Goal: Information Seeking & Learning: Learn about a topic

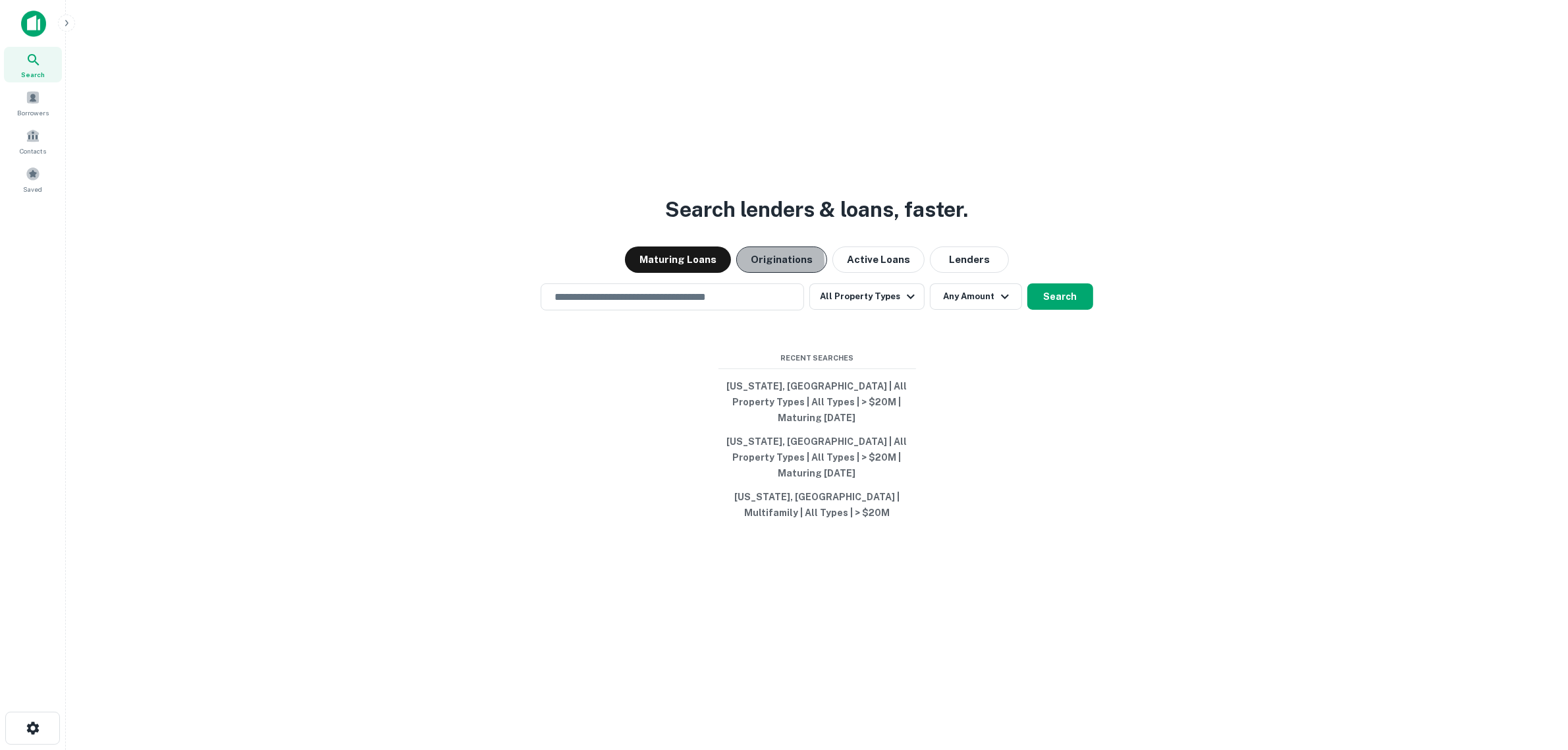
click at [765, 273] on button "Originations" at bounding box center [781, 259] width 91 height 27
click at [884, 305] on button "All Property Types" at bounding box center [866, 296] width 114 height 27
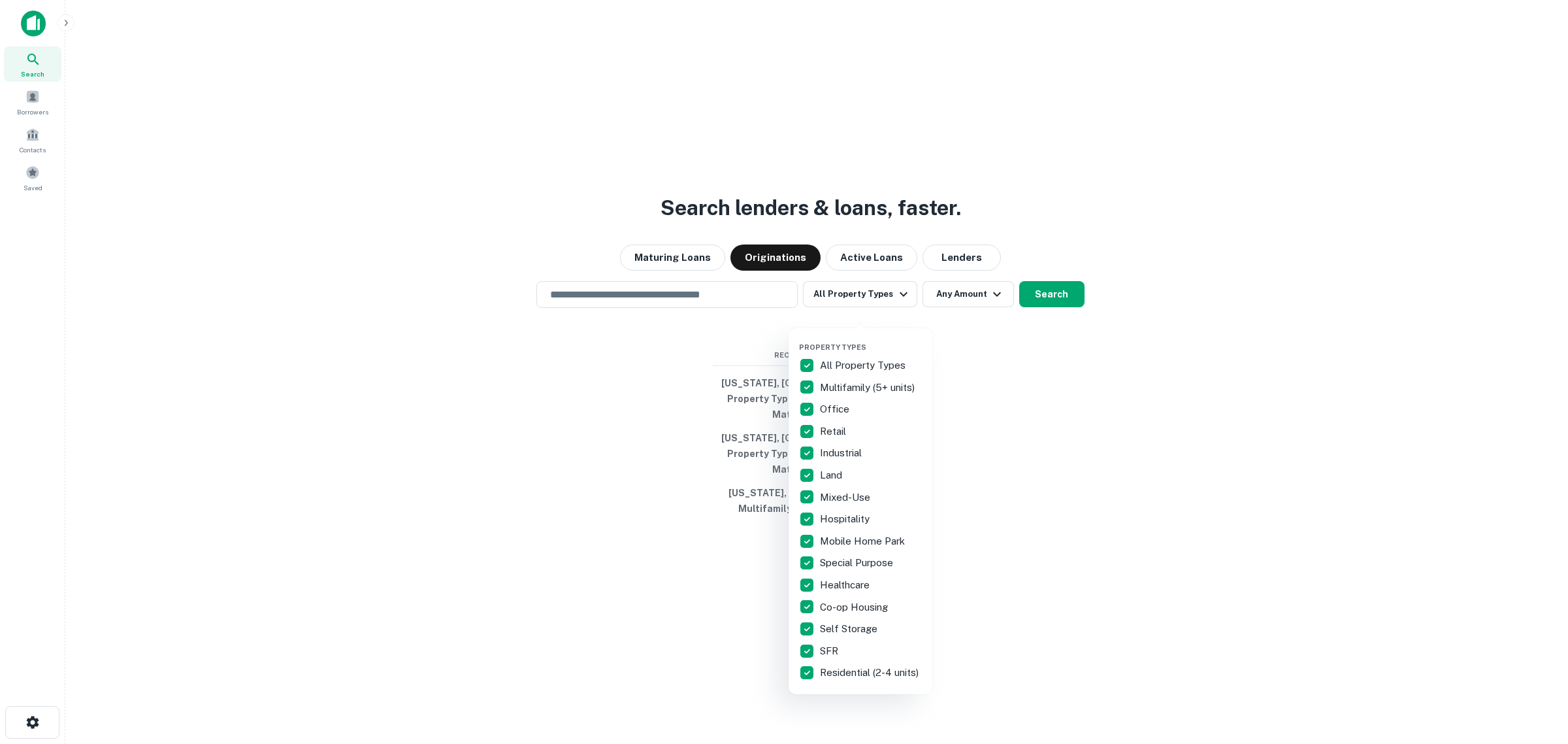
click at [846, 357] on div "All Property Types" at bounding box center [860, 365] width 122 height 22
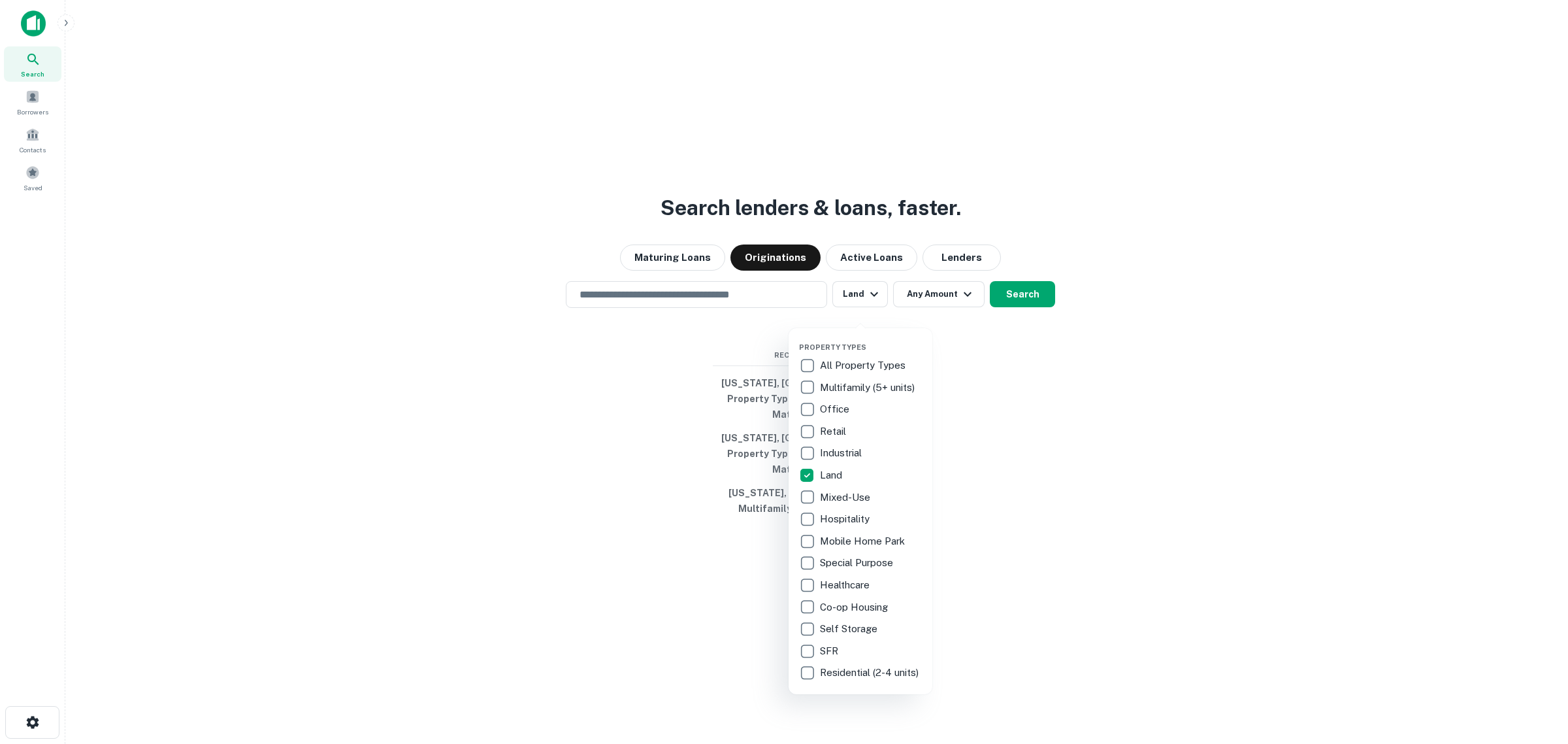
click at [945, 308] on div at bounding box center [784, 372] width 1568 height 744
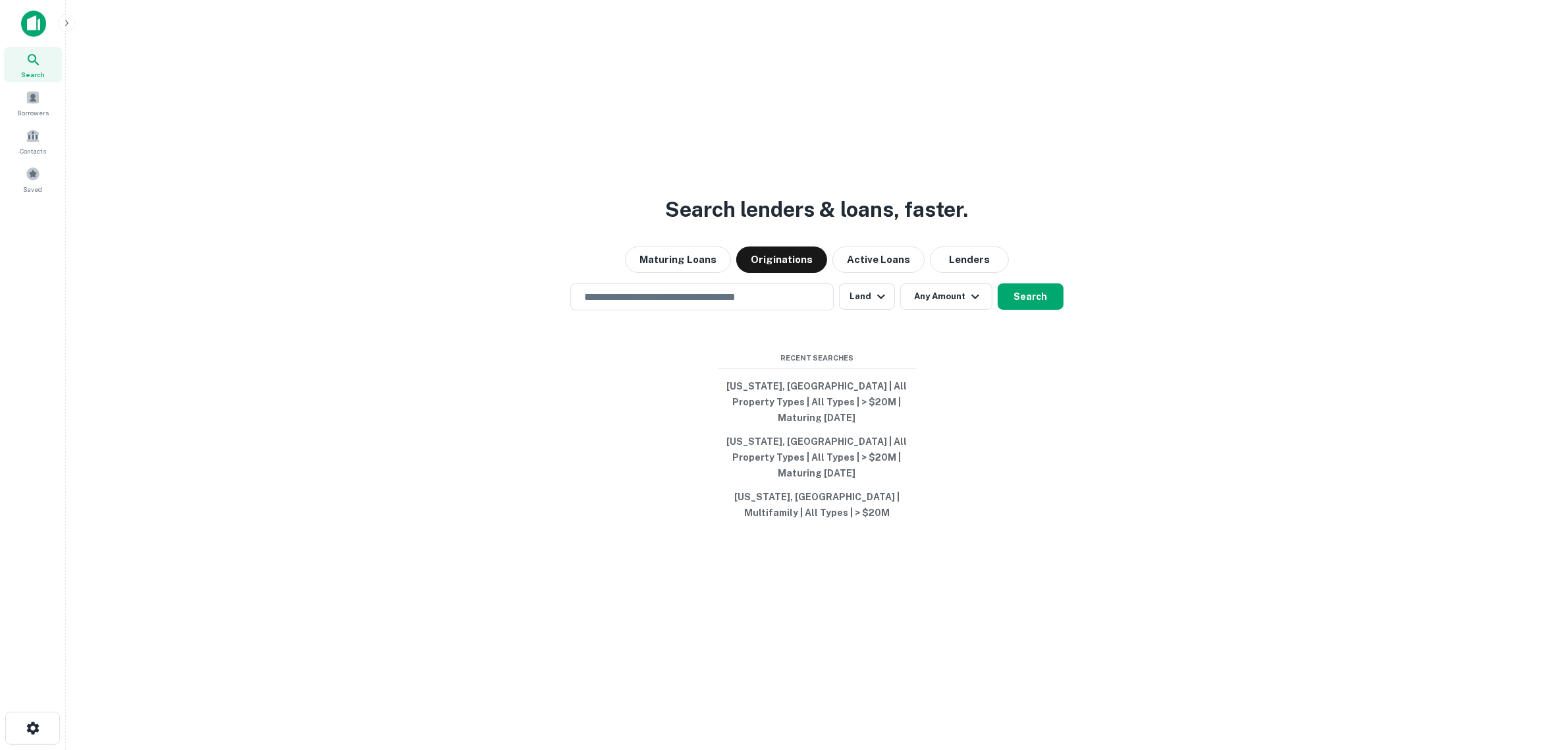
click at [953, 309] on button "Any Amount" at bounding box center [946, 296] width 92 height 27
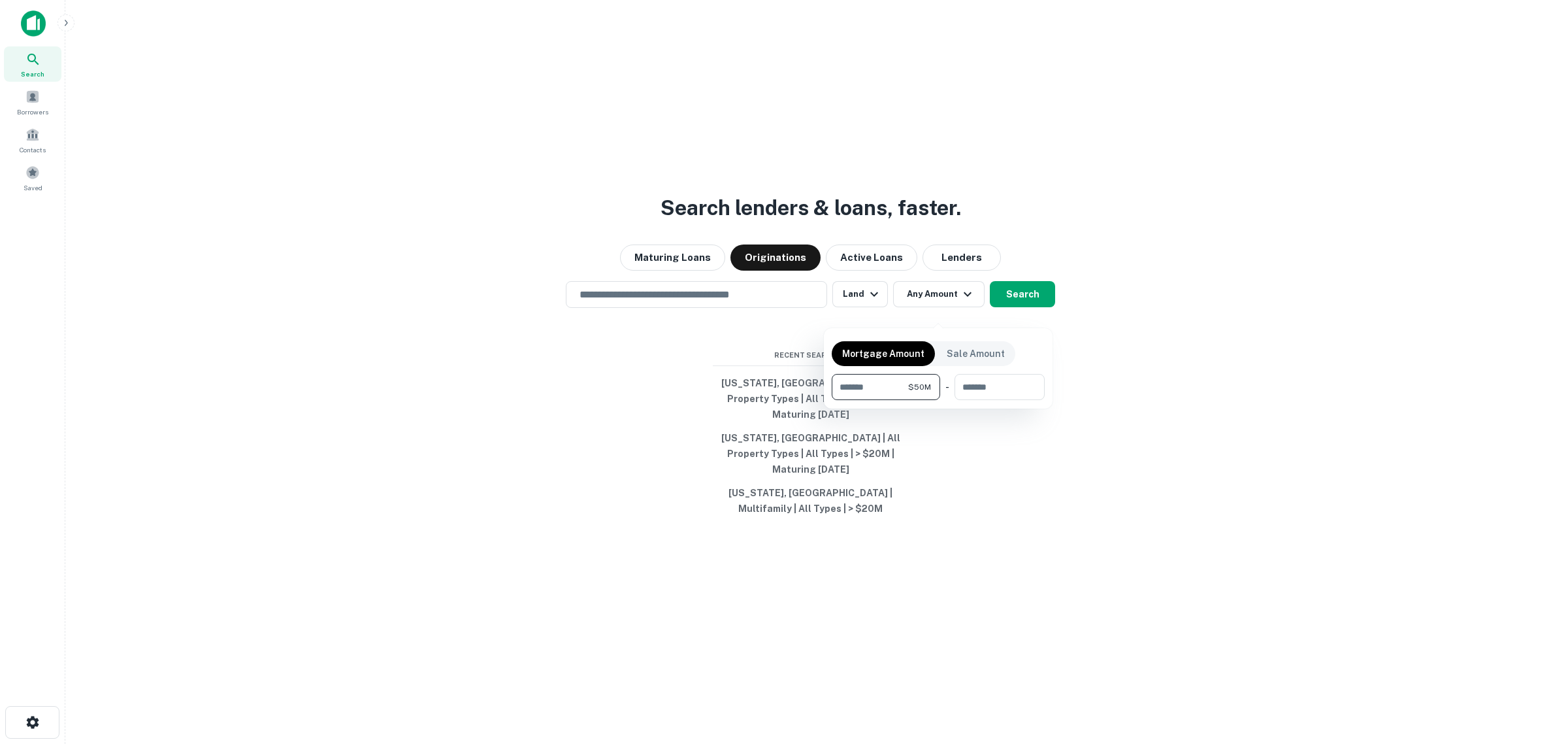
type input "********"
click at [1052, 314] on div at bounding box center [784, 372] width 1568 height 744
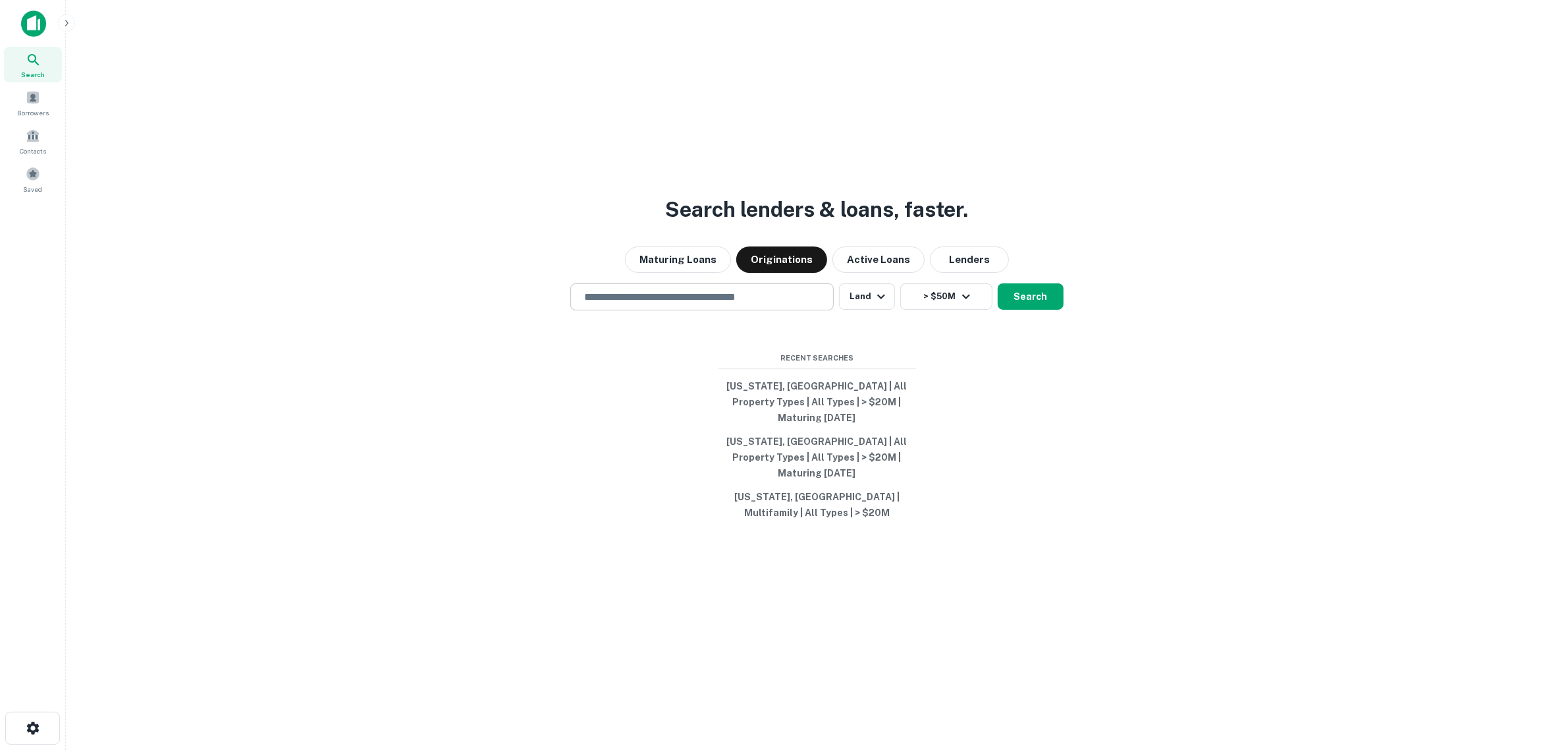
click at [686, 305] on input "text" at bounding box center [701, 296] width 251 height 16
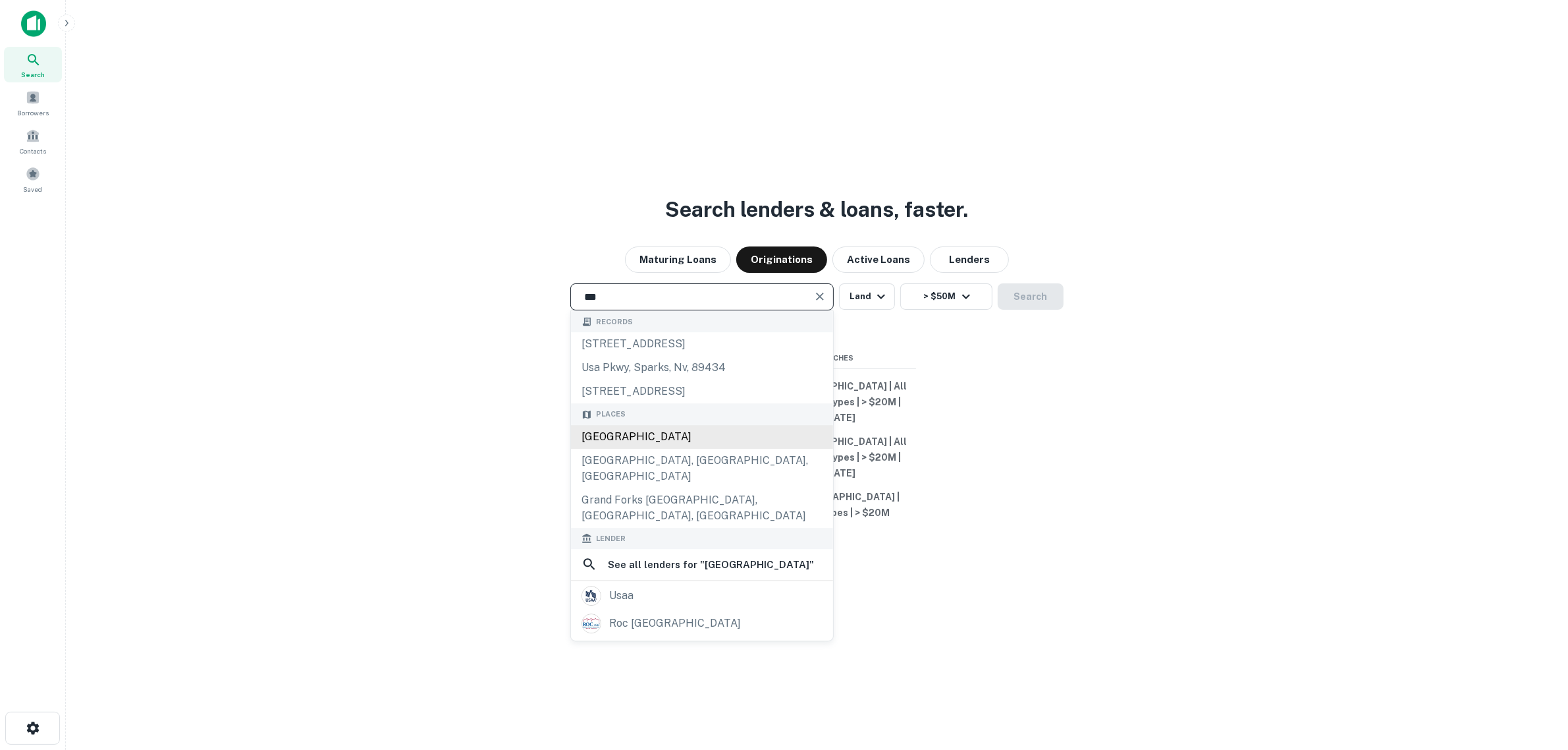
click at [603, 445] on div "USA" at bounding box center [701, 437] width 262 height 24
type input "**********"
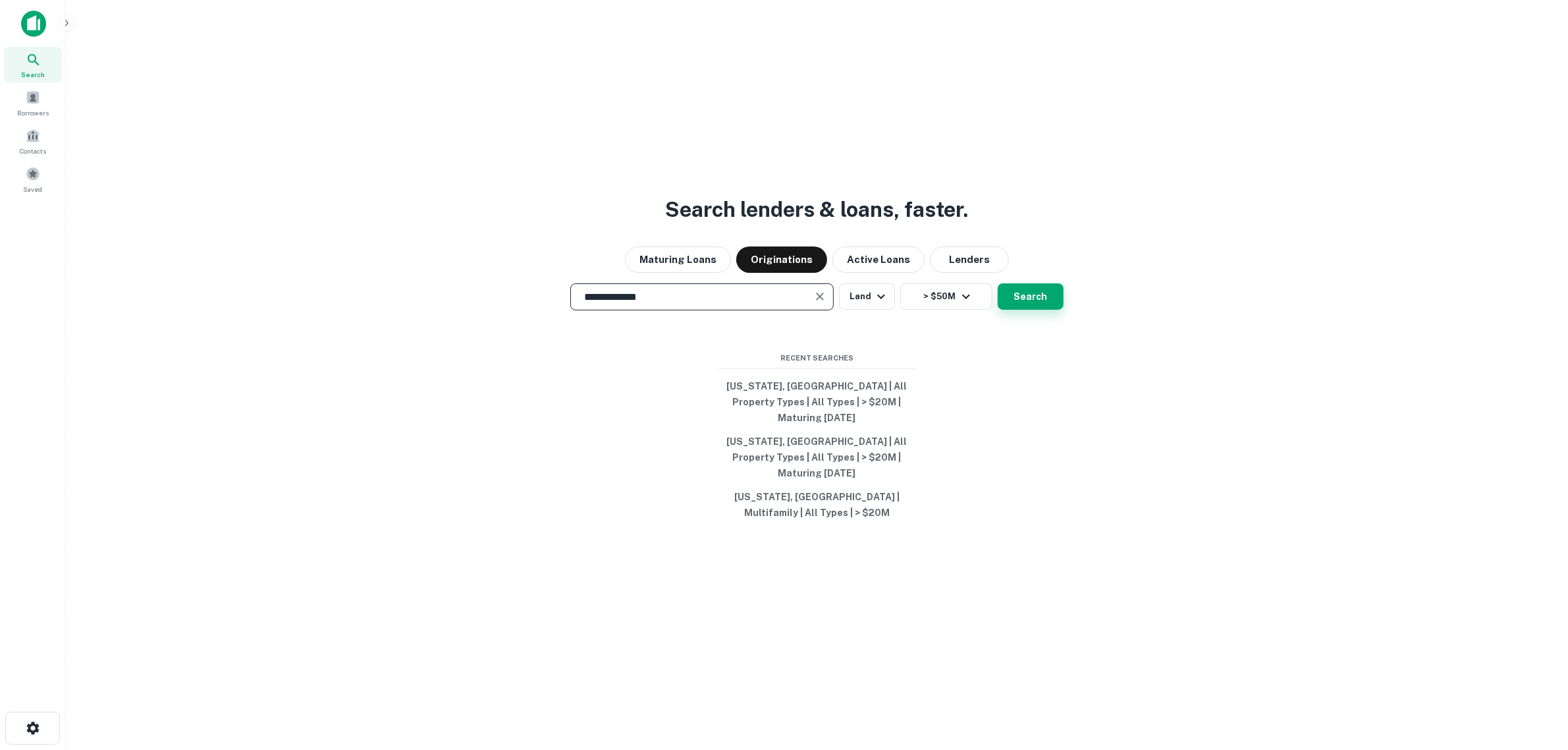
click at [1031, 309] on button "Search" at bounding box center [1030, 296] width 66 height 27
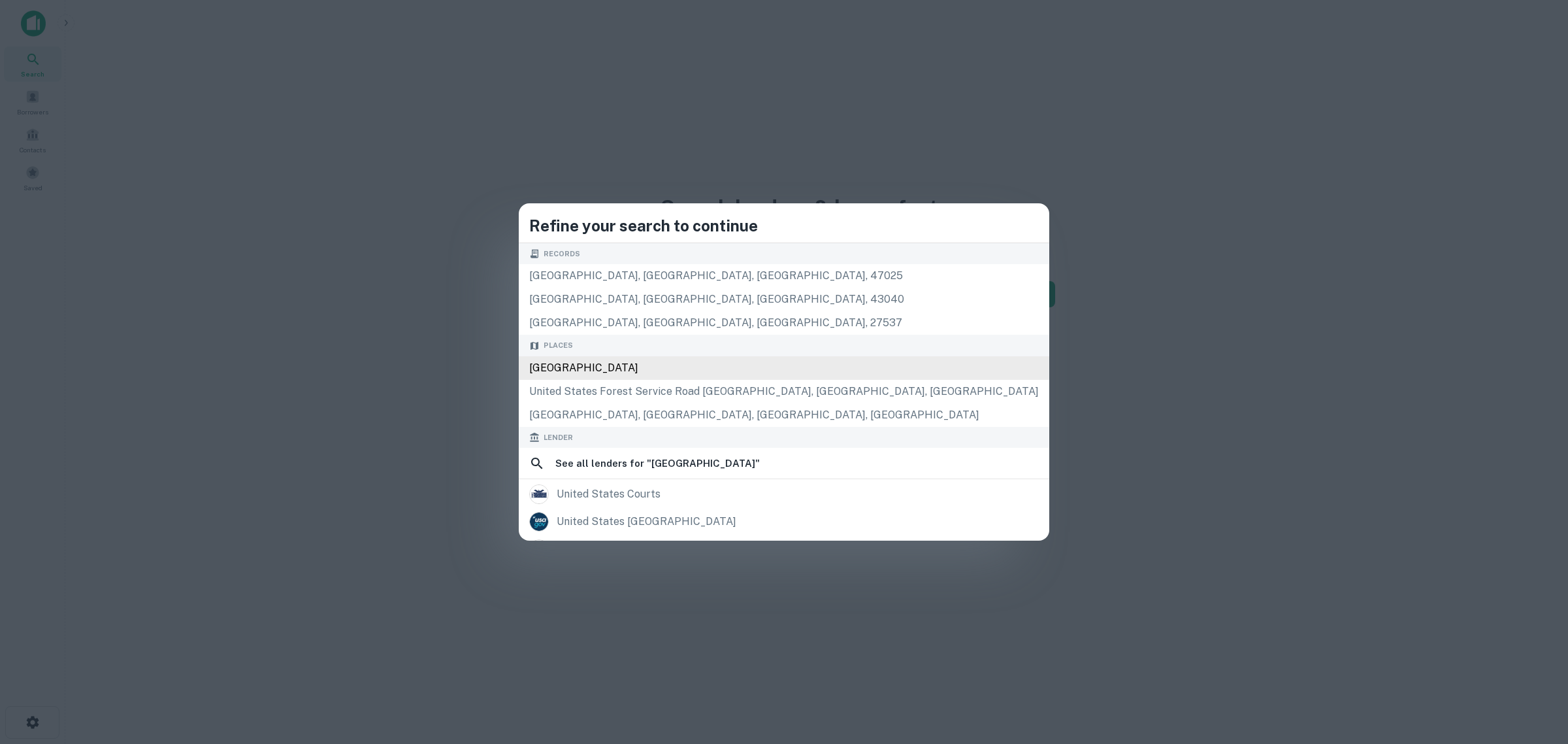
click at [645, 369] on div "United States" at bounding box center [784, 368] width 531 height 24
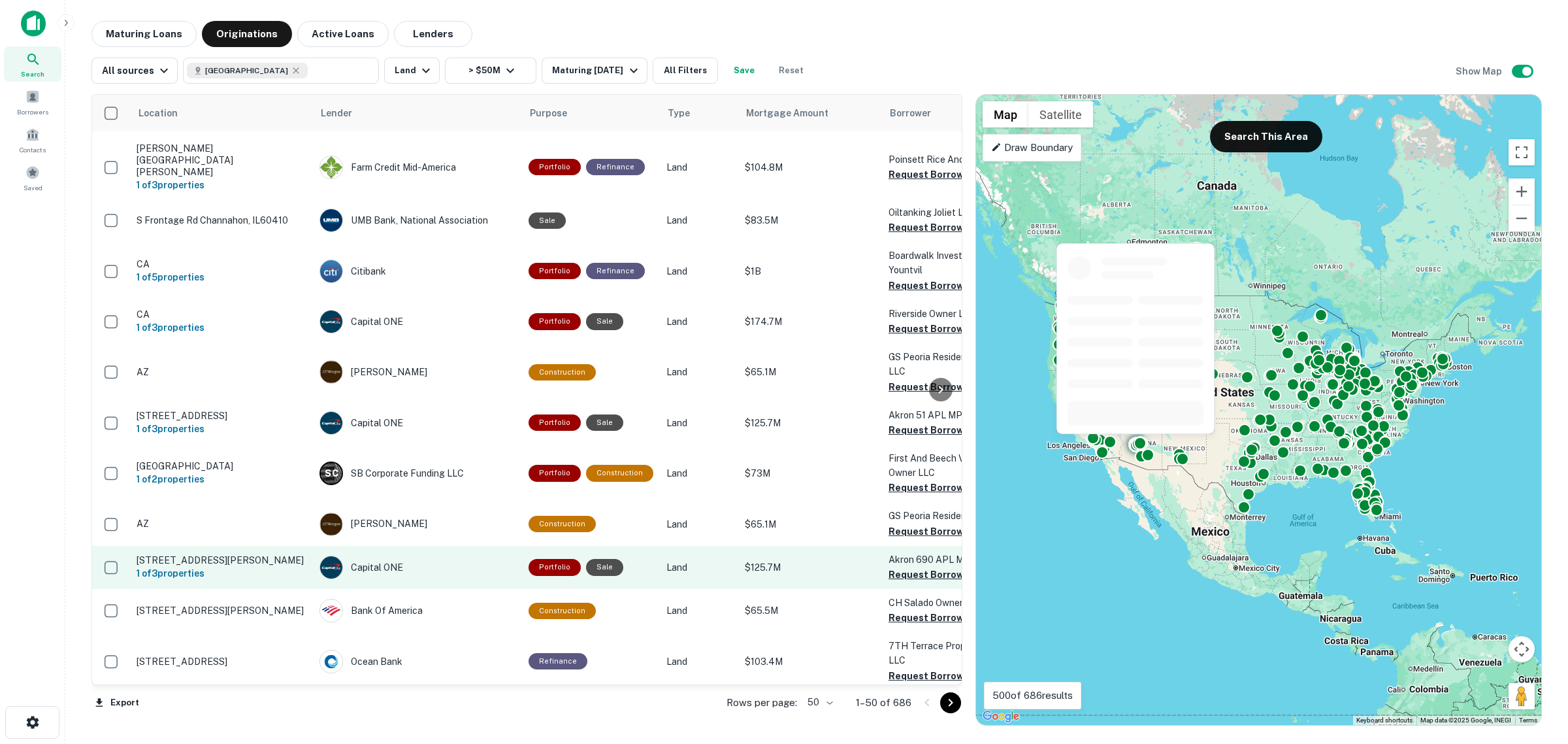
scroll to position [1388, 0]
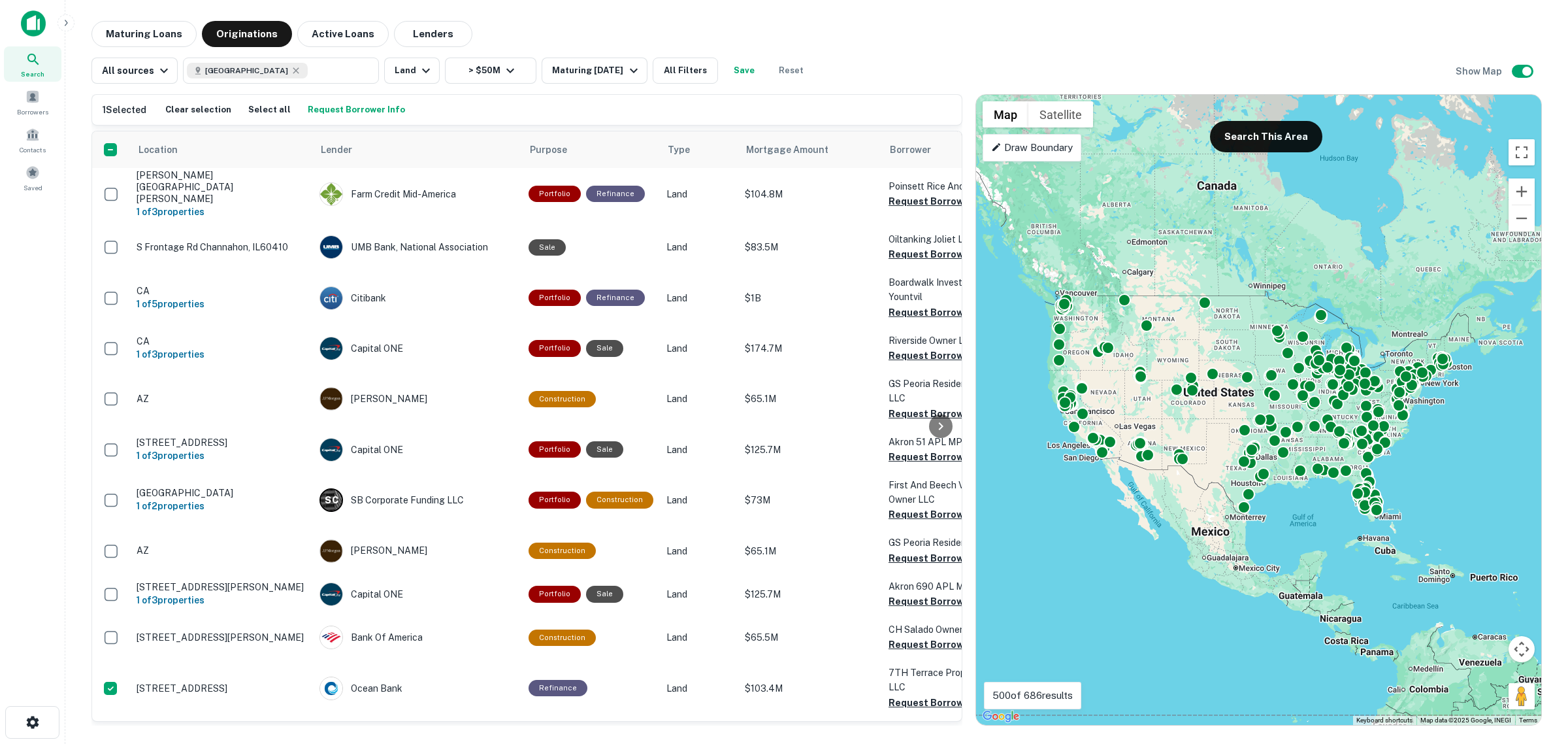
click at [29, 553] on div "Search Borrowers Contacts Saved" at bounding box center [32, 351] width 64 height 703
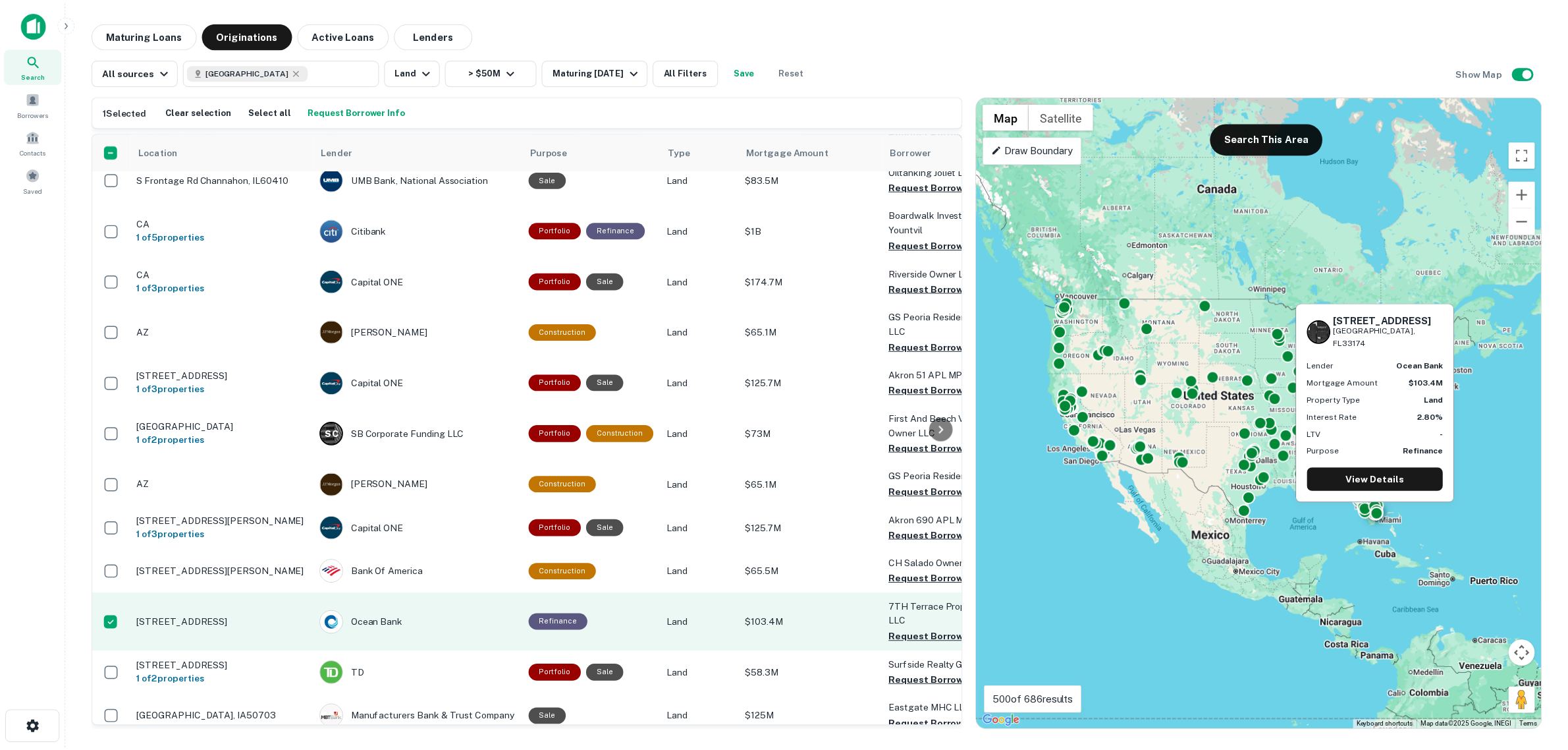
scroll to position [1470, 0]
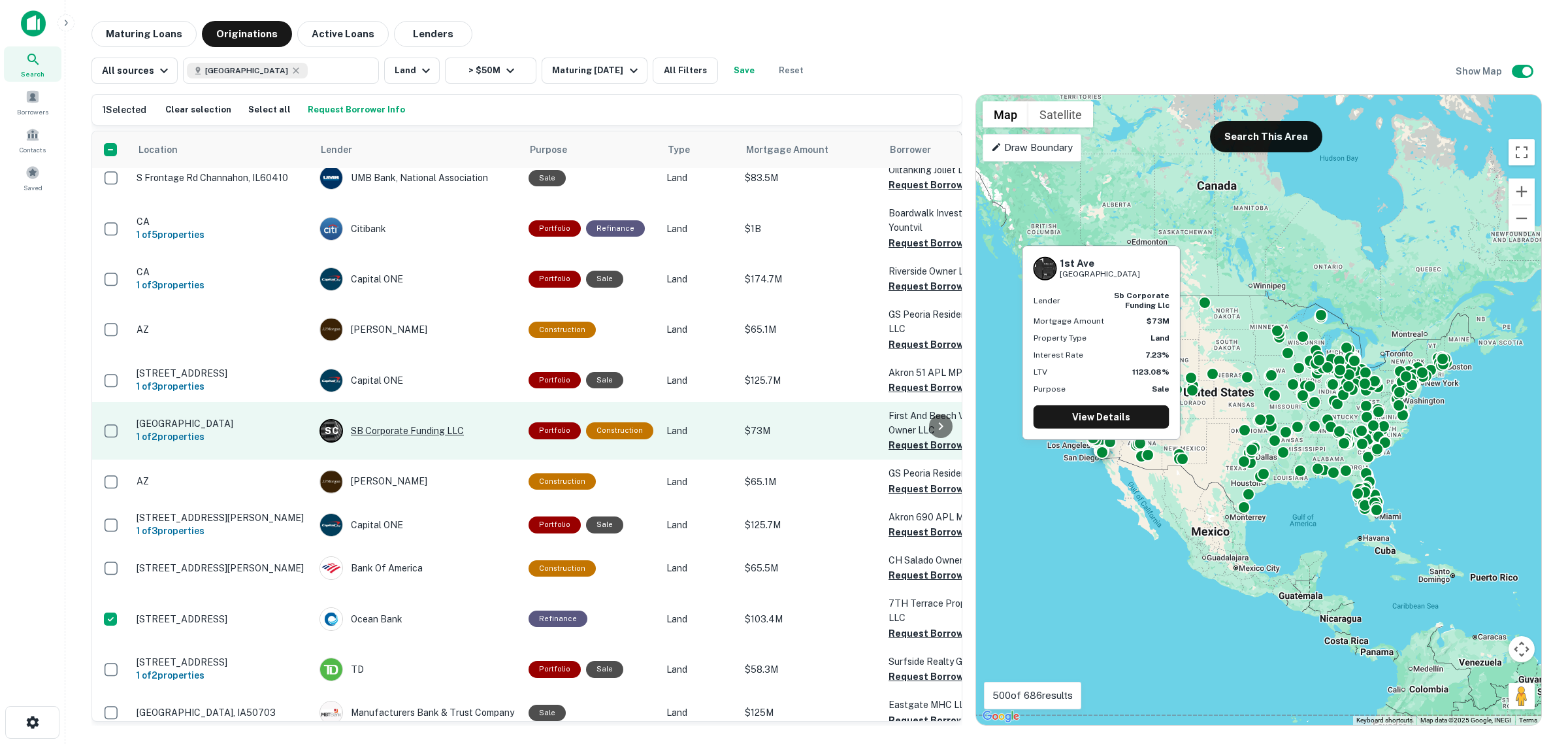
click at [414, 419] on div "S C SB Corporate Funding LLC" at bounding box center [417, 431] width 196 height 24
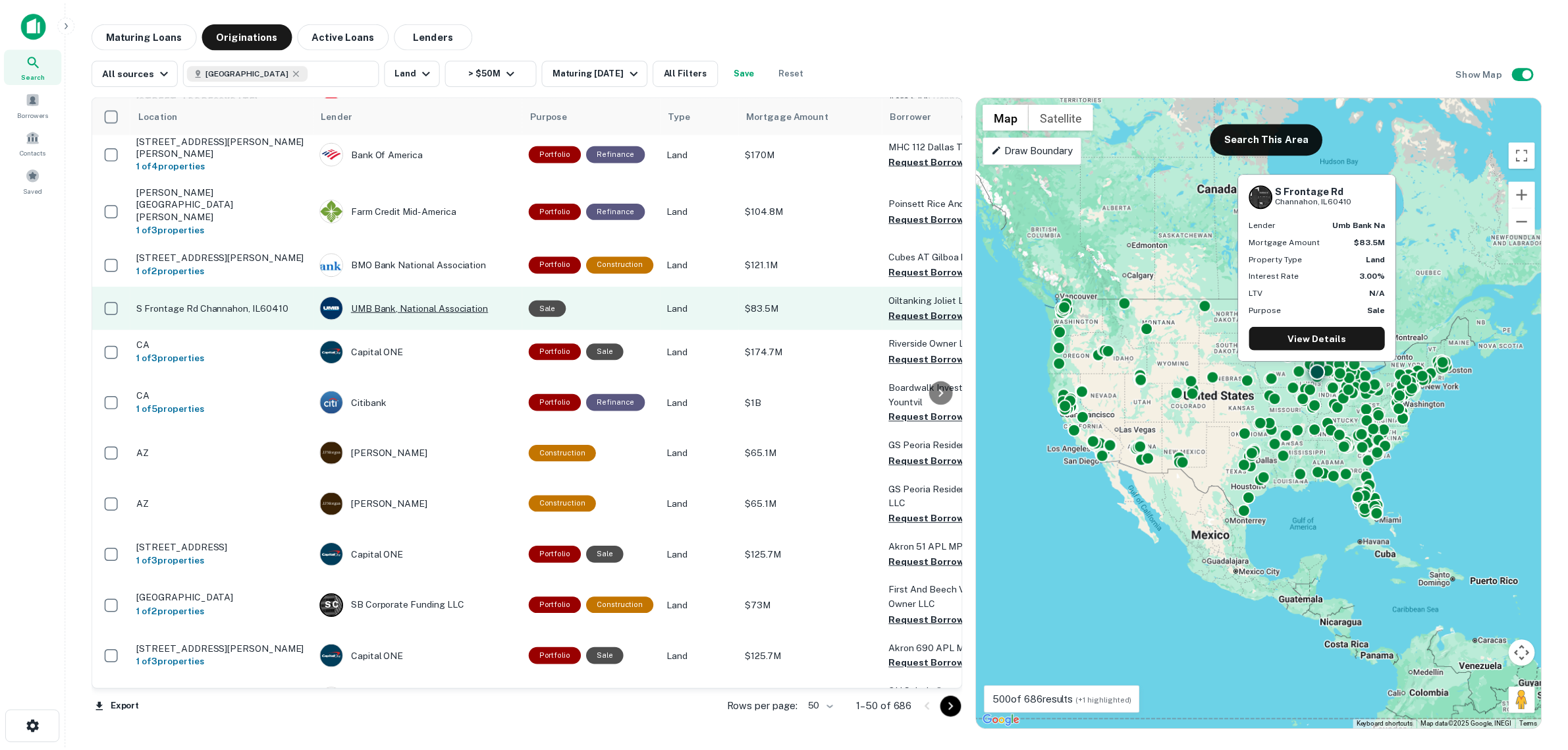
scroll to position [1223, 0]
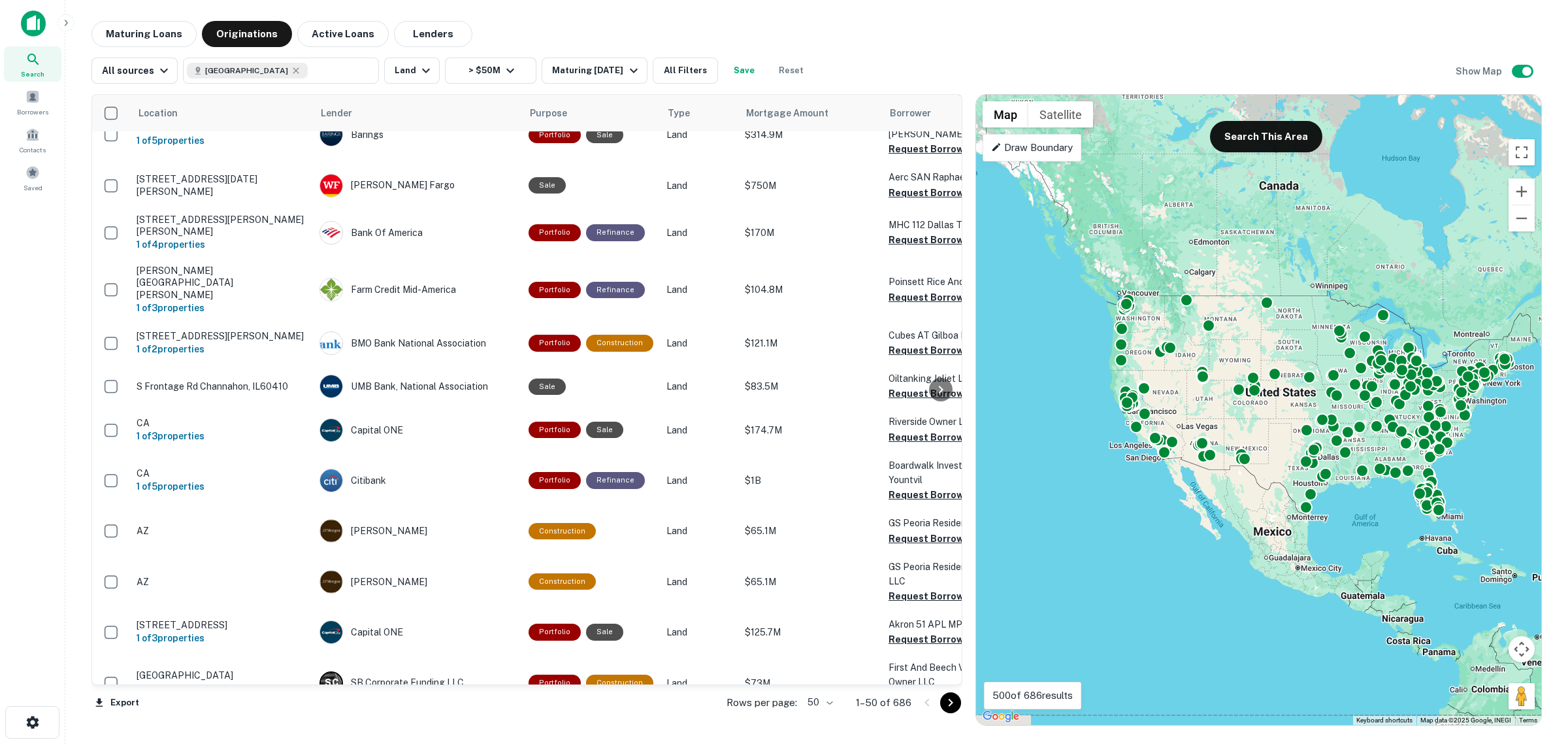
drag, startPoint x: 1036, startPoint y: 439, endPoint x: 1105, endPoint y: 439, distance: 69.0
click at [1105, 439] on div "To activate drag with keyboard, press Alt + Enter. Once in keyboard drag state,…" at bounding box center [1258, 409] width 565 height 630
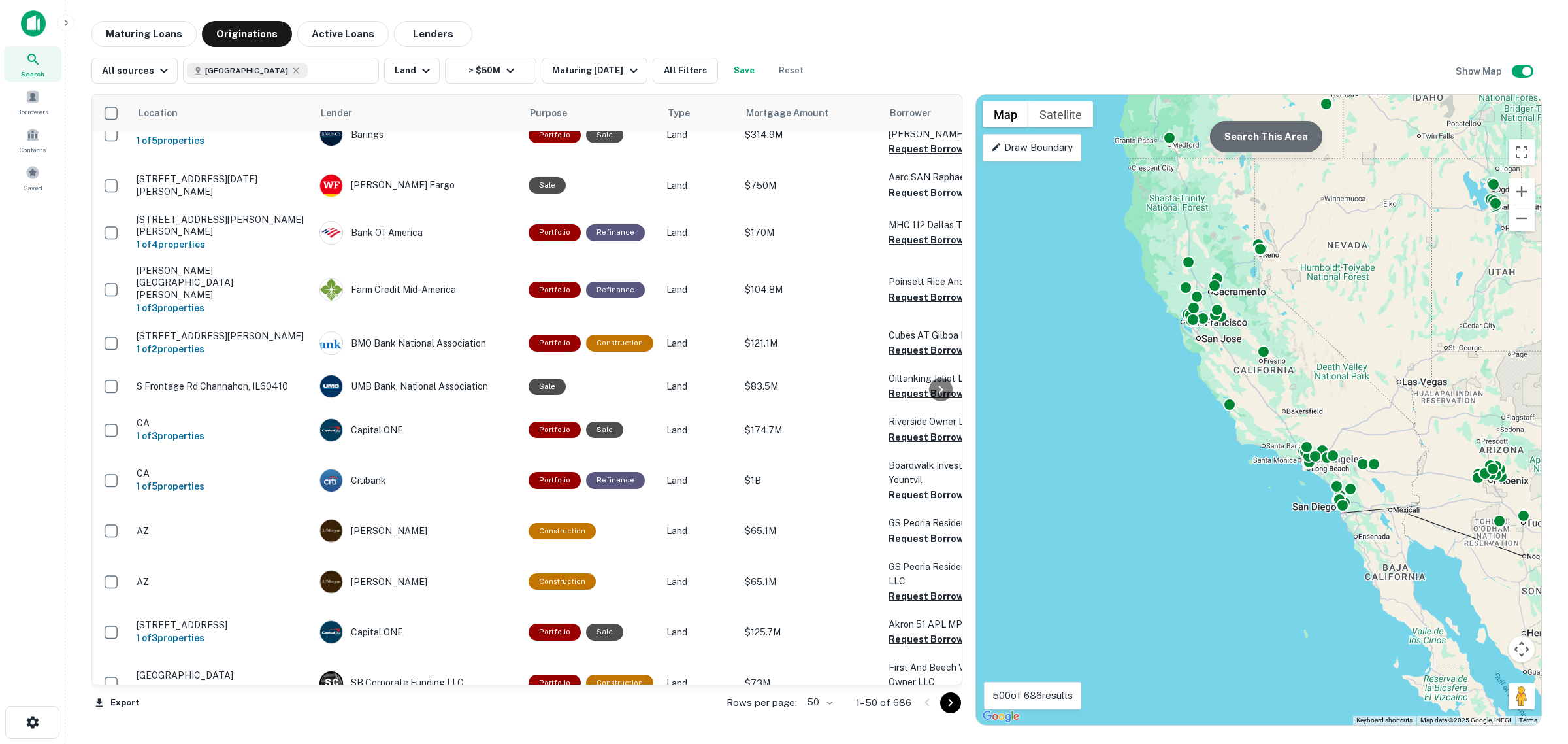
click at [1240, 144] on button "Search This Area" at bounding box center [1266, 136] width 112 height 32
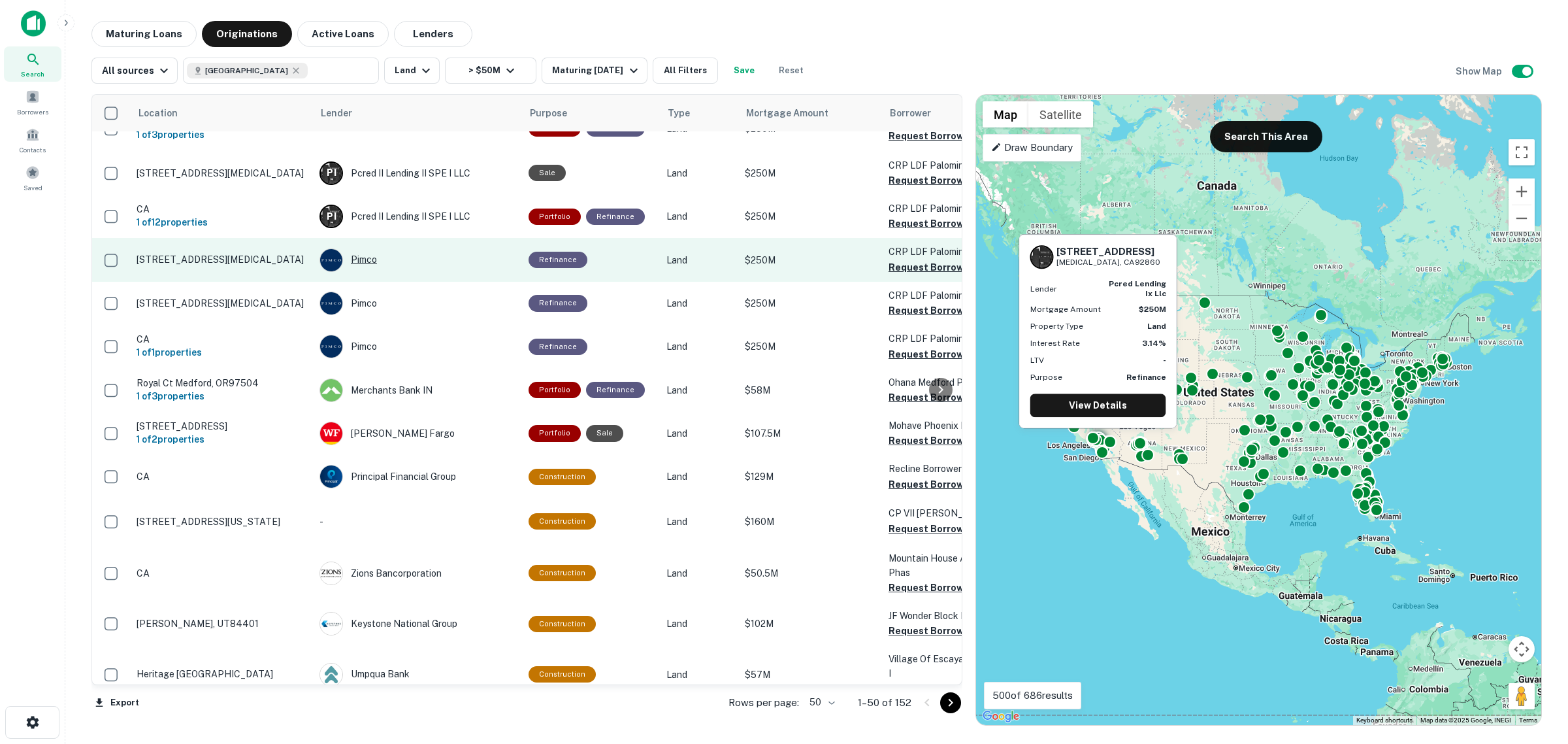
click at [365, 249] on div "Pimco" at bounding box center [417, 260] width 196 height 24
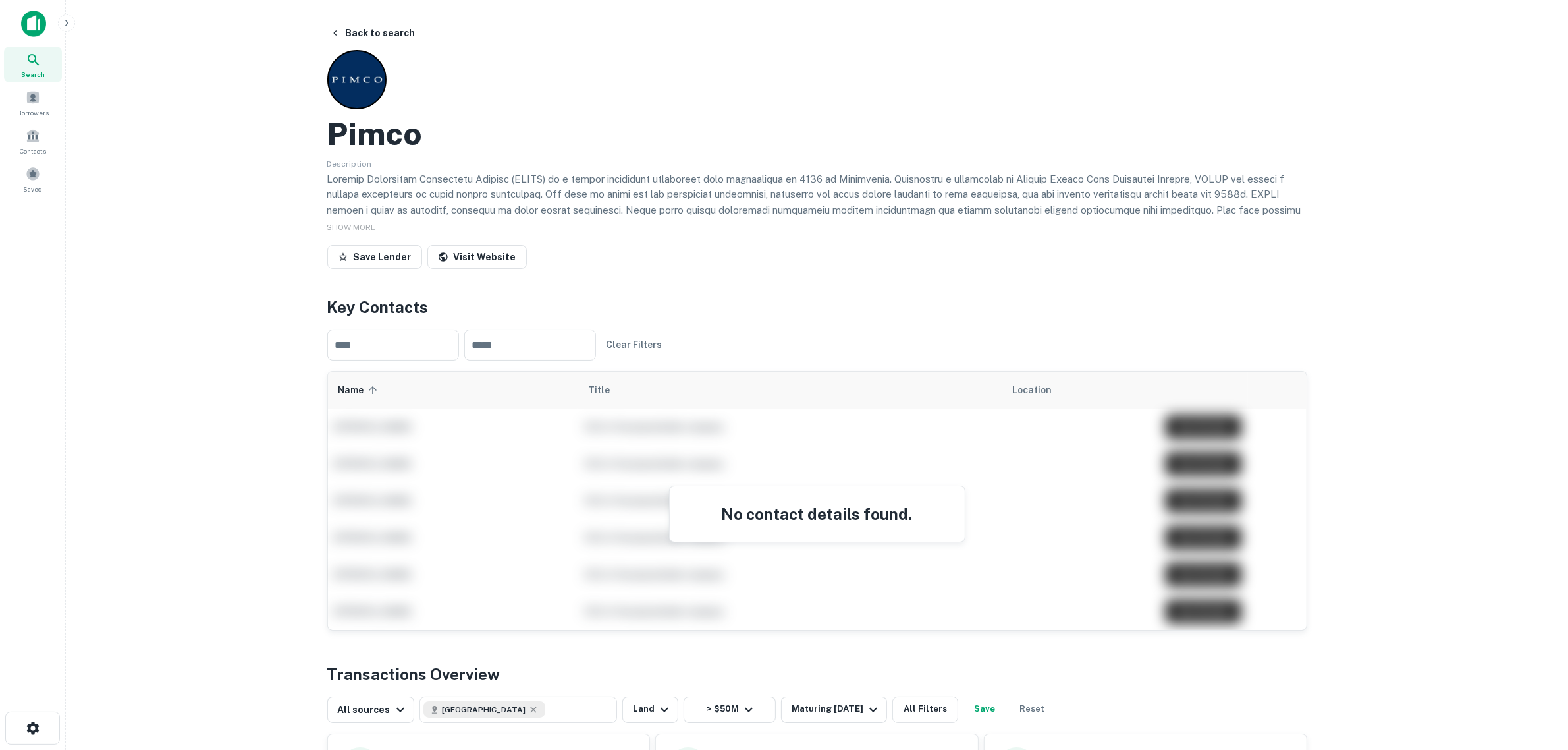
click at [1384, 389] on main "Back to search Pimco Description SHOW MORE Save Lender Visit Website Key Contac…" at bounding box center [816, 375] width 1502 height 750
drag, startPoint x: 334, startPoint y: 35, endPoint x: 283, endPoint y: 121, distance: 100.0
click at [333, 35] on icon "button" at bounding box center [336, 33] width 11 height 11
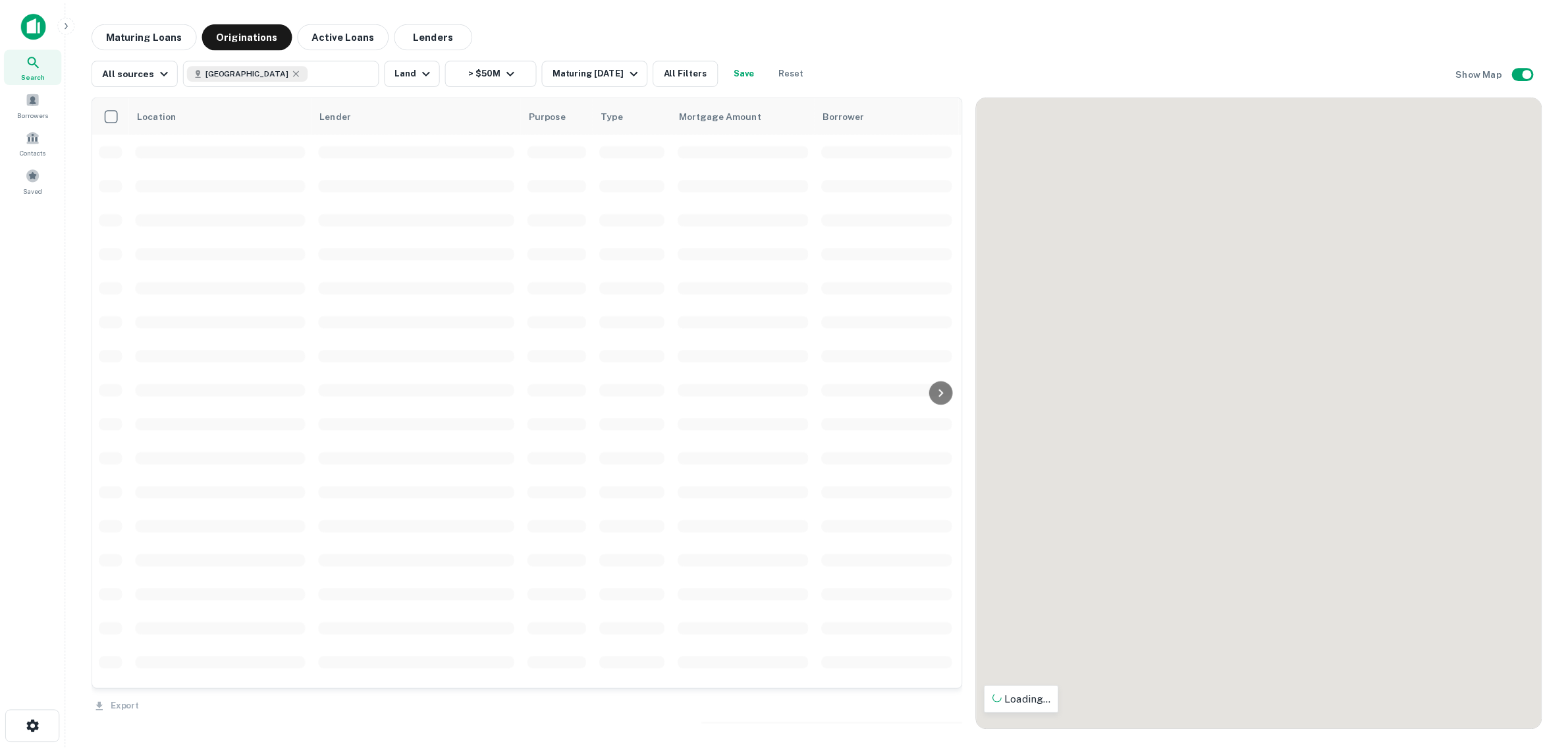
scroll to position [1223, 0]
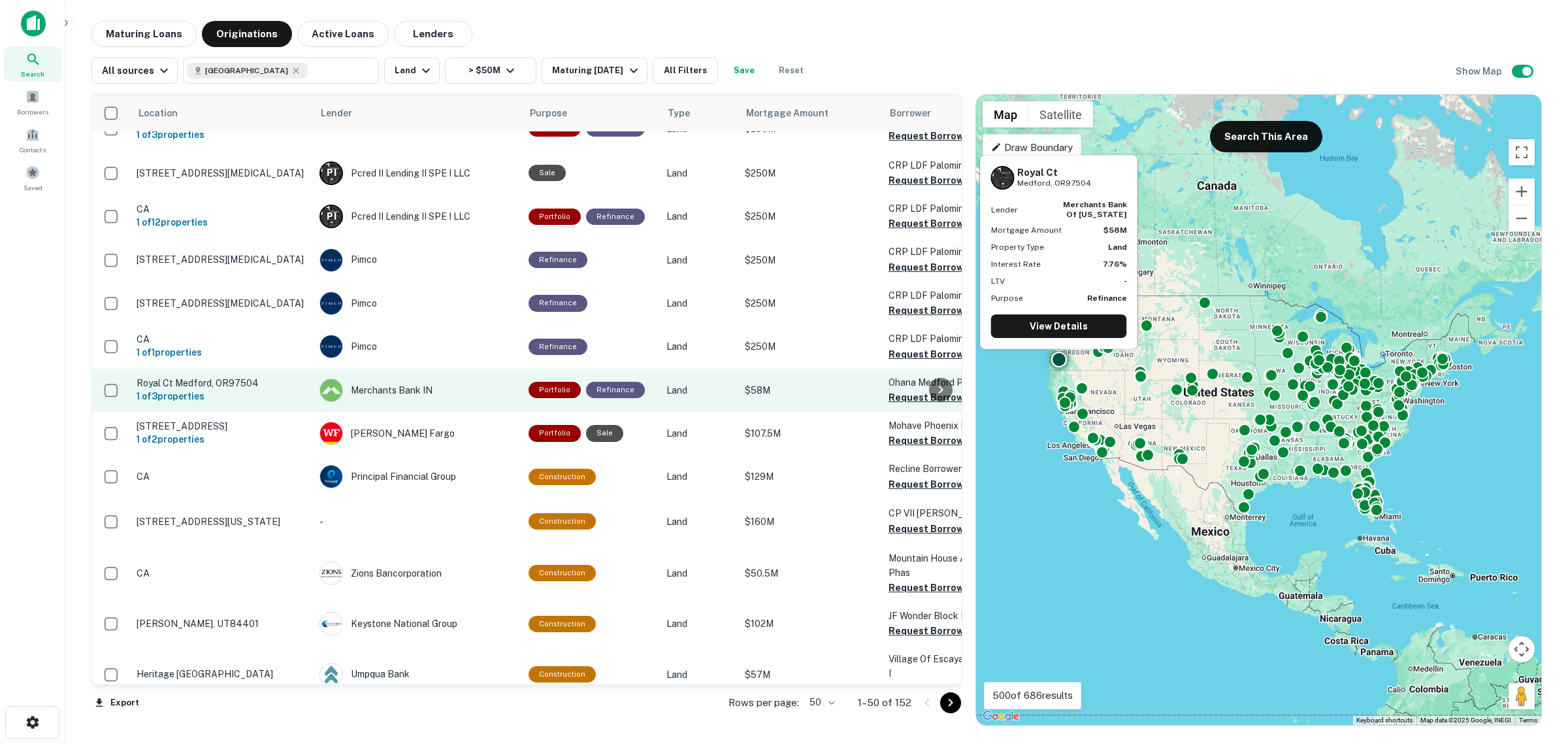
click at [204, 377] on p "Royal Ct Medford, OR97504" at bounding box center [221, 383] width 170 height 12
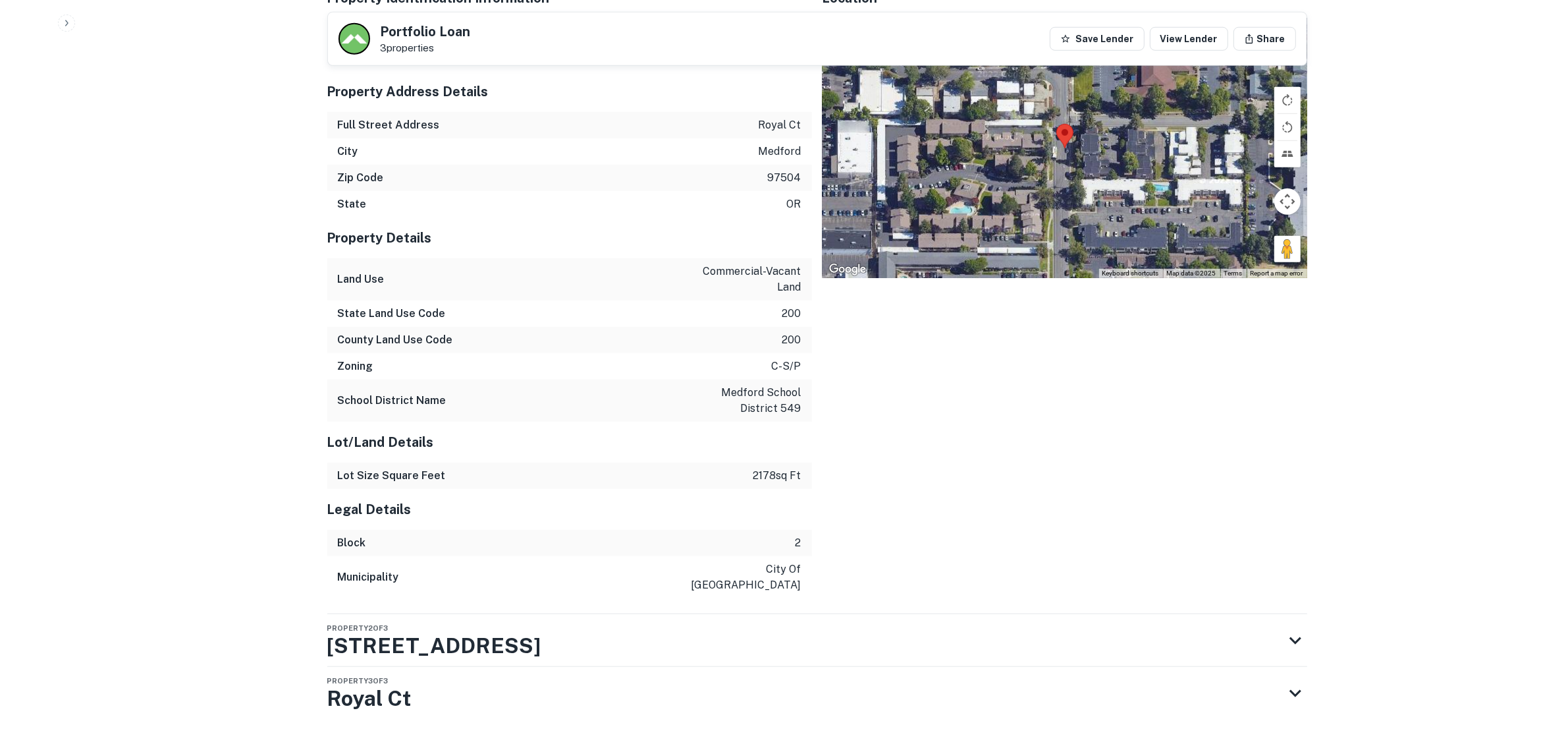
scroll to position [1166, 0]
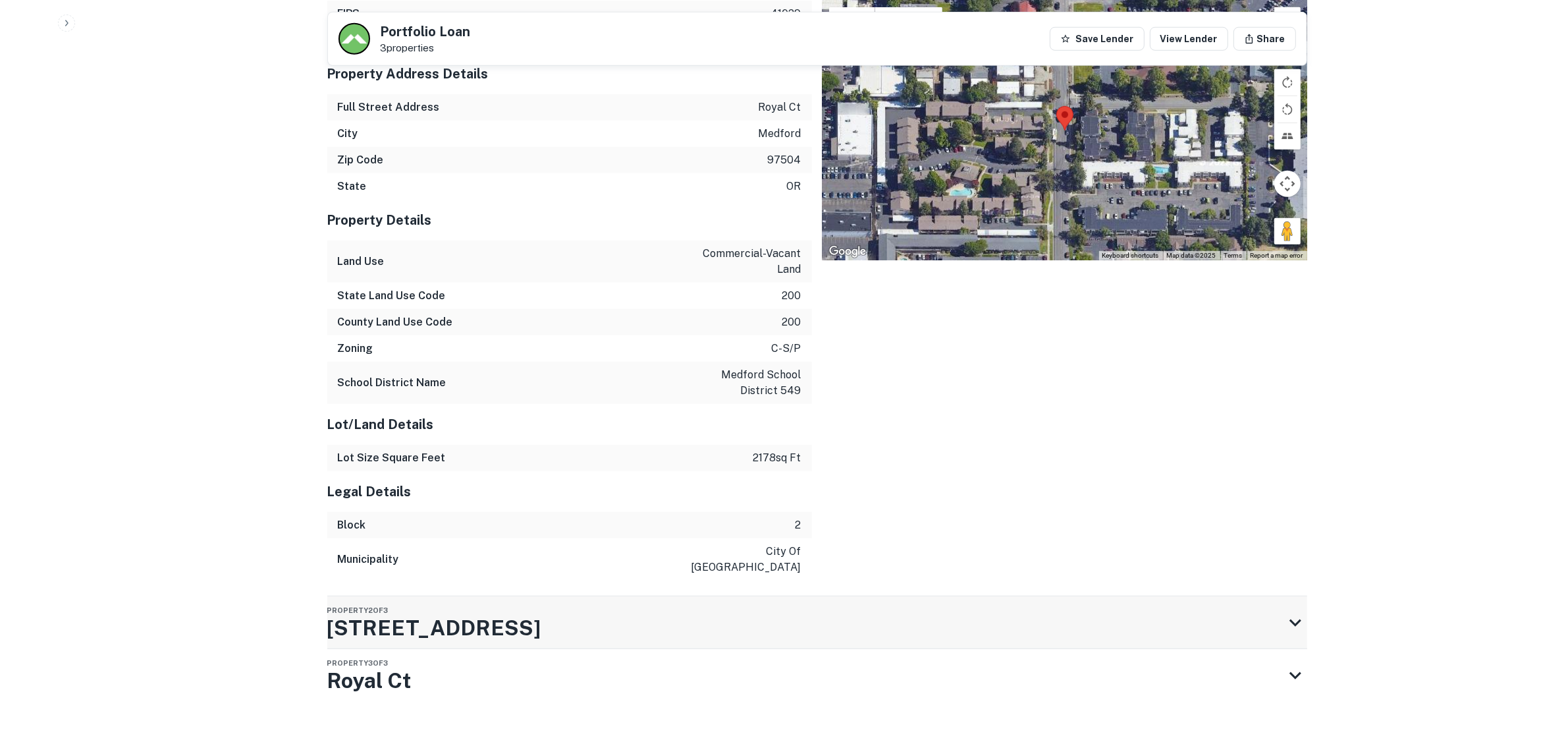
click at [557, 605] on div "Property 2 of 3 1018 Royal Ct" at bounding box center [805, 623] width 956 height 53
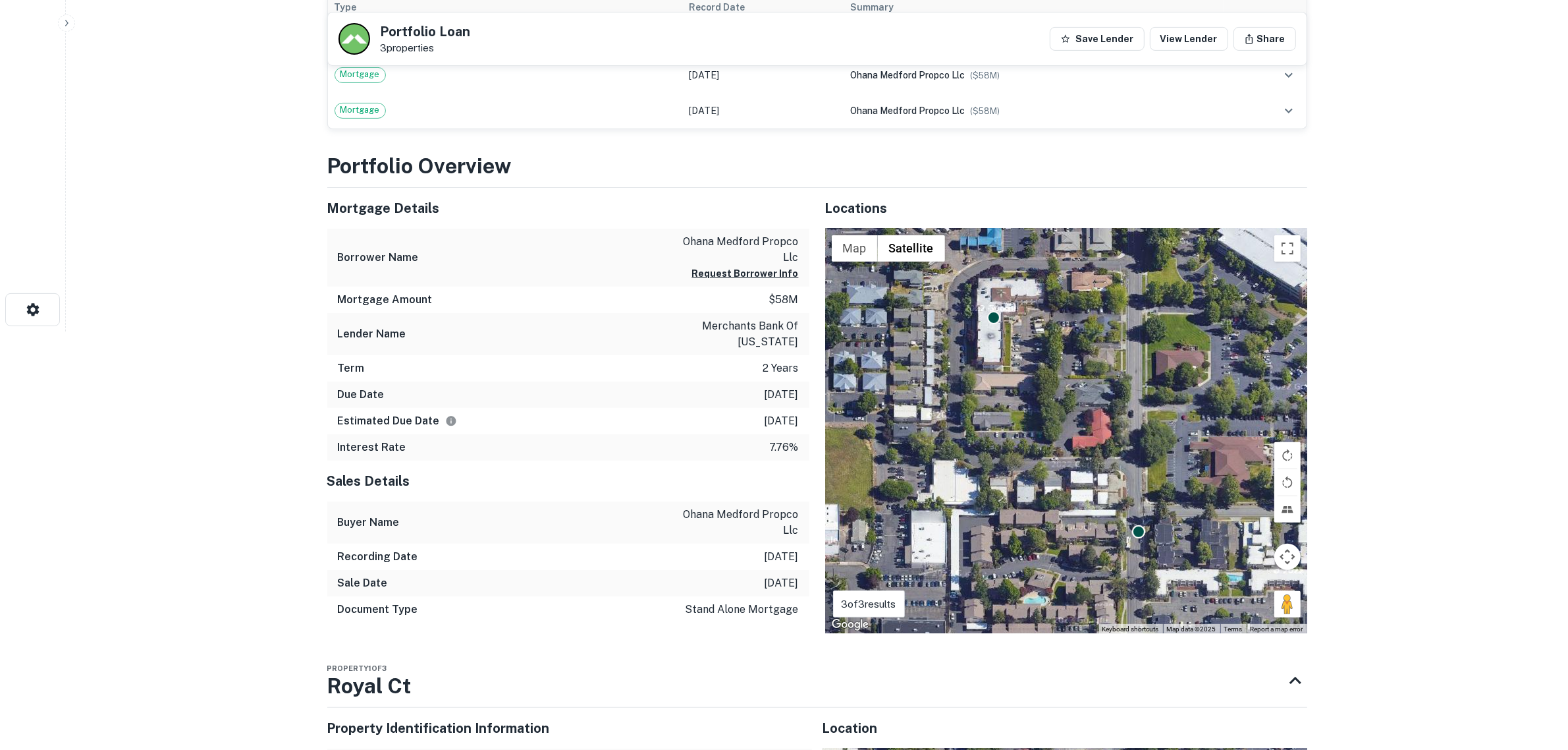
scroll to position [260, 0]
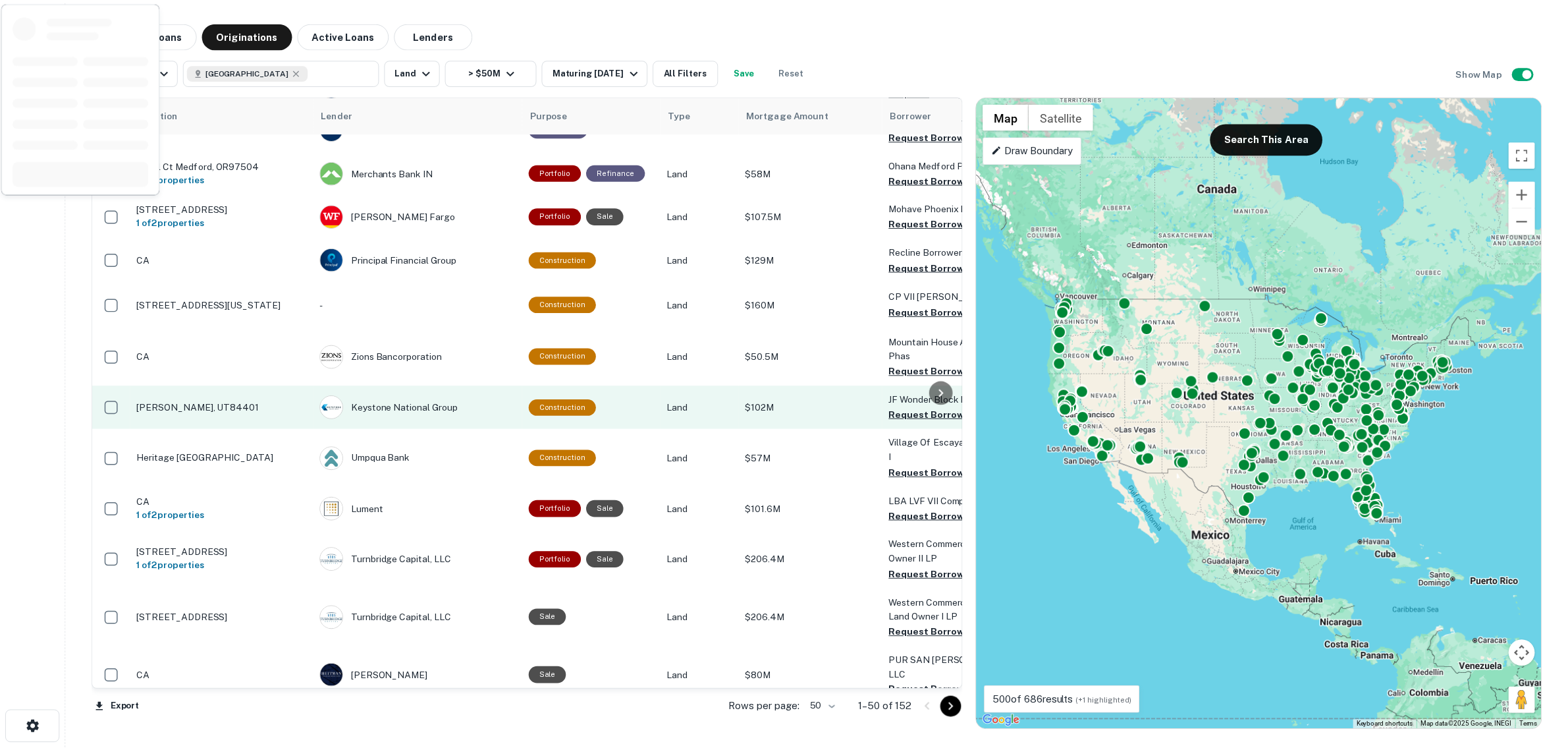
scroll to position [1470, 0]
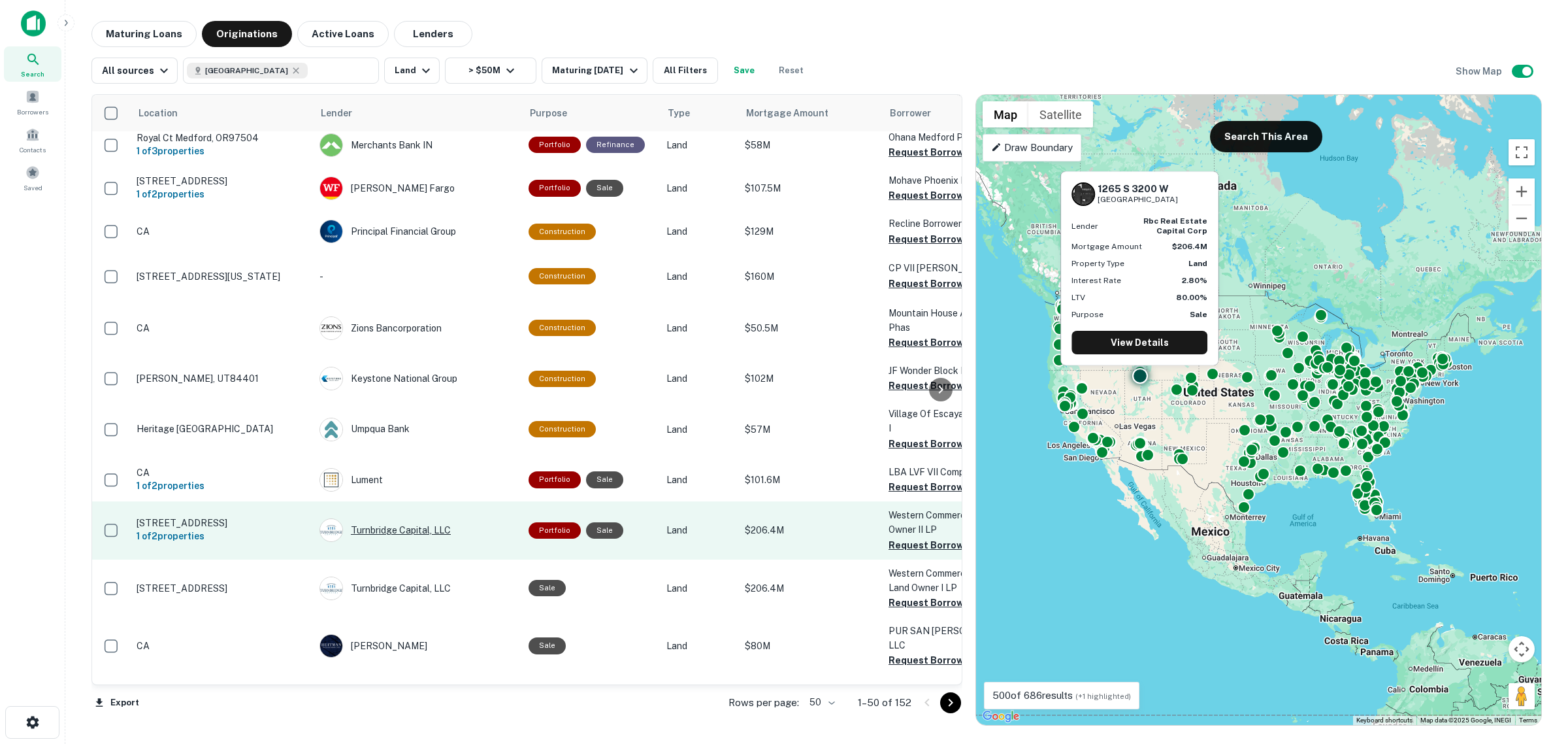
click at [405, 518] on div "Turnbridge Capital, LLC" at bounding box center [417, 530] width 196 height 24
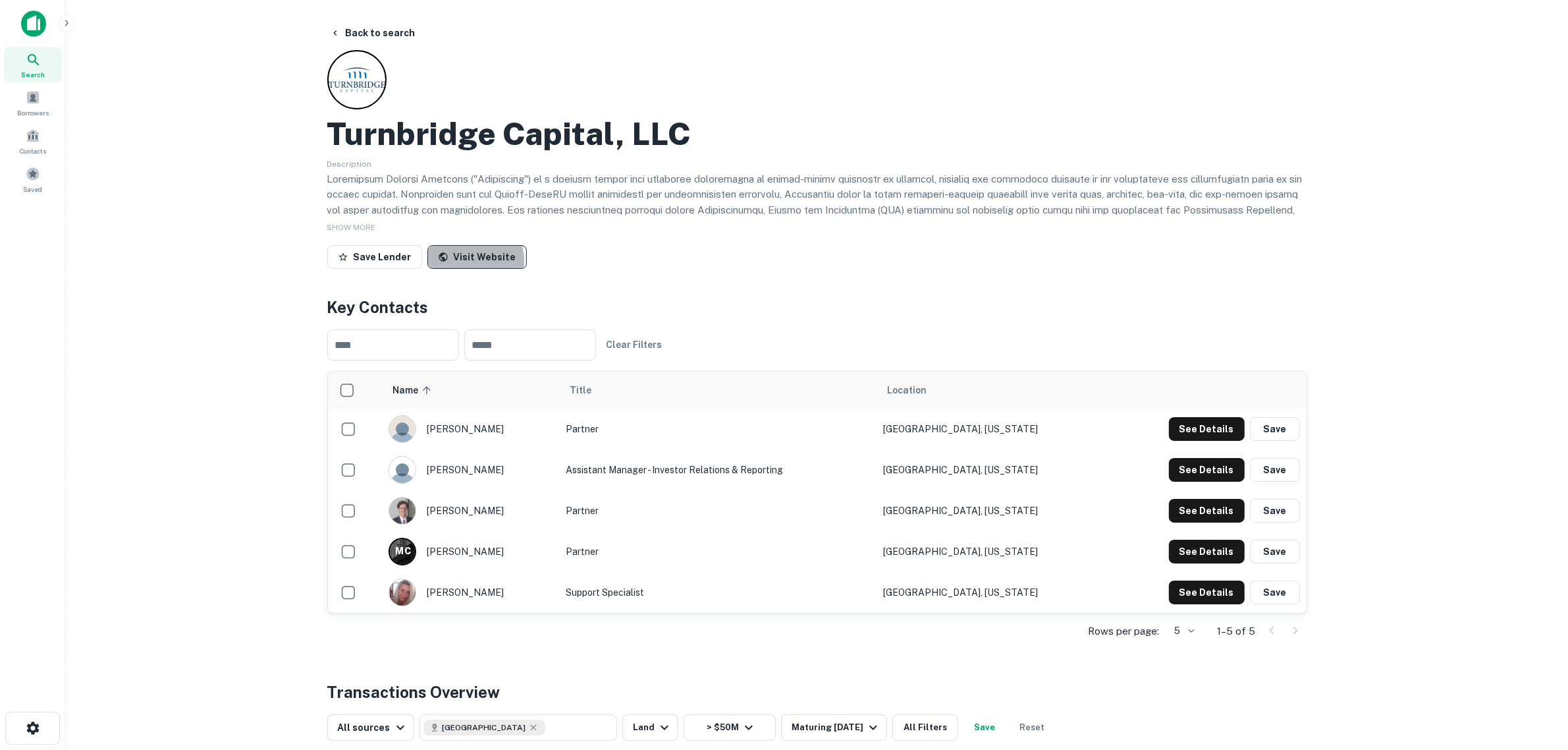
click at [461, 262] on link "Visit Website" at bounding box center [476, 257] width 100 height 24
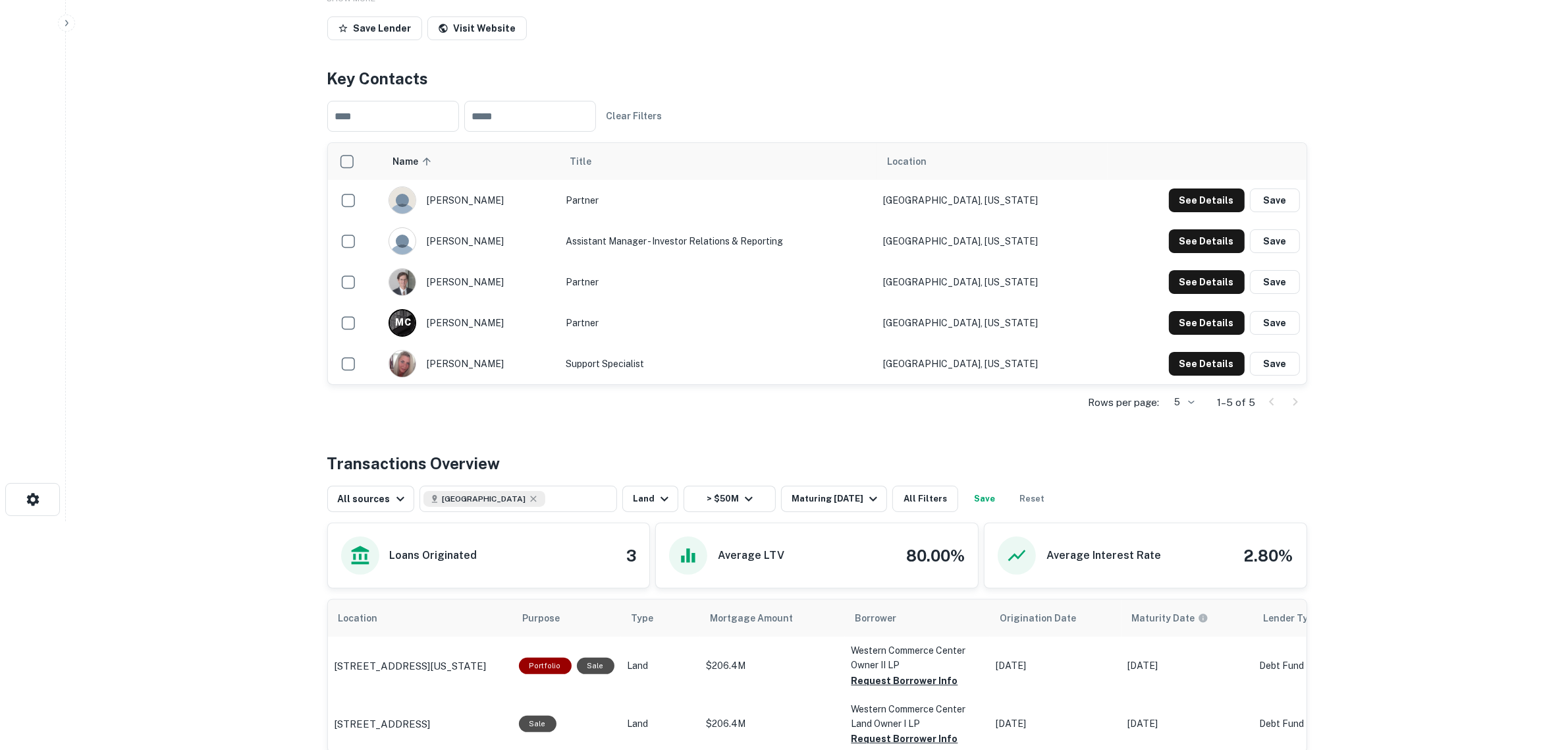
scroll to position [140, 0]
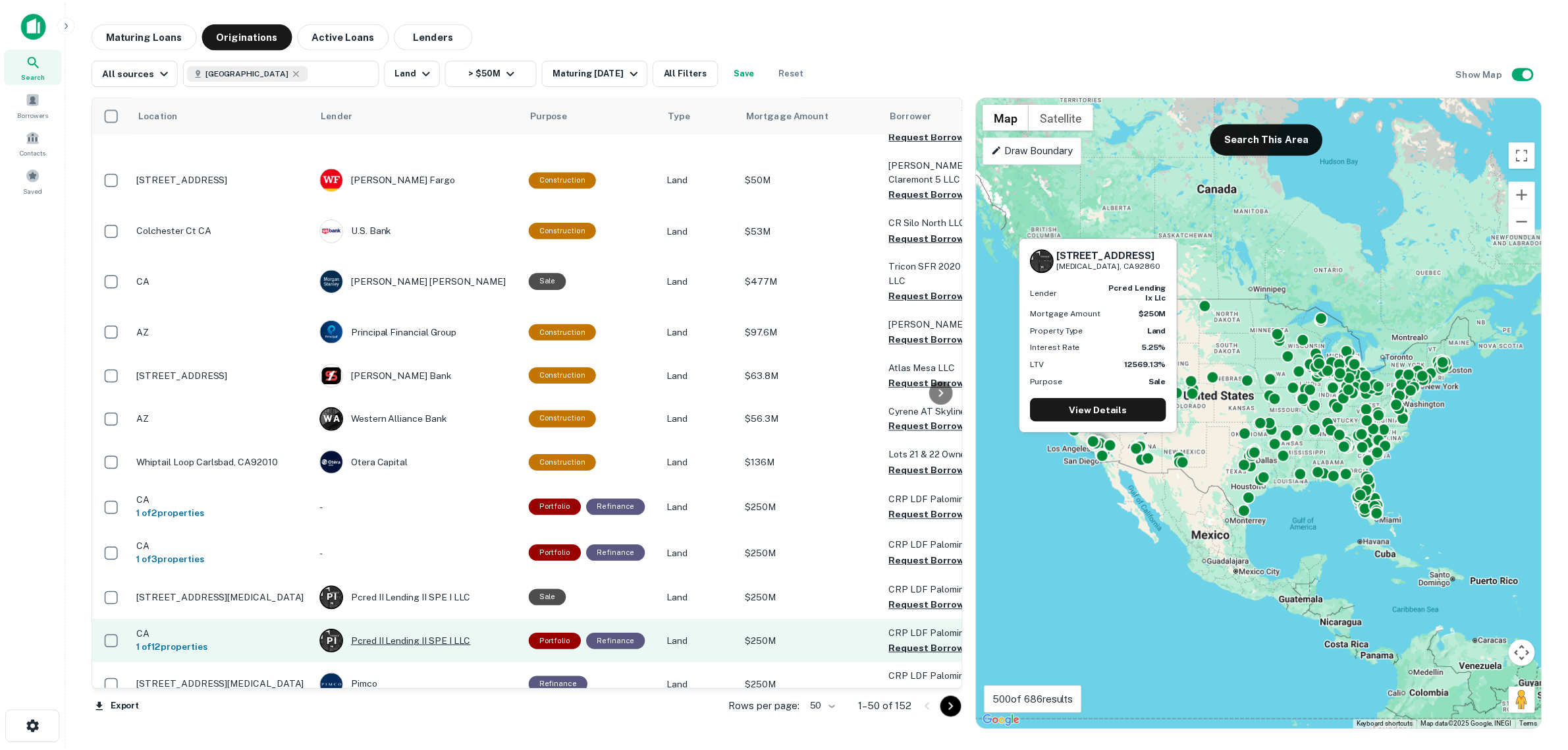
scroll to position [798, 0]
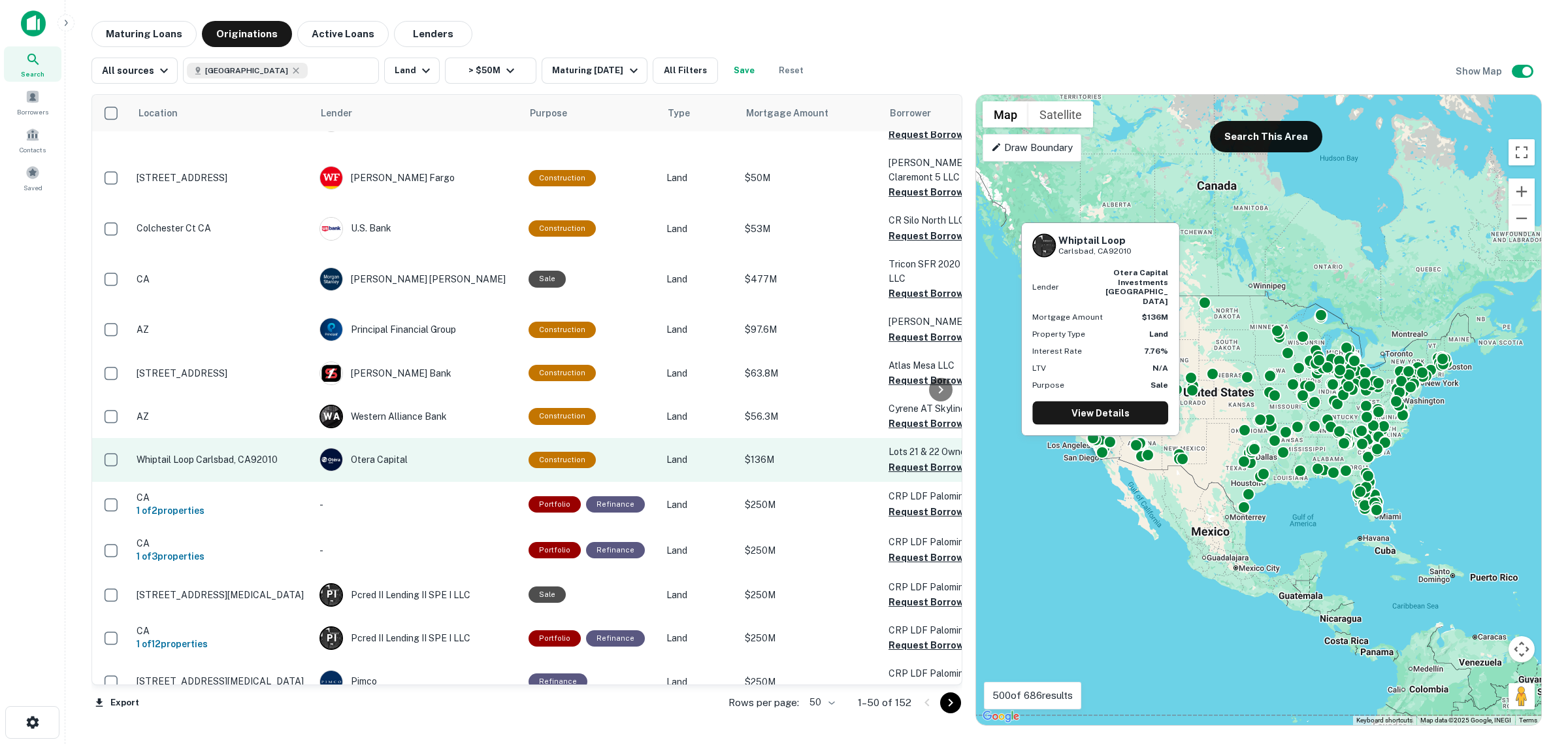
click at [209, 438] on td "Whiptail Loop Carlsbad, CA92010" at bounding box center [221, 460] width 183 height 44
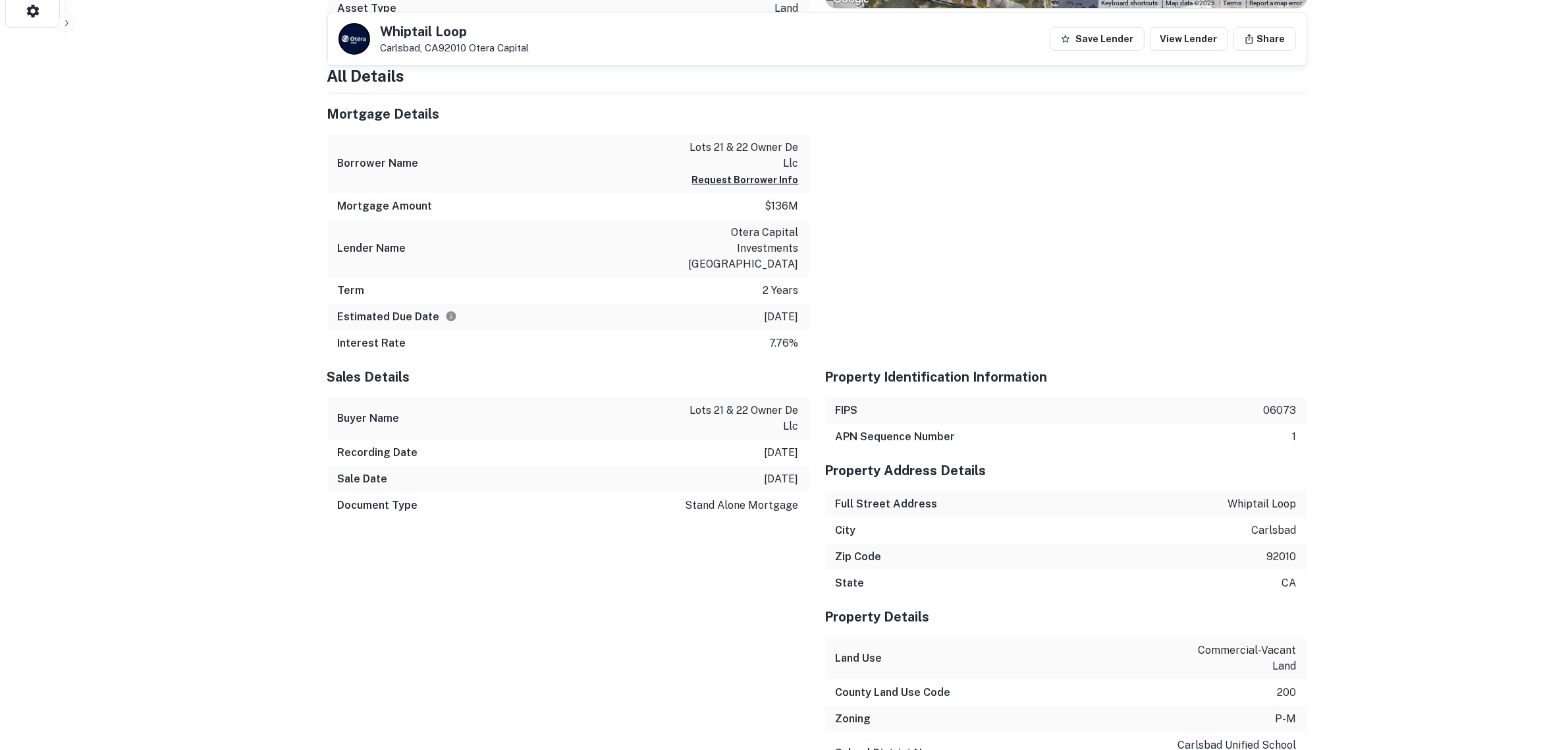
scroll to position [741, 0]
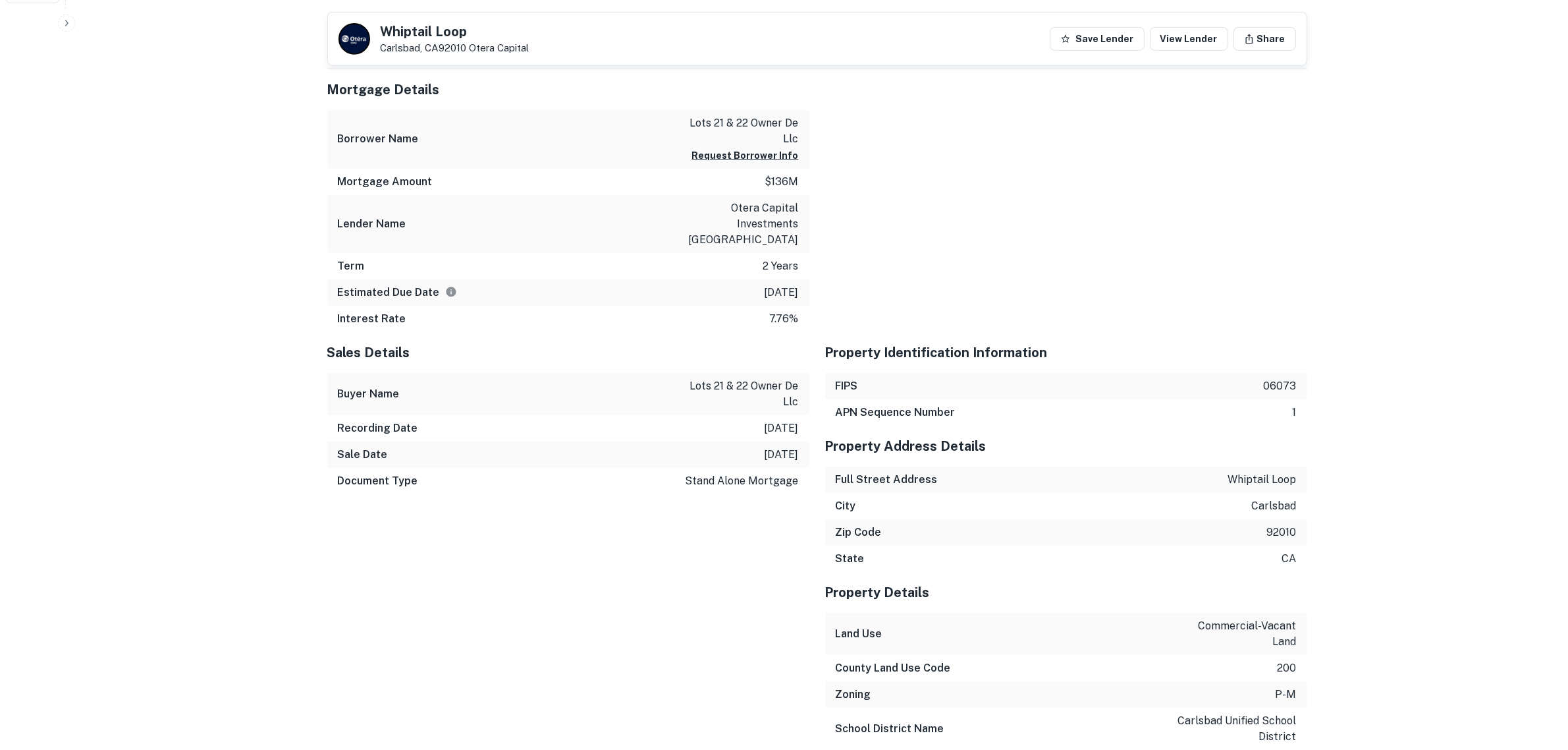
click at [1268, 472] on p "whiptail loop" at bounding box center [1262, 479] width 69 height 16
drag, startPoint x: 1225, startPoint y: 466, endPoint x: 1300, endPoint y: 471, distance: 75.2
click at [1300, 471] on div "Full Street Address whiptail loop" at bounding box center [1065, 479] width 482 height 27
copy p "whiptail loop"
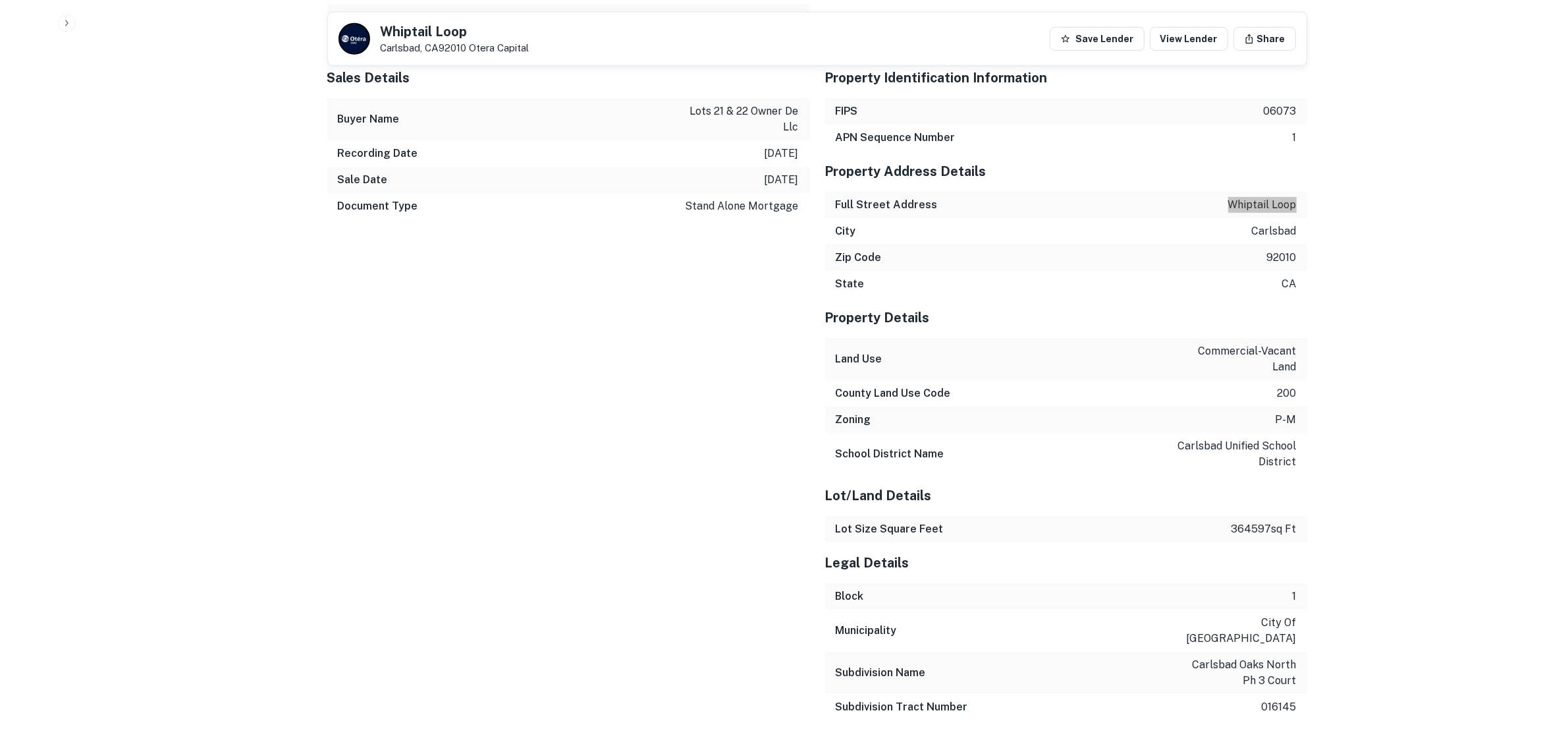
scroll to position [1018, 0]
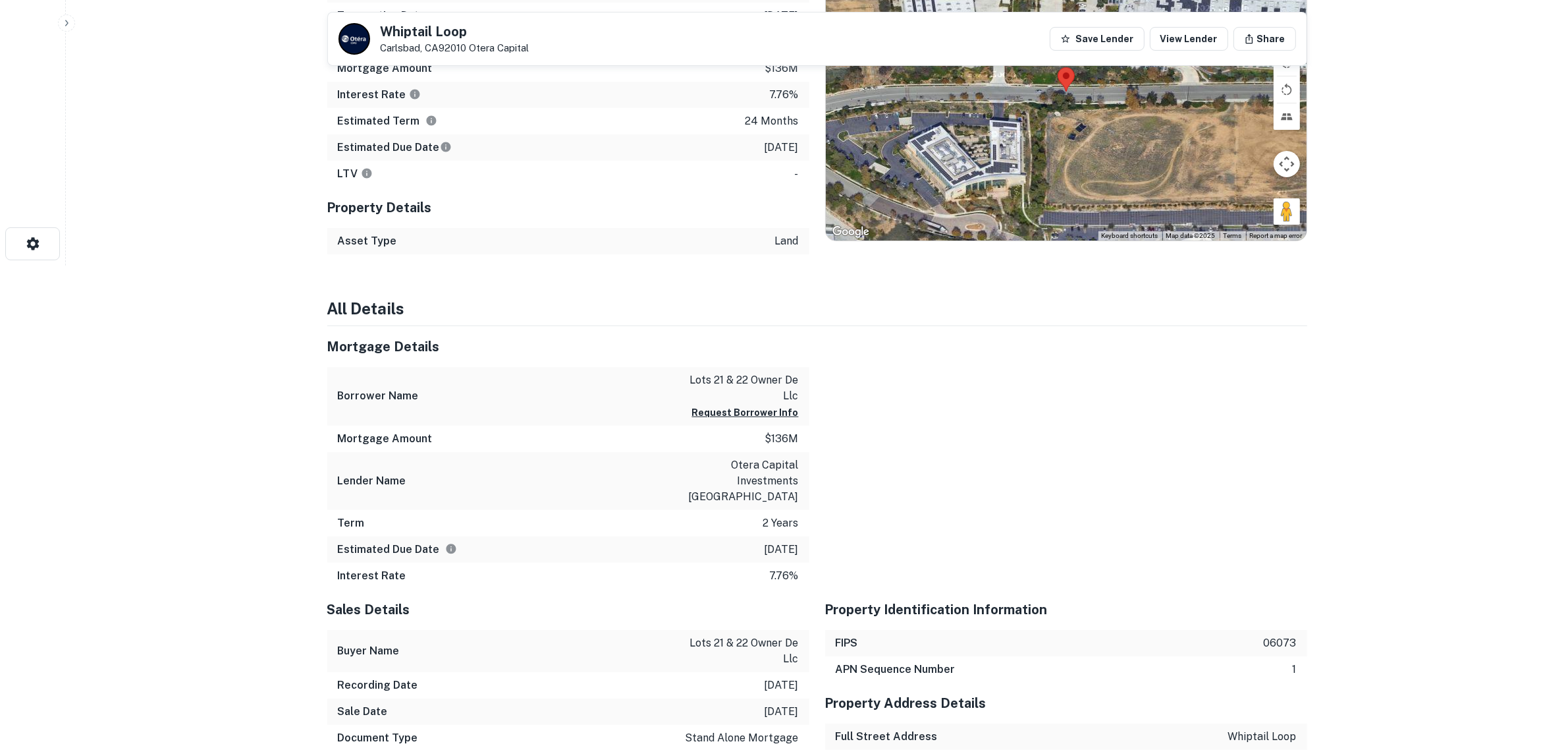
scroll to position [524, 0]
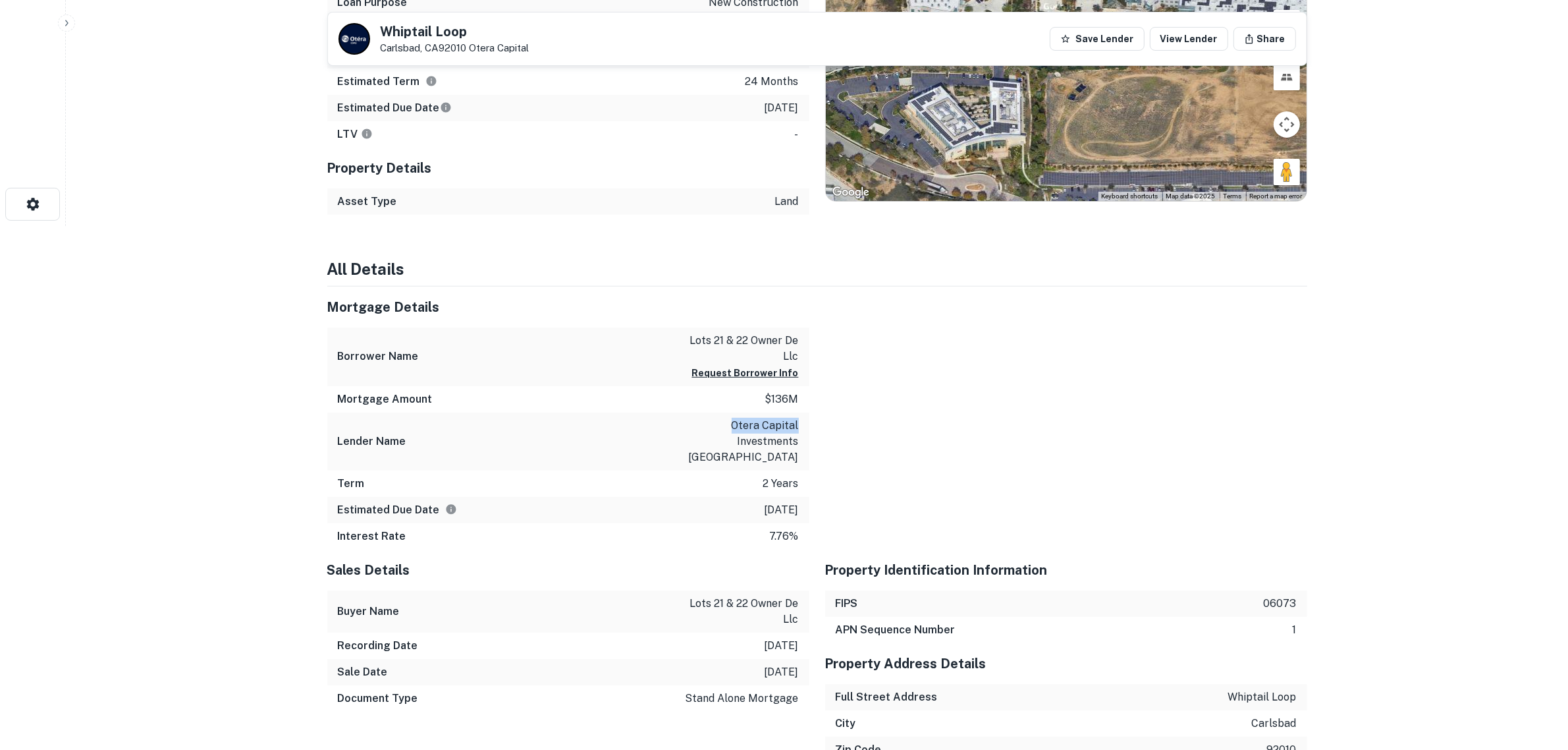
drag, startPoint x: 729, startPoint y: 429, endPoint x: 804, endPoint y: 432, distance: 75.1
click at [804, 432] on div "Lender Name otera capital investments cali" at bounding box center [568, 441] width 482 height 58
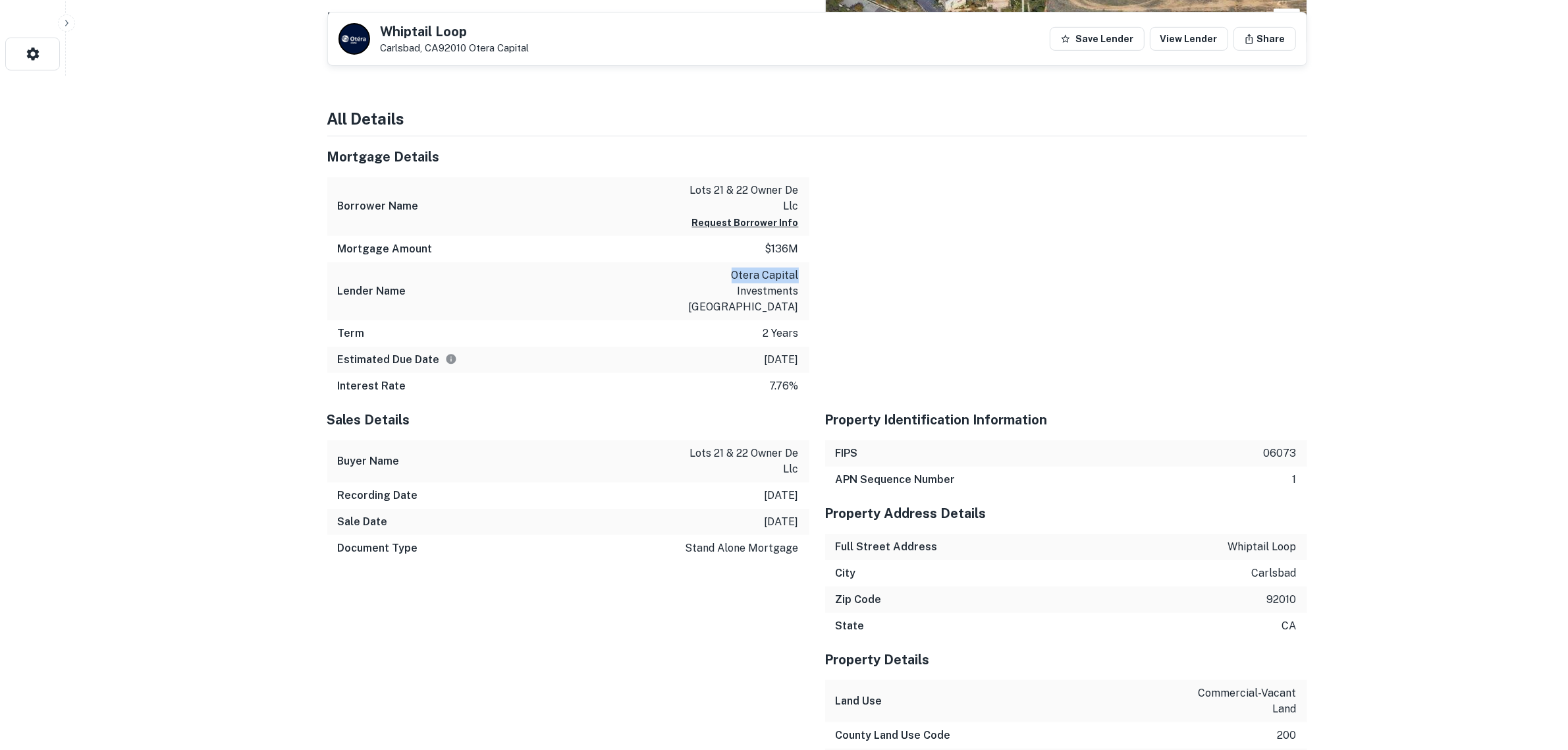
scroll to position [442, 0]
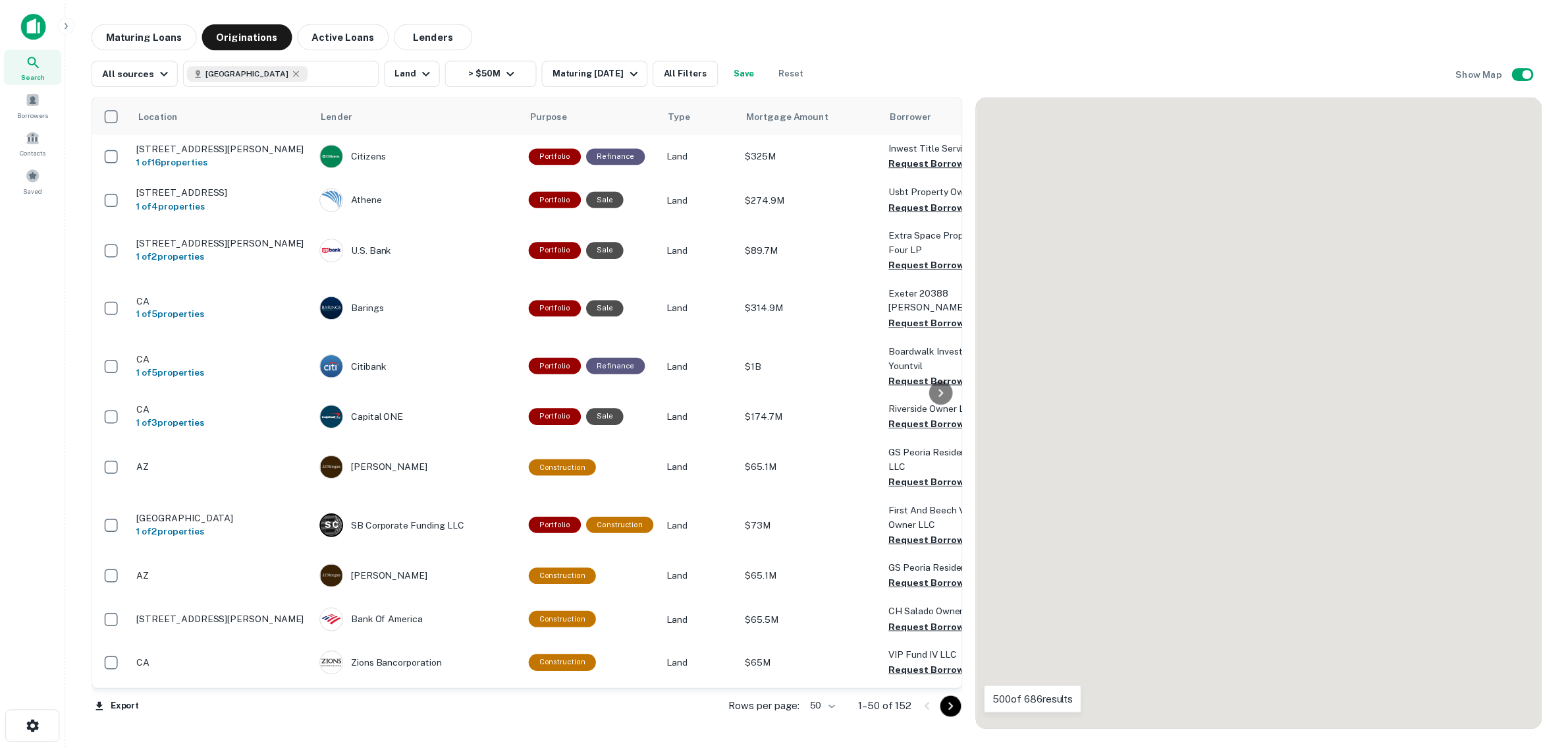
scroll to position [798, 0]
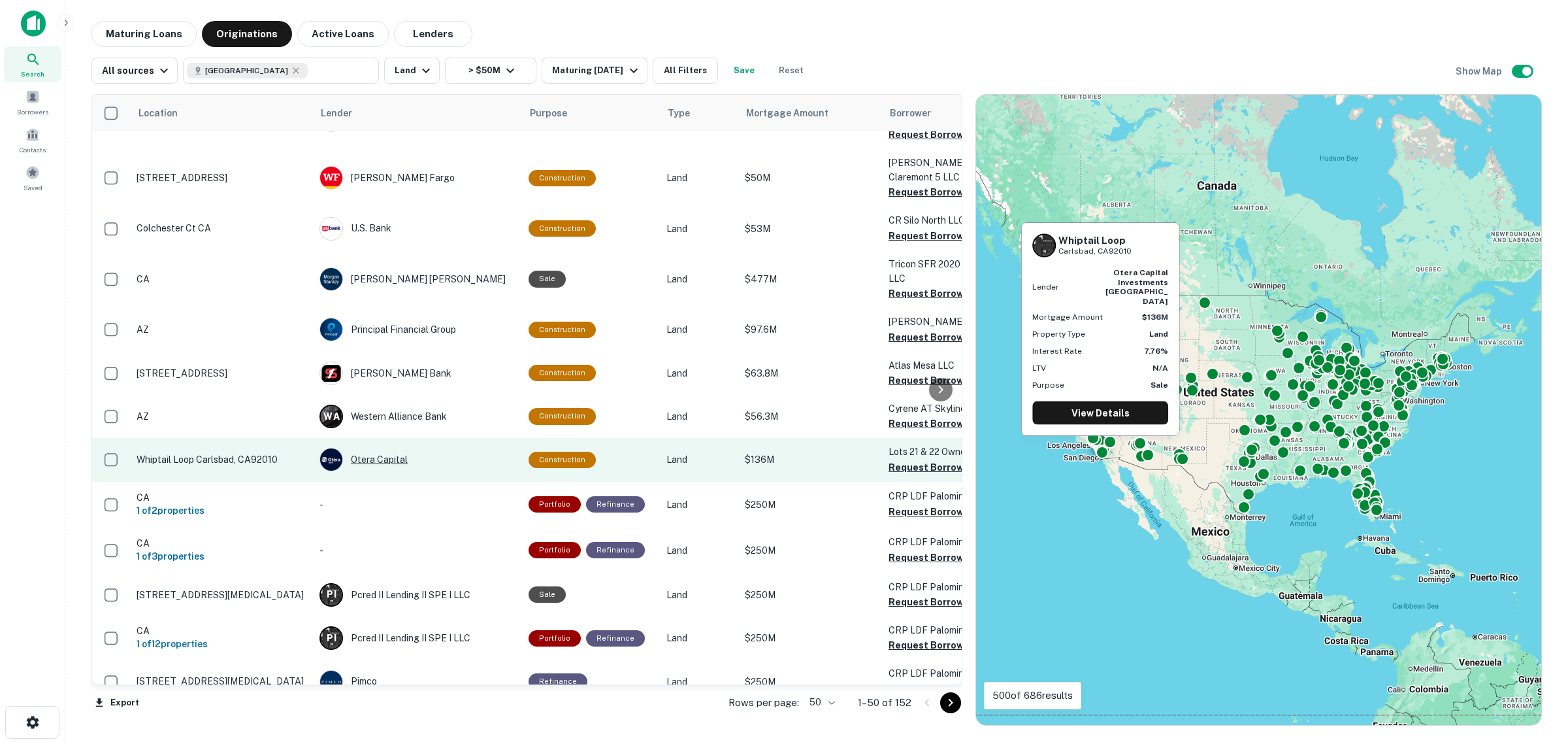
click at [381, 447] on div "Otera Capital" at bounding box center [417, 459] width 196 height 24
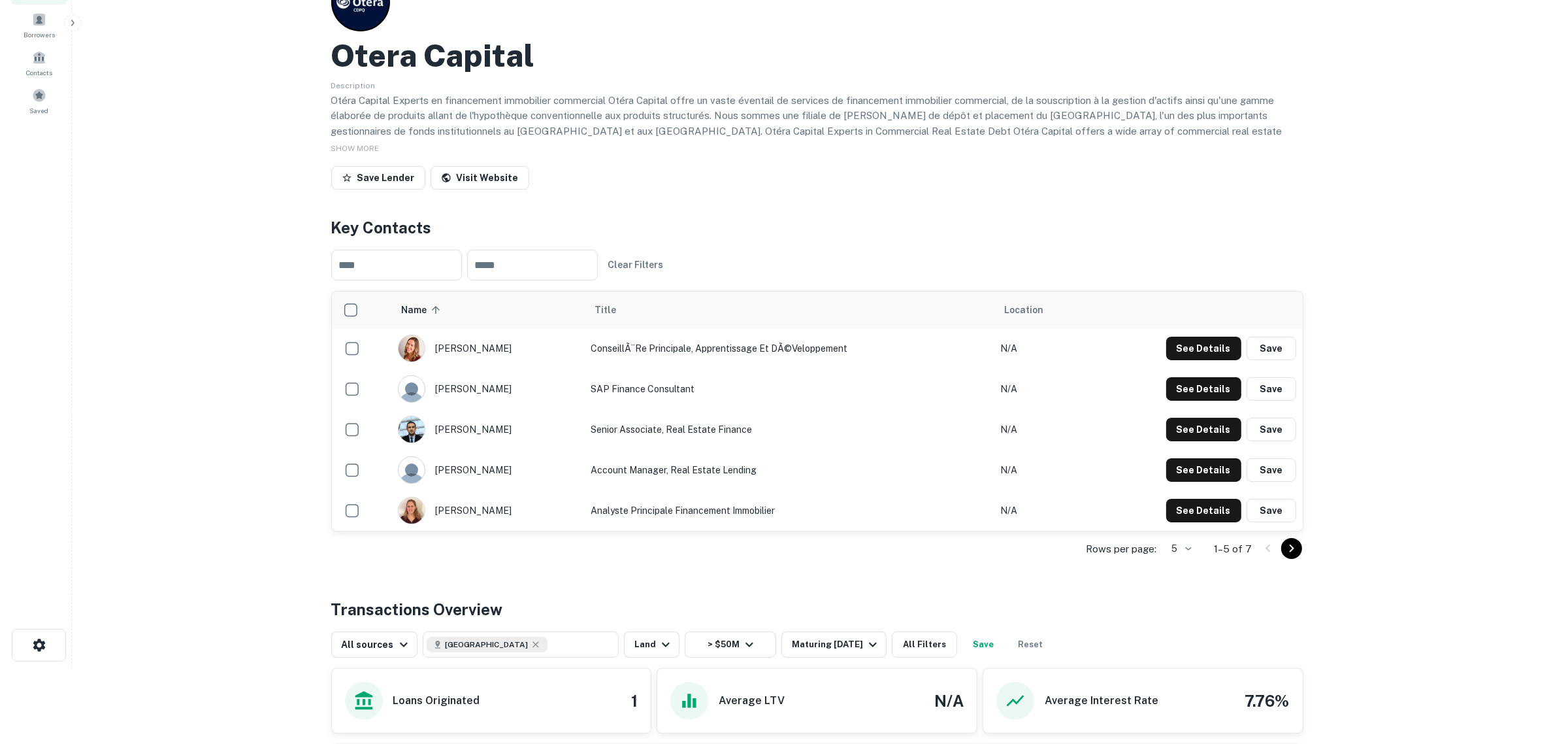
scroll to position [82, 0]
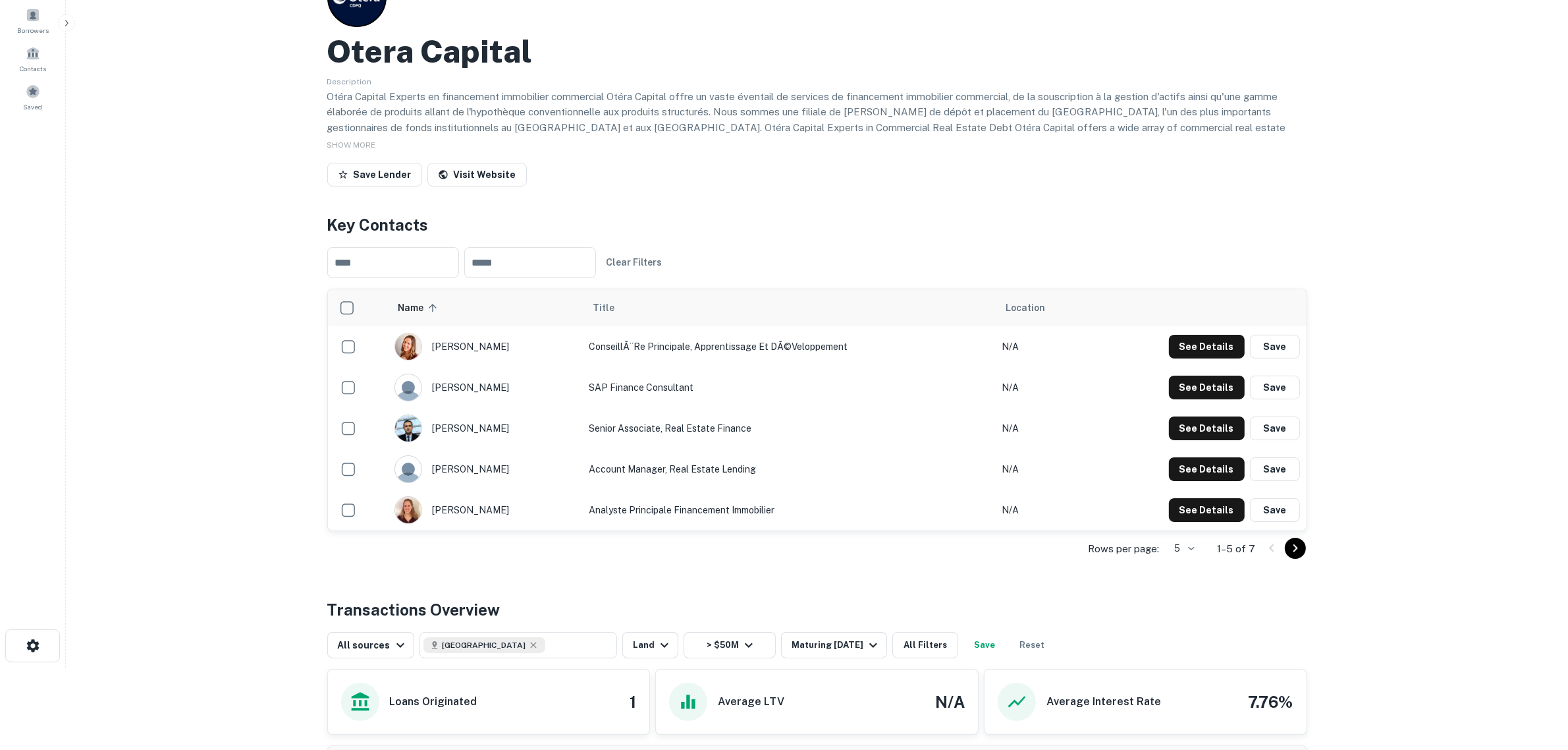
click at [1294, 552] on icon "Go to next page" at bounding box center [1295, 548] width 5 height 8
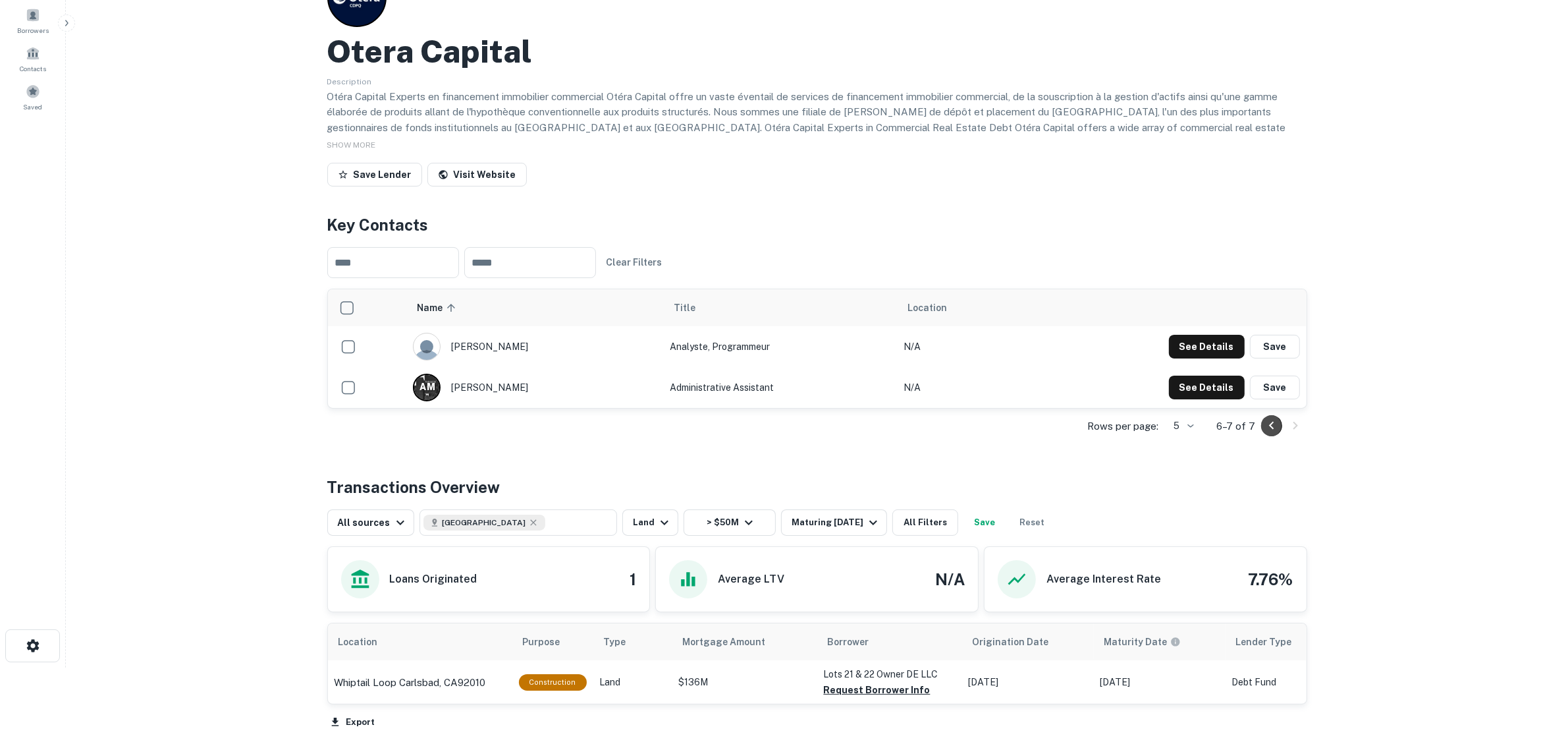
click at [1275, 429] on icon "Go to previous page" at bounding box center [1271, 425] width 16 height 16
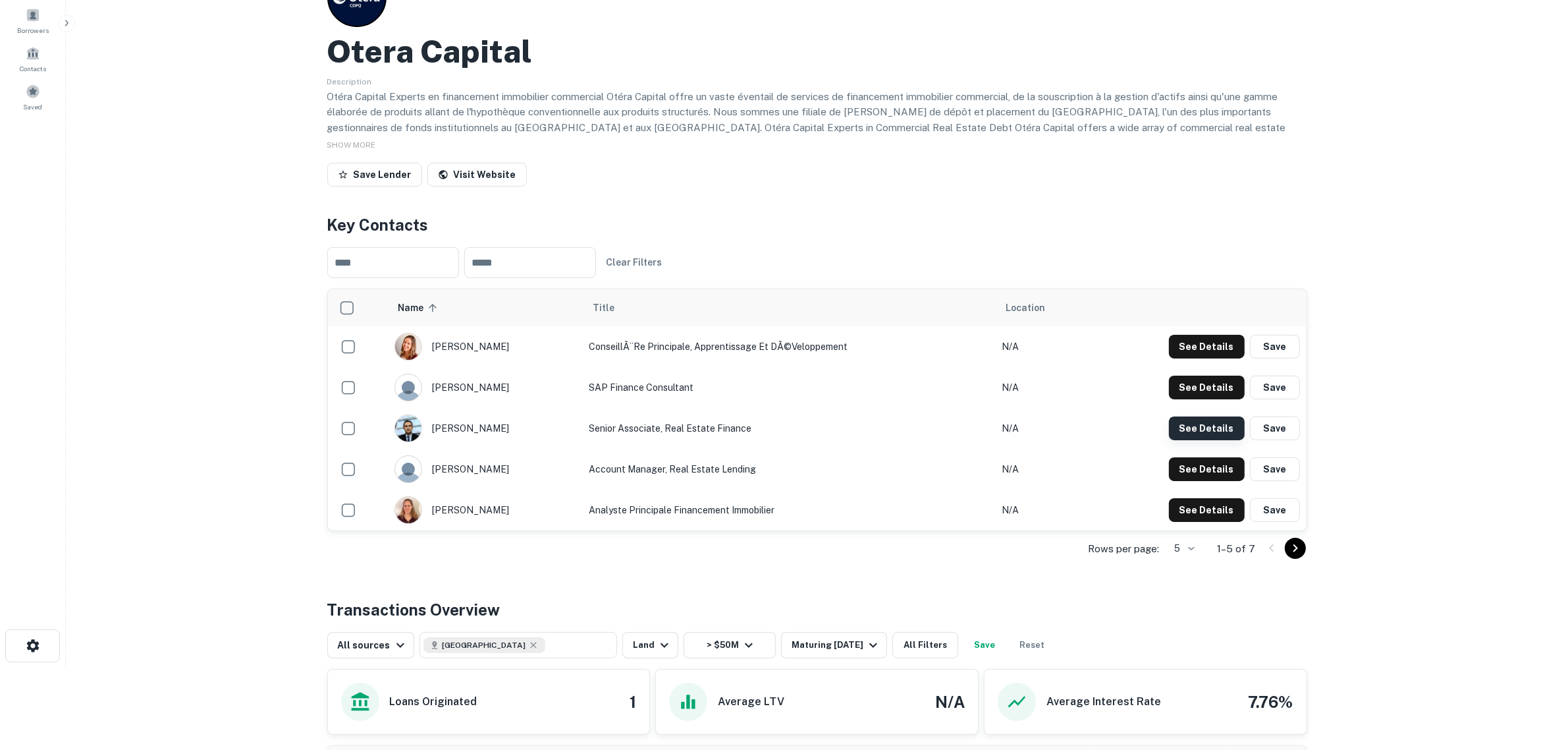
click at [1199, 428] on button "See Details" at bounding box center [1206, 428] width 76 height 24
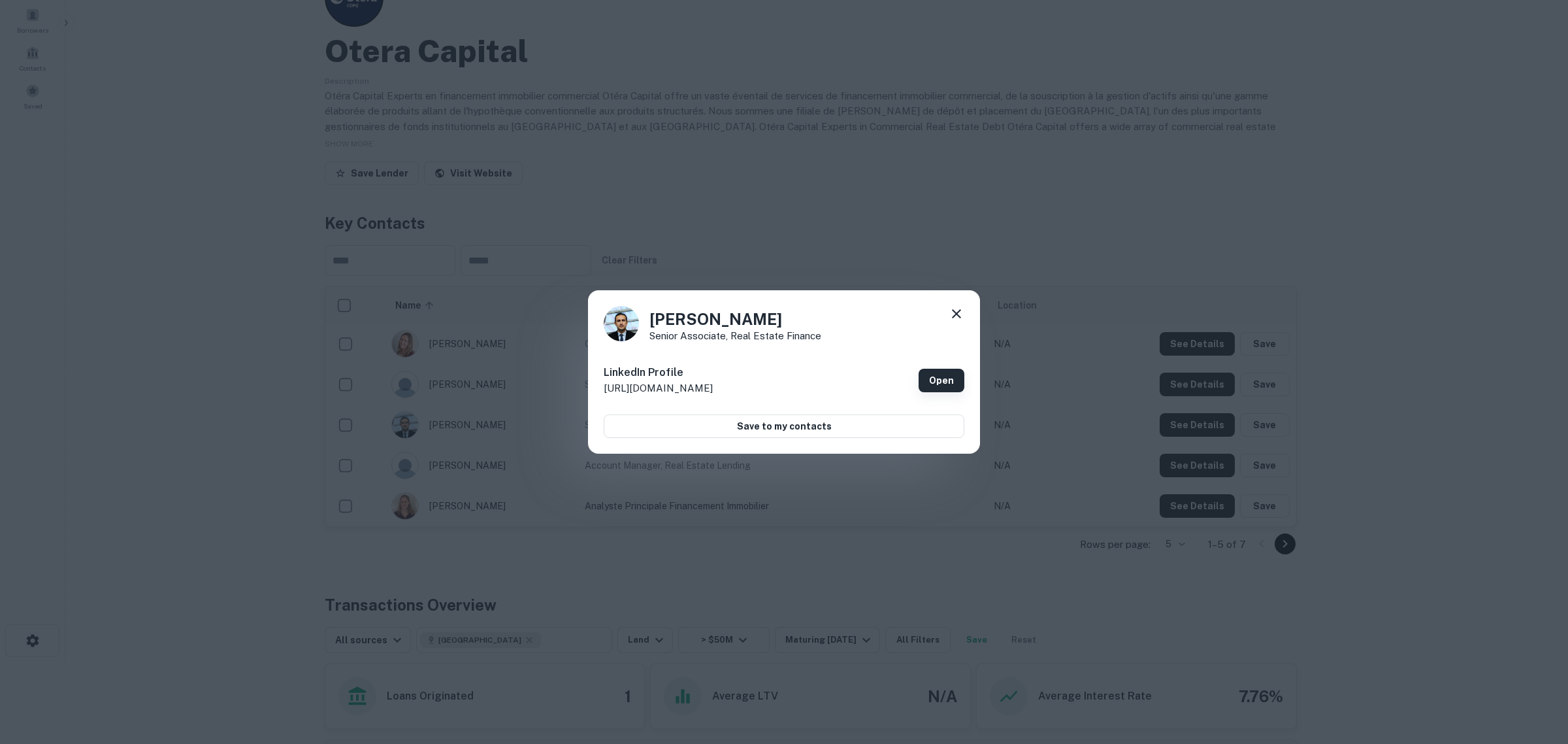
click at [958, 373] on link "Open" at bounding box center [941, 380] width 45 height 24
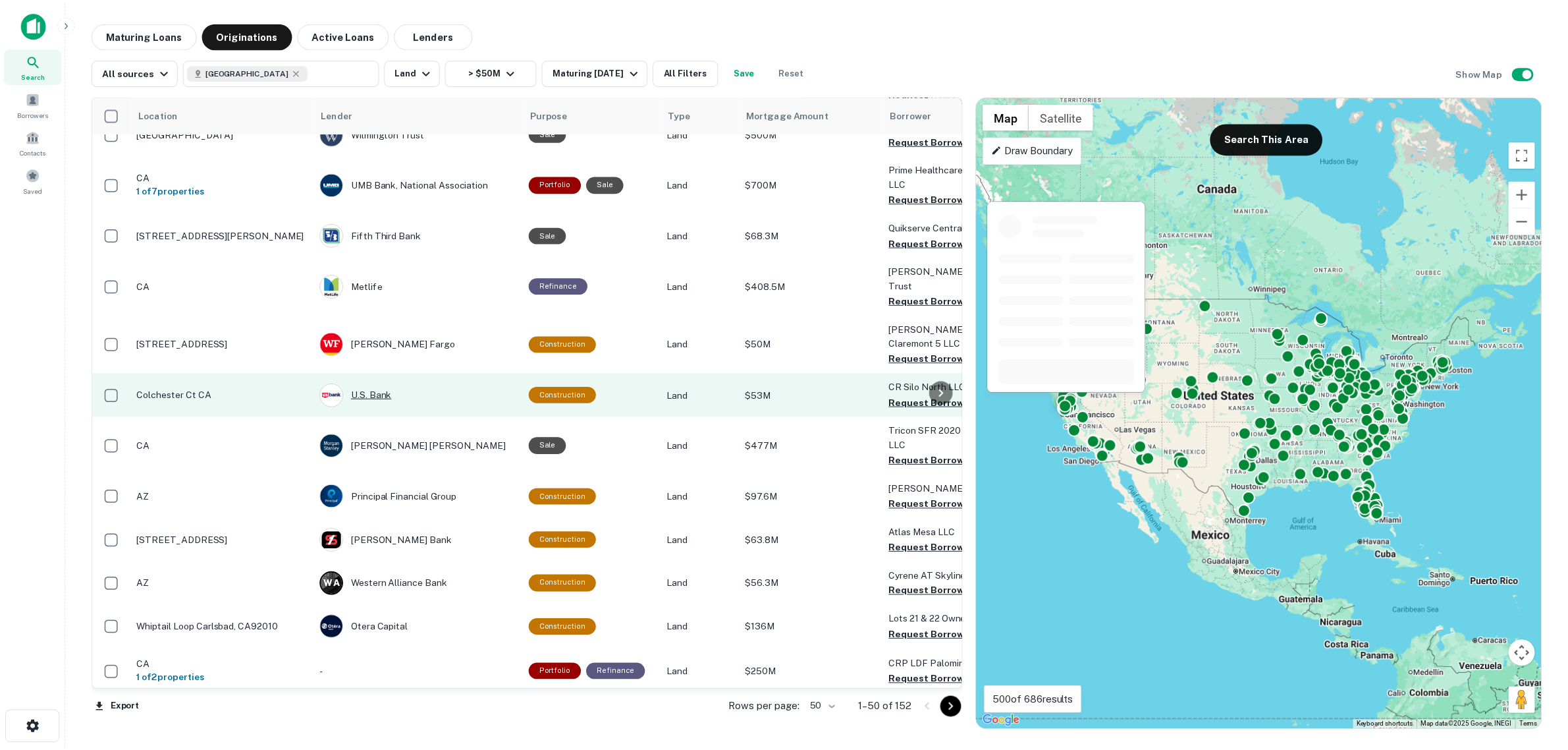
scroll to position [468, 0]
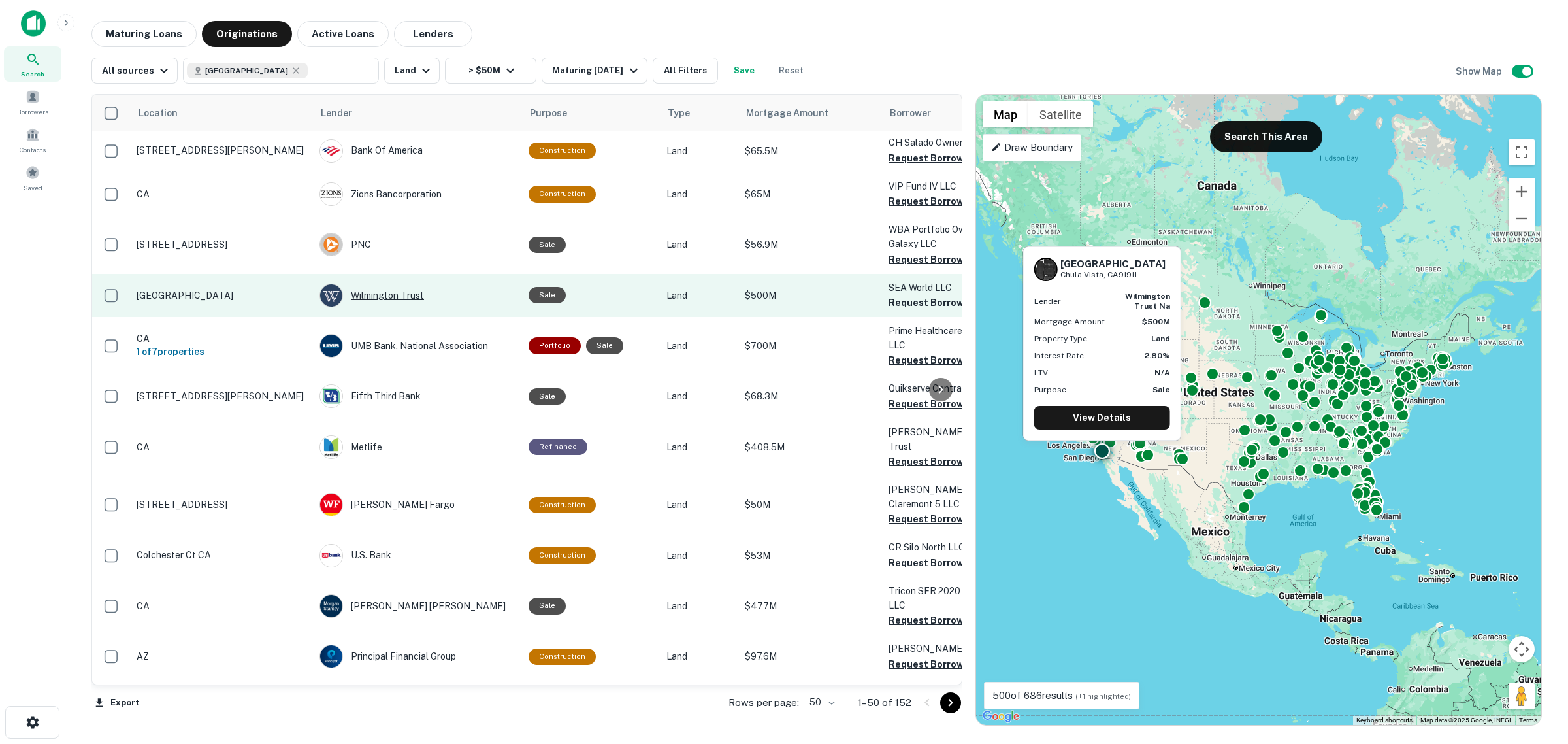
click at [402, 284] on div "Wilmington Trust" at bounding box center [417, 296] width 196 height 24
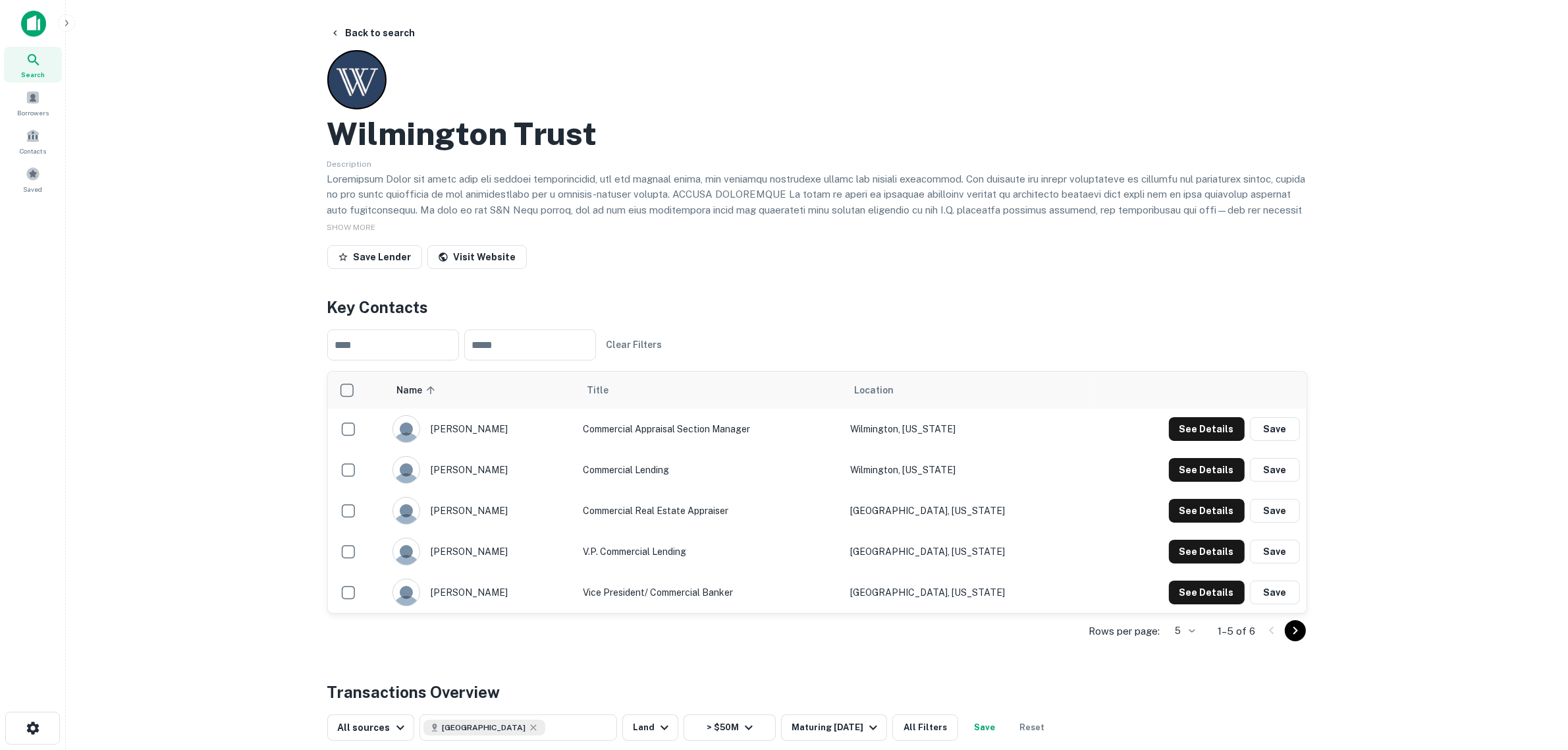
click at [521, 261] on div "Save Lender Visit Website" at bounding box center [817, 260] width 980 height 29
click at [498, 255] on link "Visit Website" at bounding box center [476, 257] width 100 height 24
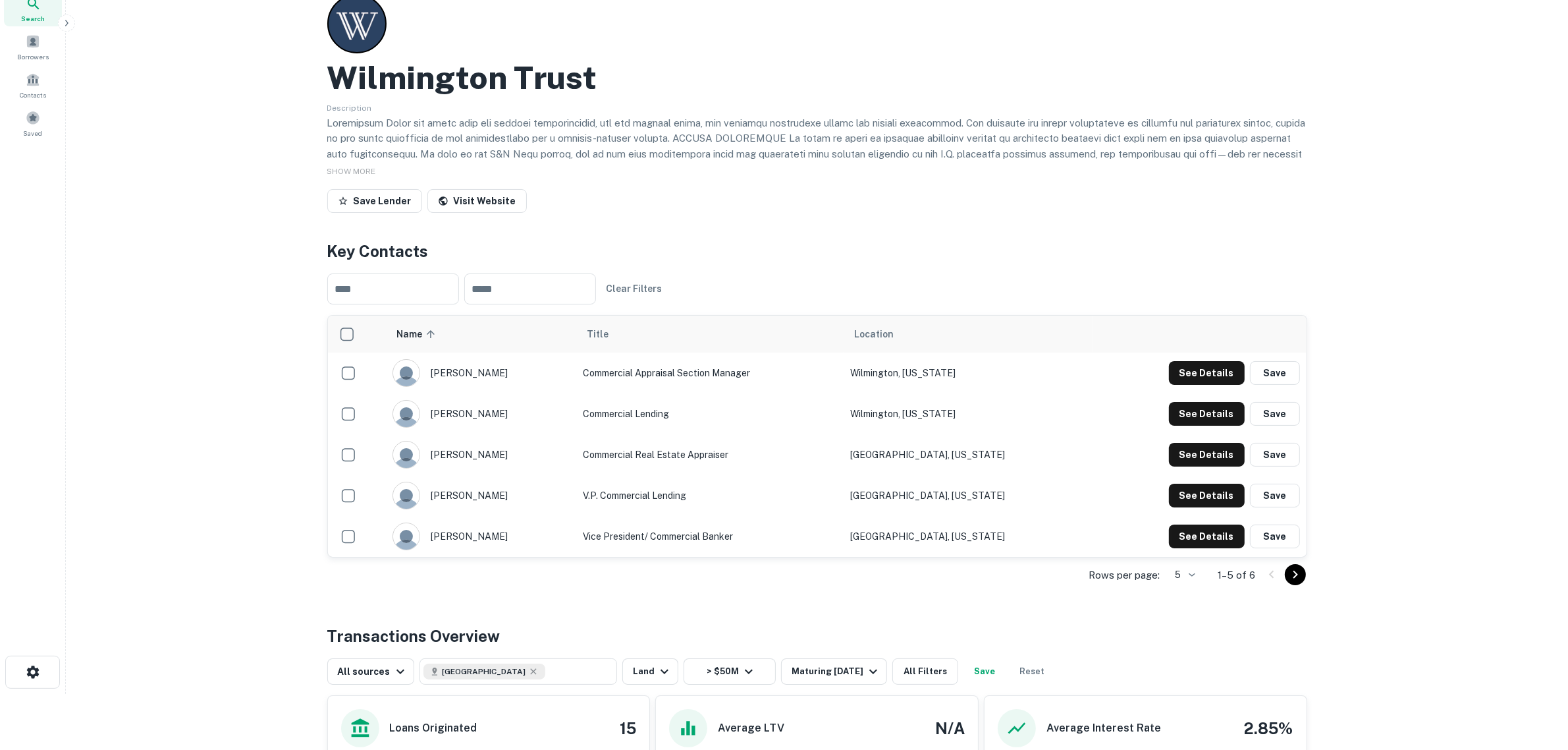
scroll to position [82, 0]
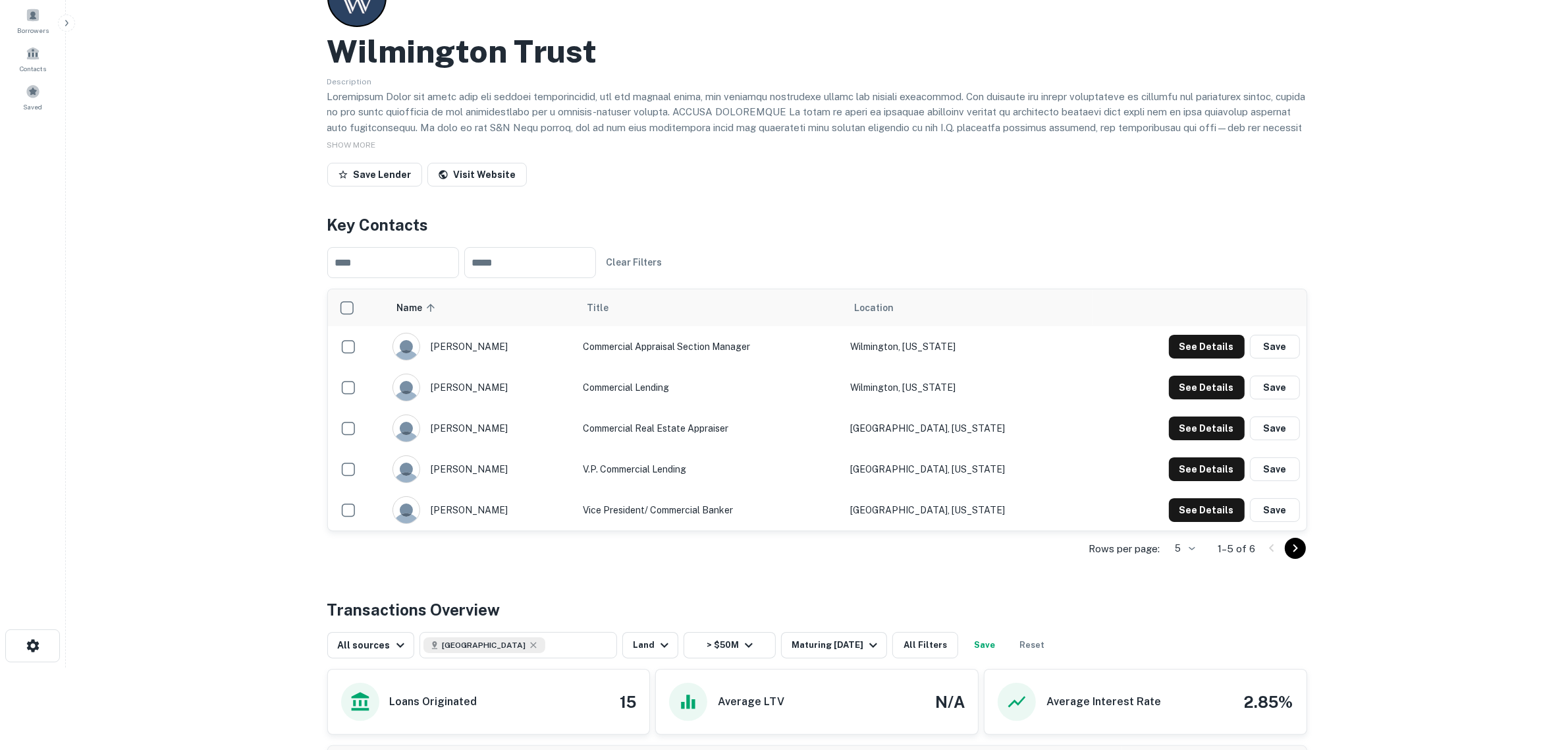
click at [1298, 550] on icon "Go to next page" at bounding box center [1295, 548] width 16 height 16
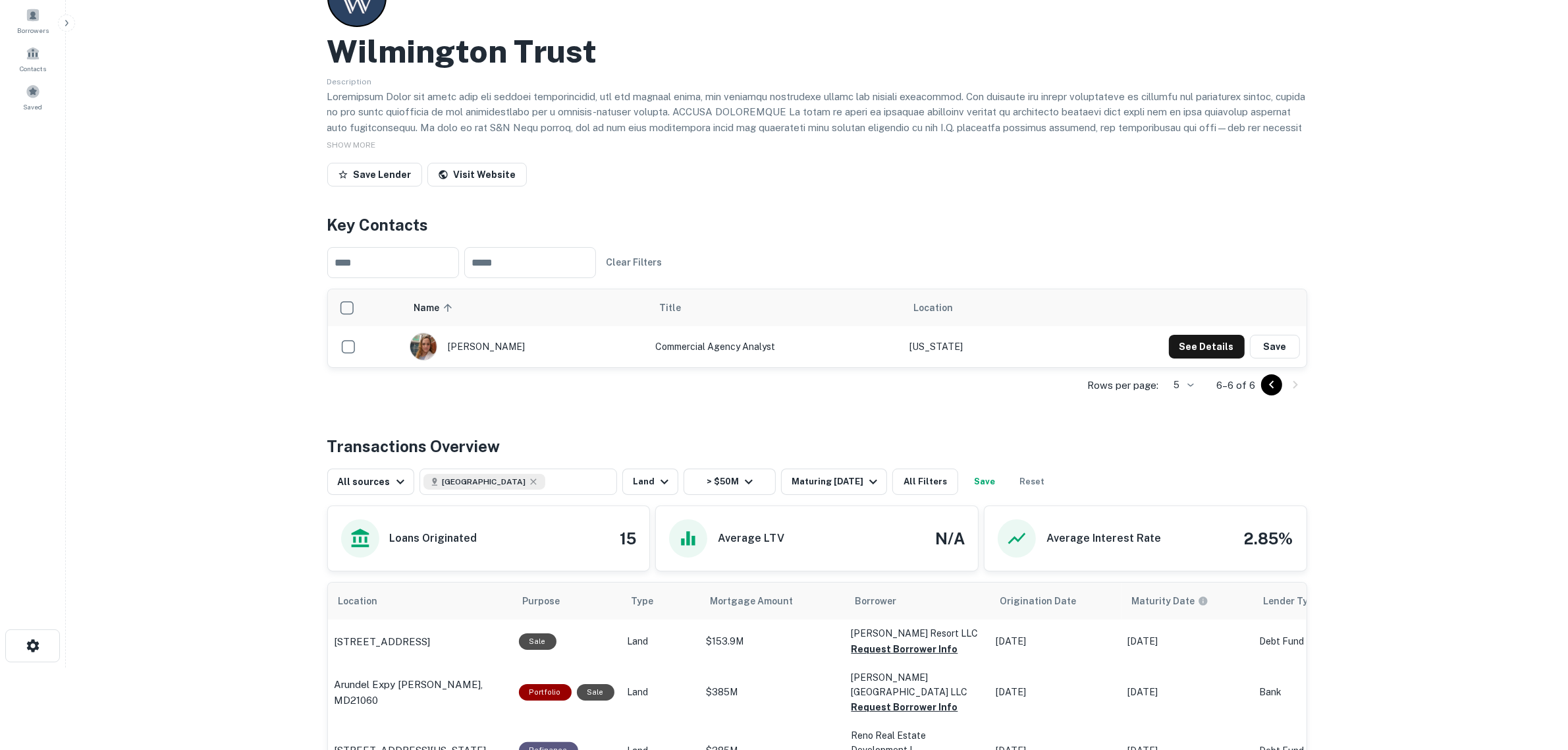
click at [1270, 382] on icon "Go to previous page" at bounding box center [1271, 384] width 16 height 16
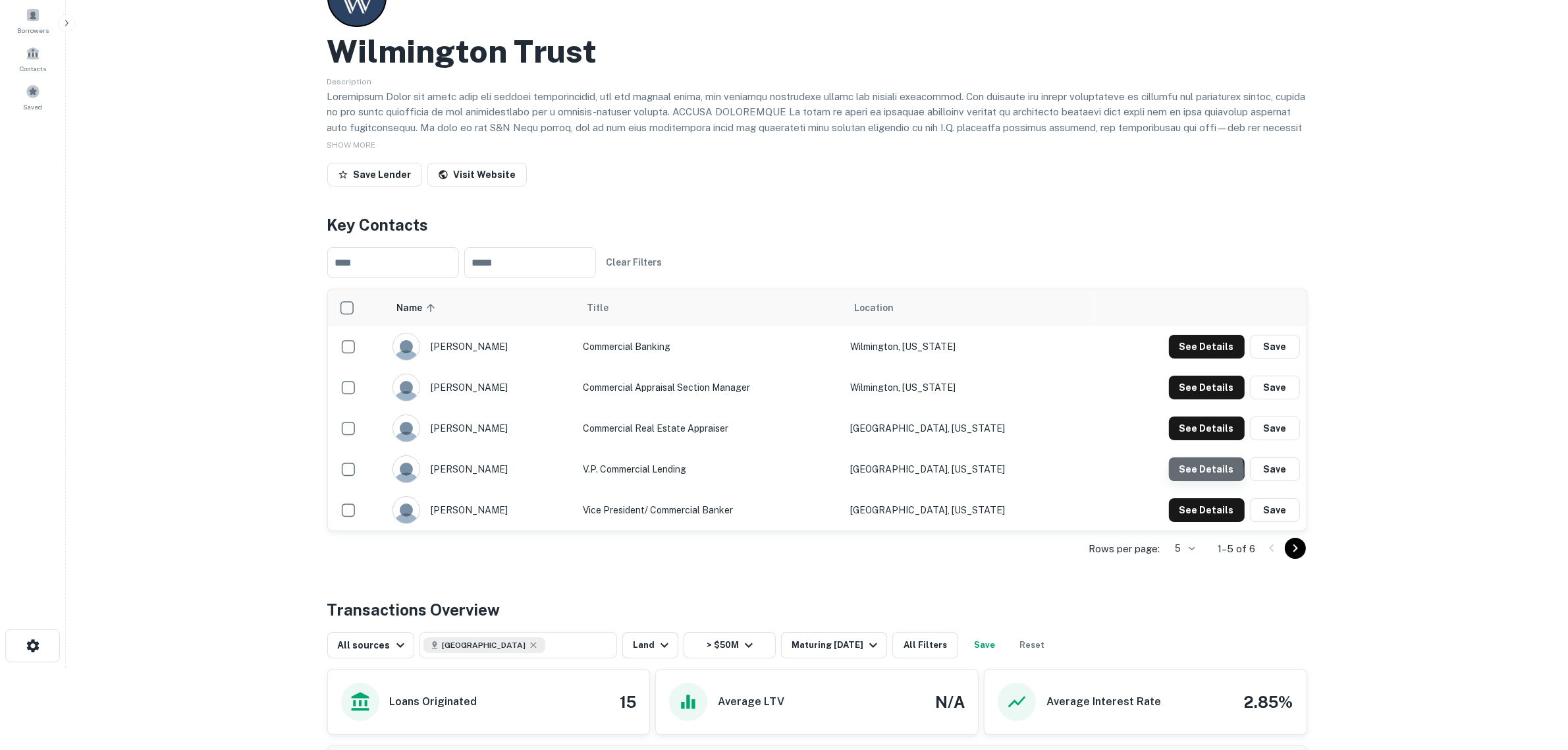
click at [1193, 472] on button "See Details" at bounding box center [1206, 469] width 76 height 24
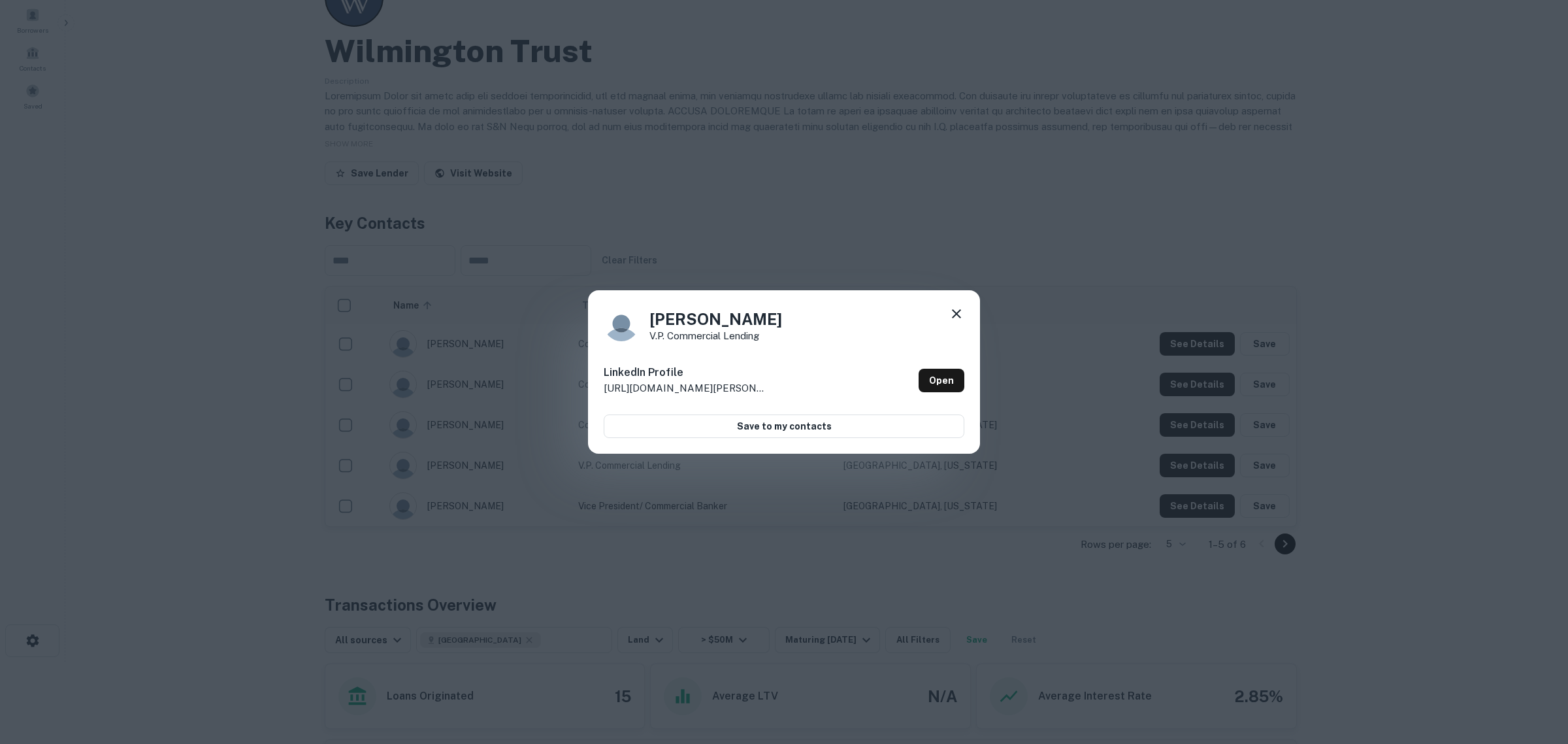
click at [964, 377] on div "Jim Johnson V.P. Commercial Lending LinkedIn Profile http://www.linkedin.com/in…" at bounding box center [784, 372] width 392 height 163
click at [954, 377] on link "Open" at bounding box center [941, 380] width 45 height 24
click at [955, 317] on icon at bounding box center [956, 313] width 15 height 15
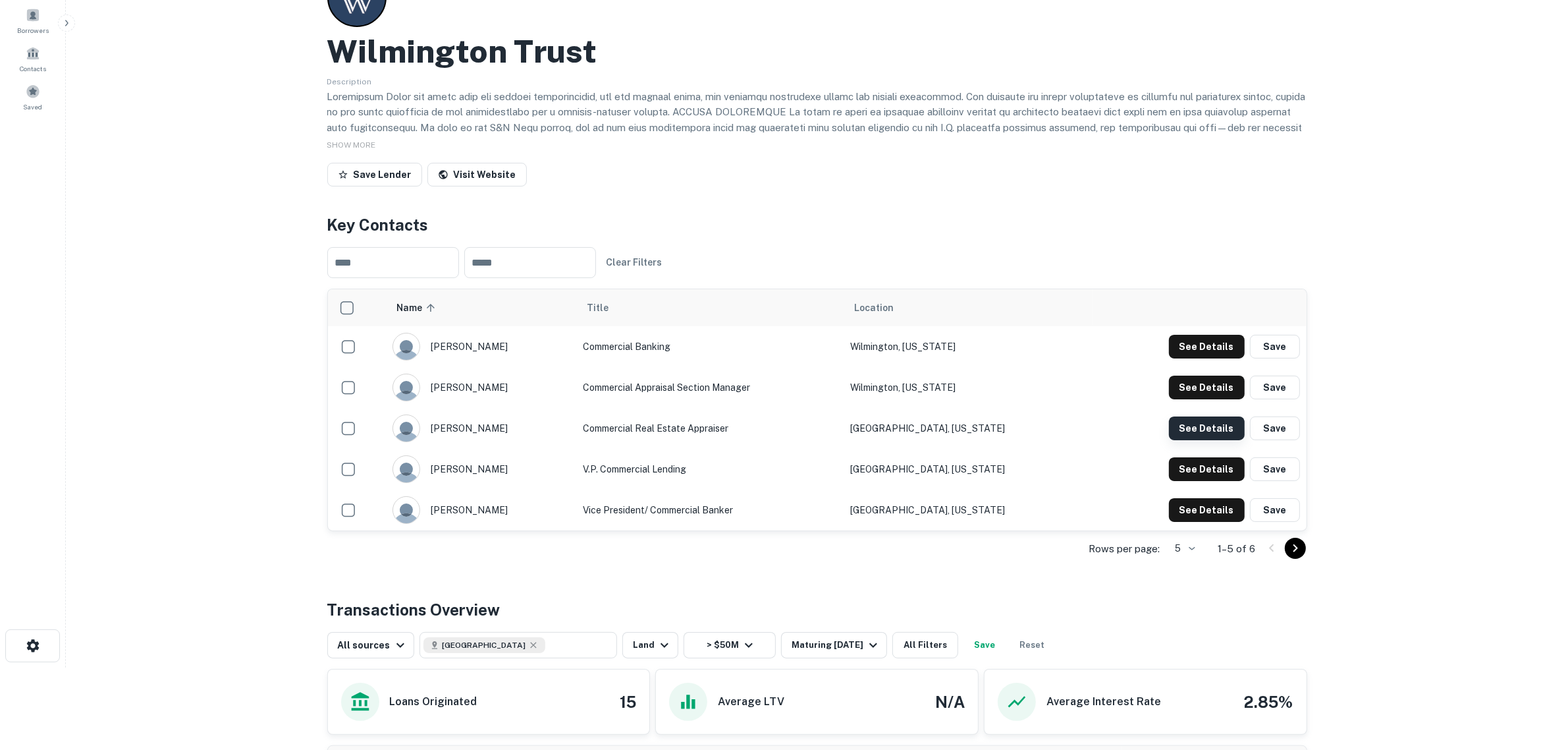
click at [1221, 426] on button "See Details" at bounding box center [1206, 428] width 76 height 24
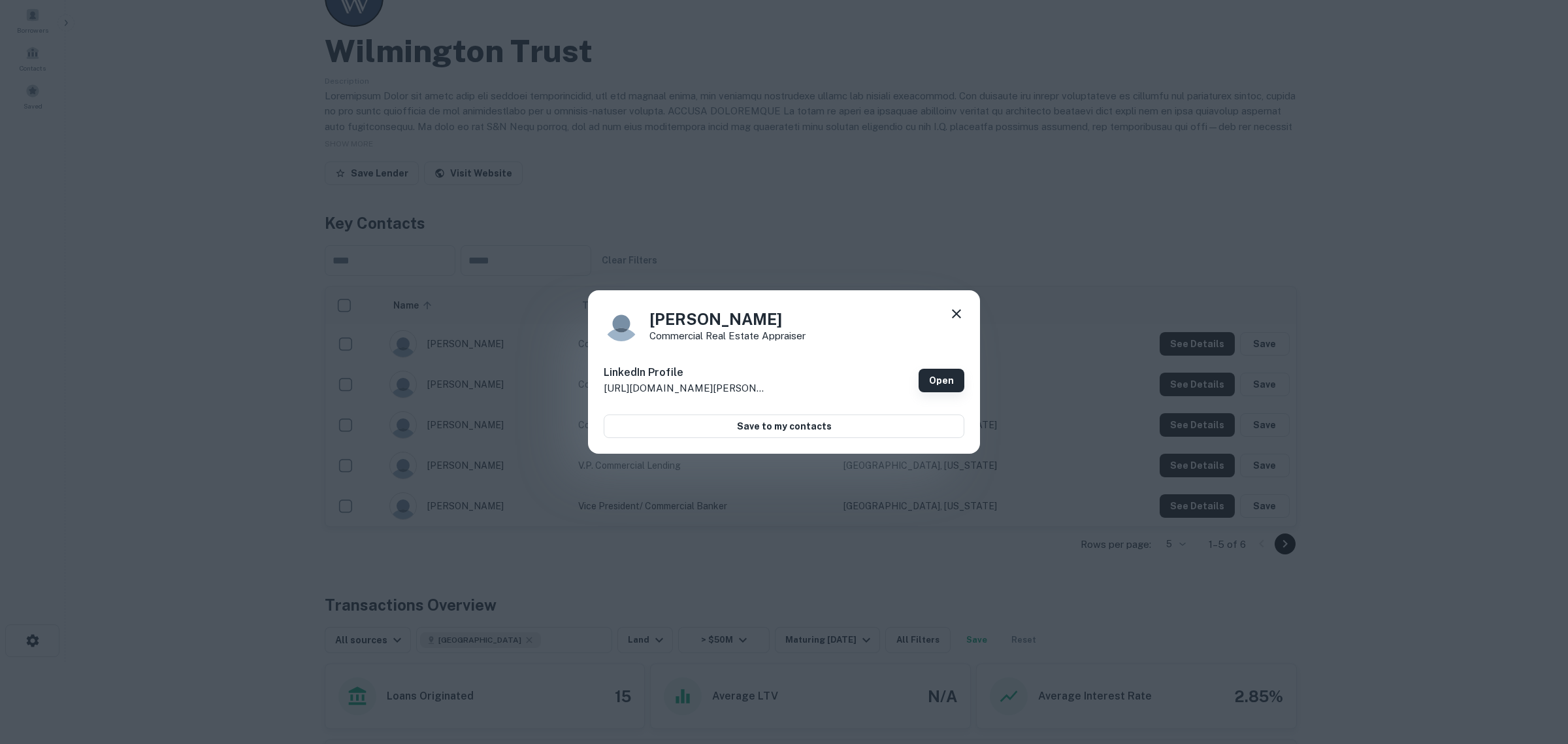
click at [938, 376] on link "Open" at bounding box center [941, 380] width 45 height 24
click at [949, 312] on icon at bounding box center [956, 313] width 15 height 15
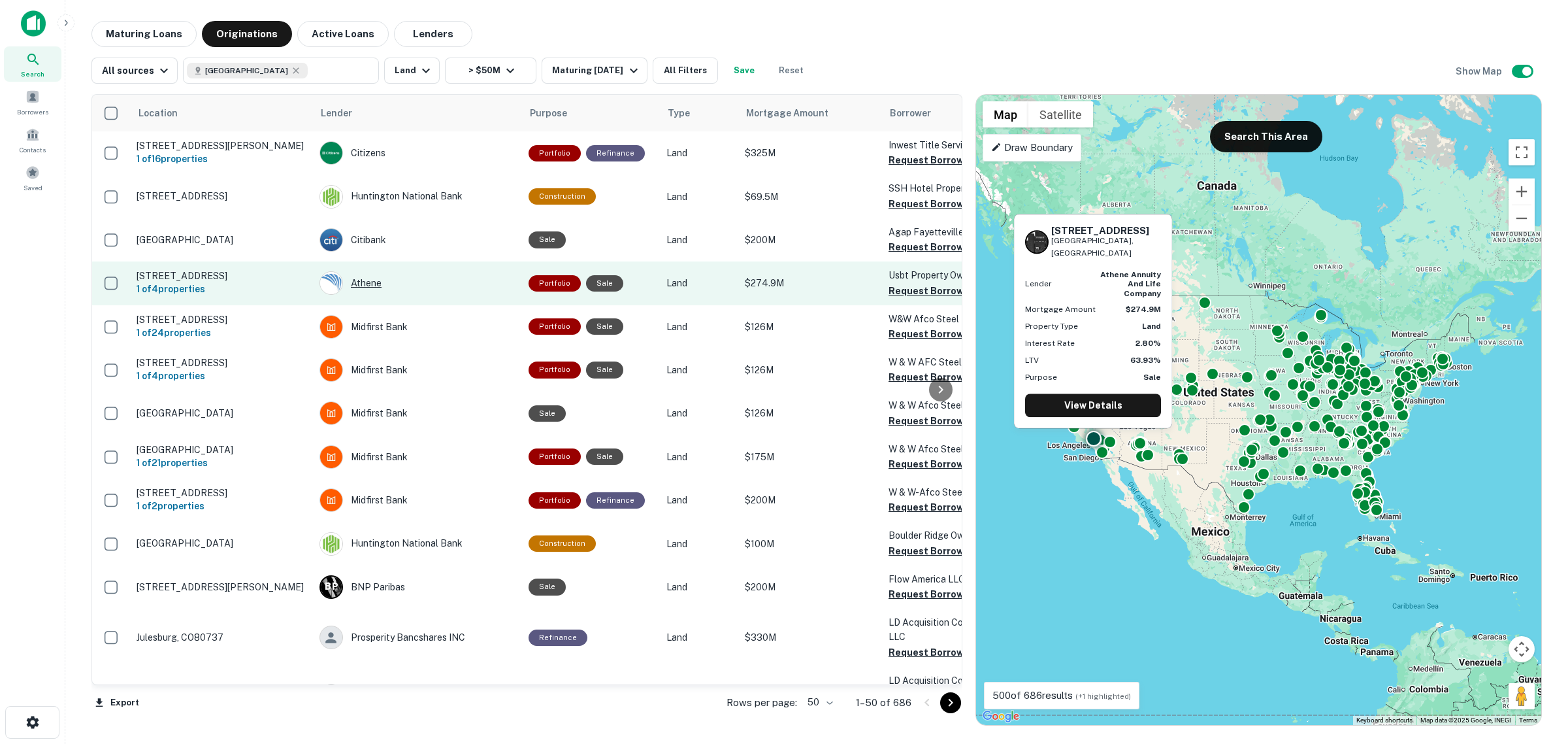
click at [383, 283] on div "Athene" at bounding box center [417, 283] width 196 height 24
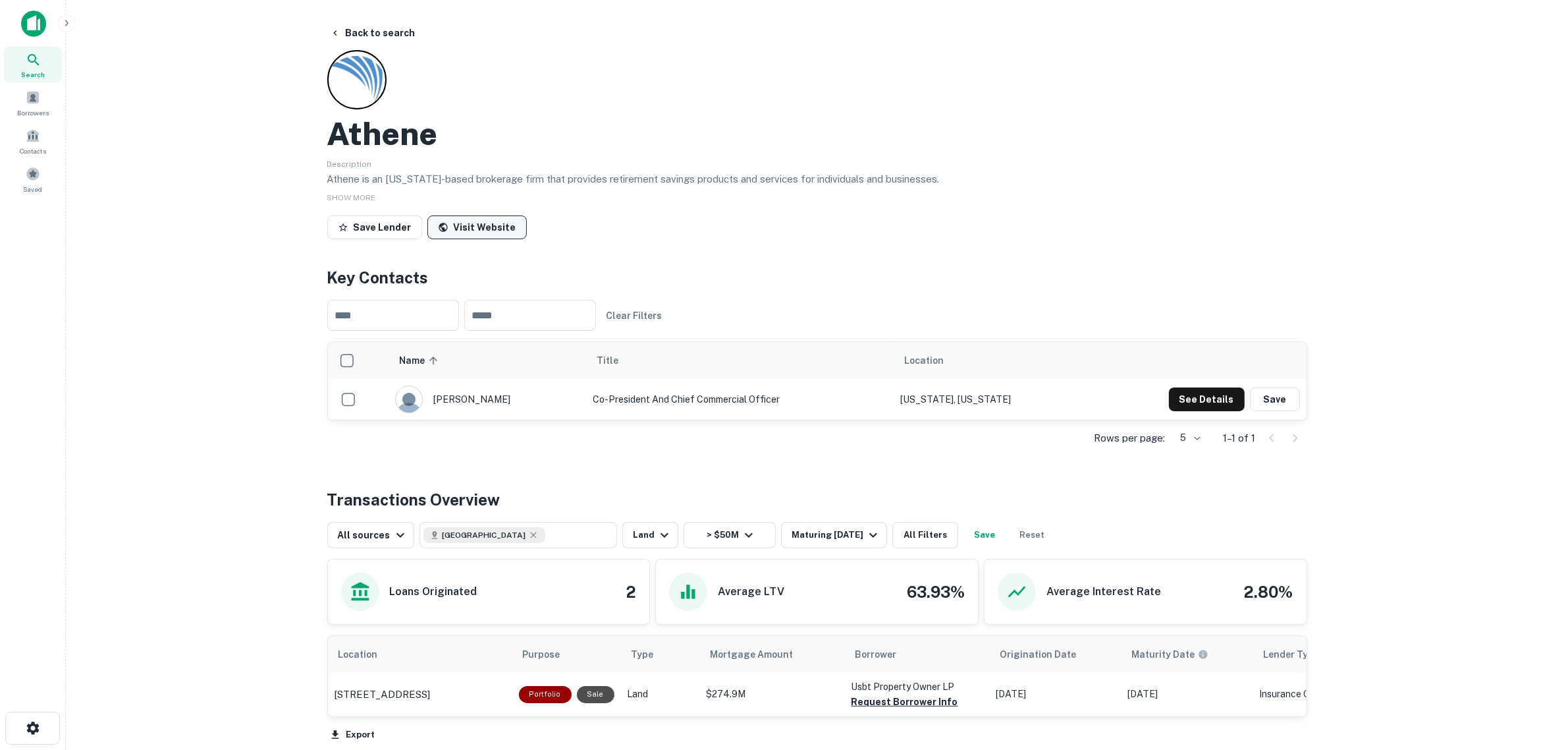
click at [469, 232] on link "Visit Website" at bounding box center [476, 228] width 100 height 24
click at [695, 122] on div "Athene" at bounding box center [817, 134] width 980 height 38
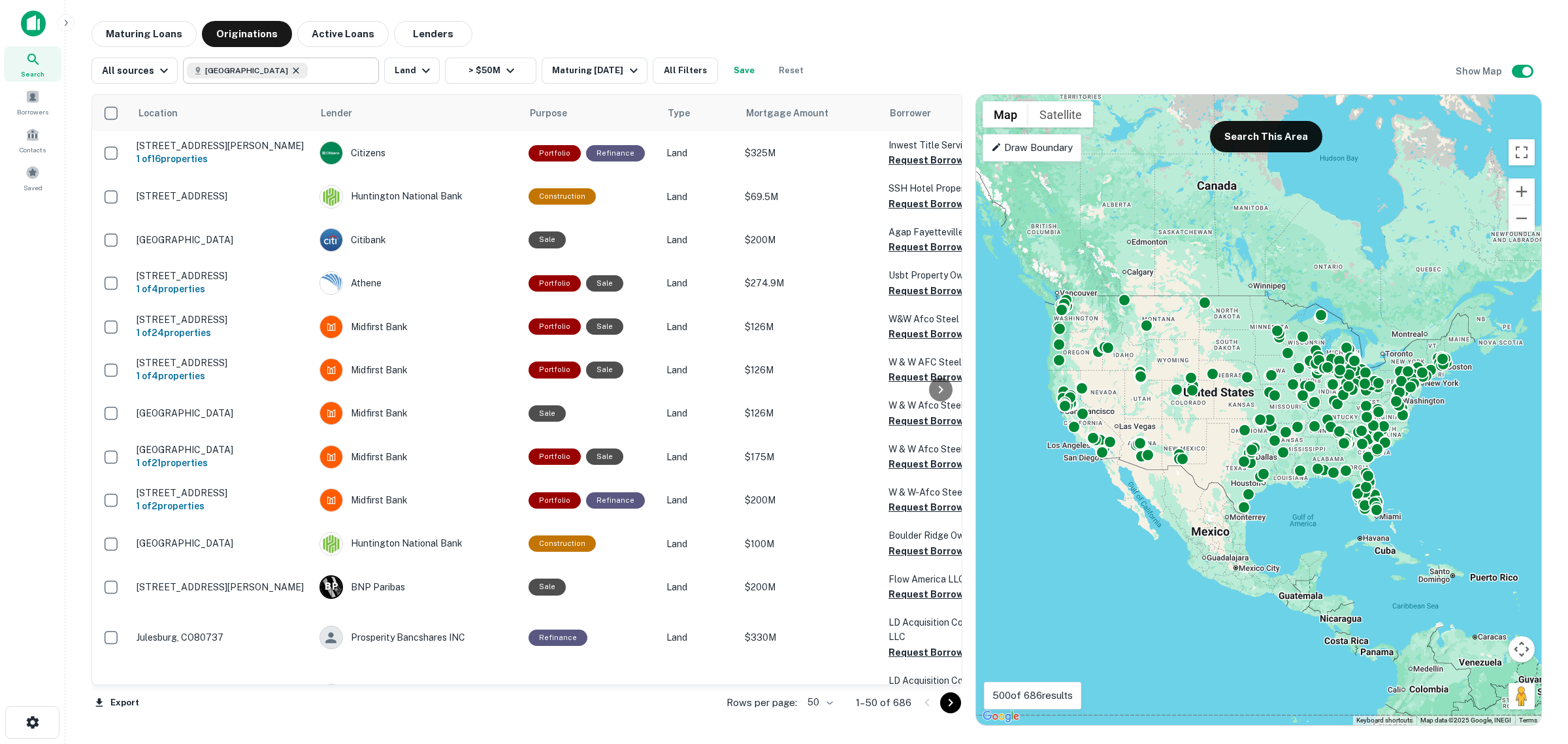
click at [293, 69] on icon at bounding box center [296, 70] width 5 height 5
click at [286, 69] on input "**********" at bounding box center [270, 71] width 167 height 18
type input "*"
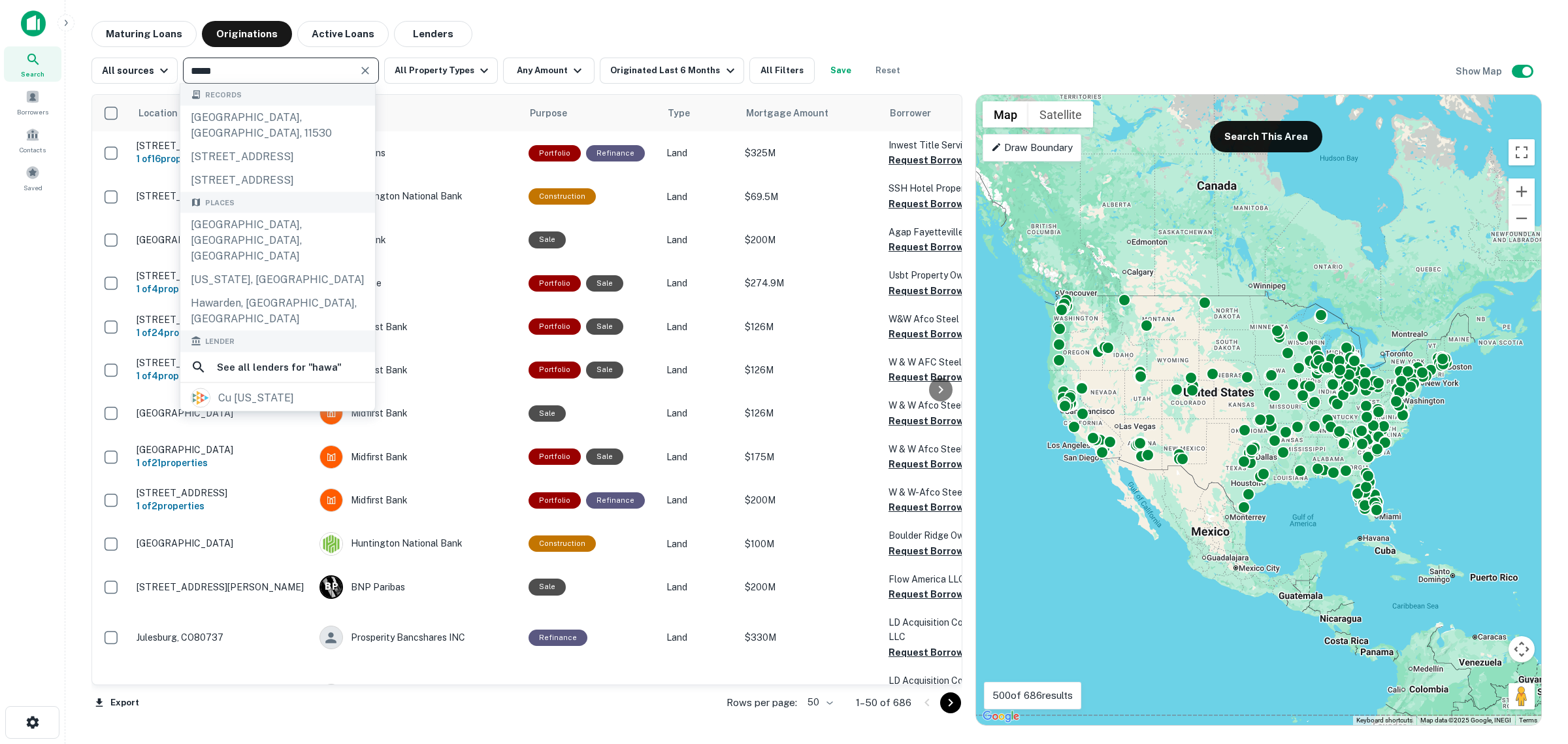
type input "******"
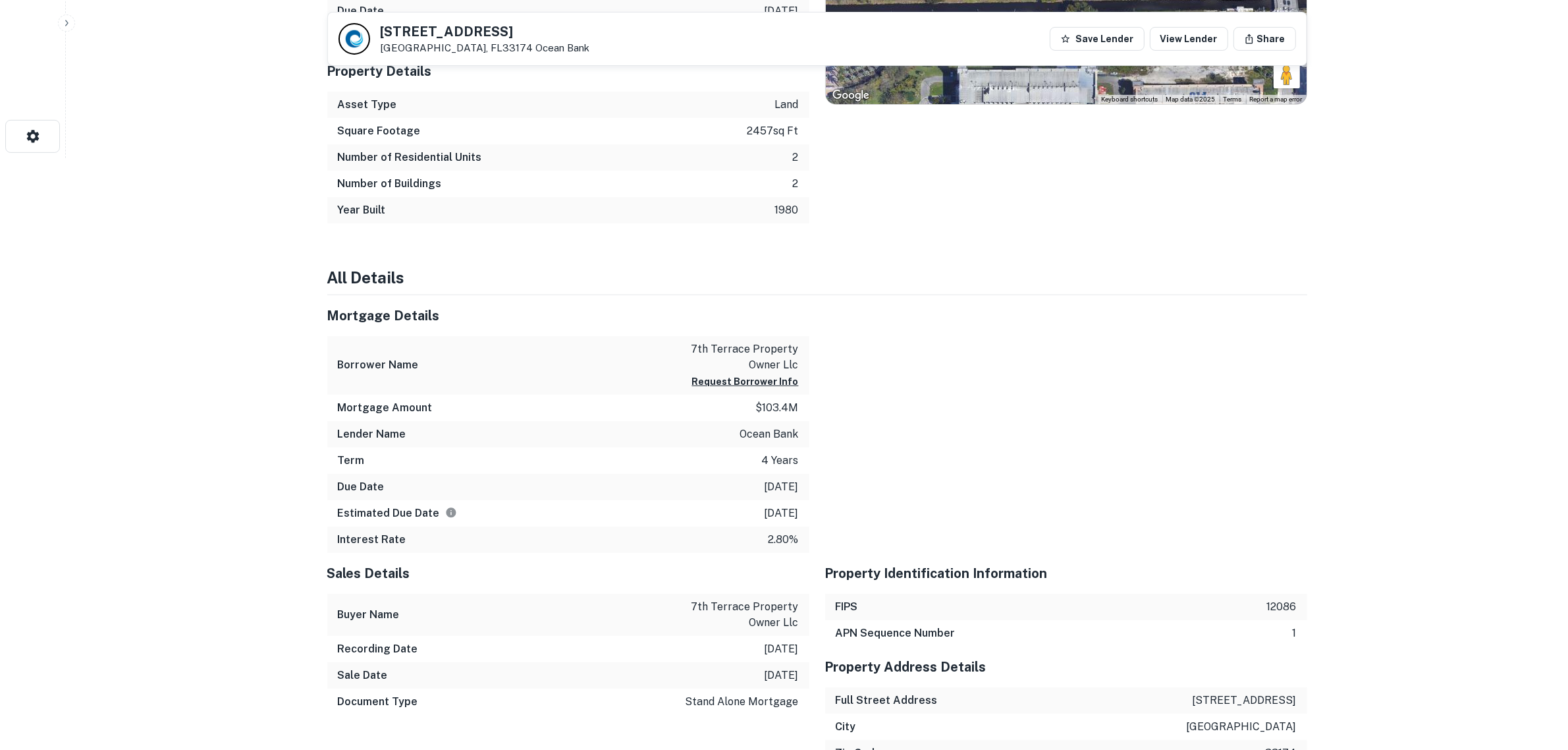
scroll to position [741, 0]
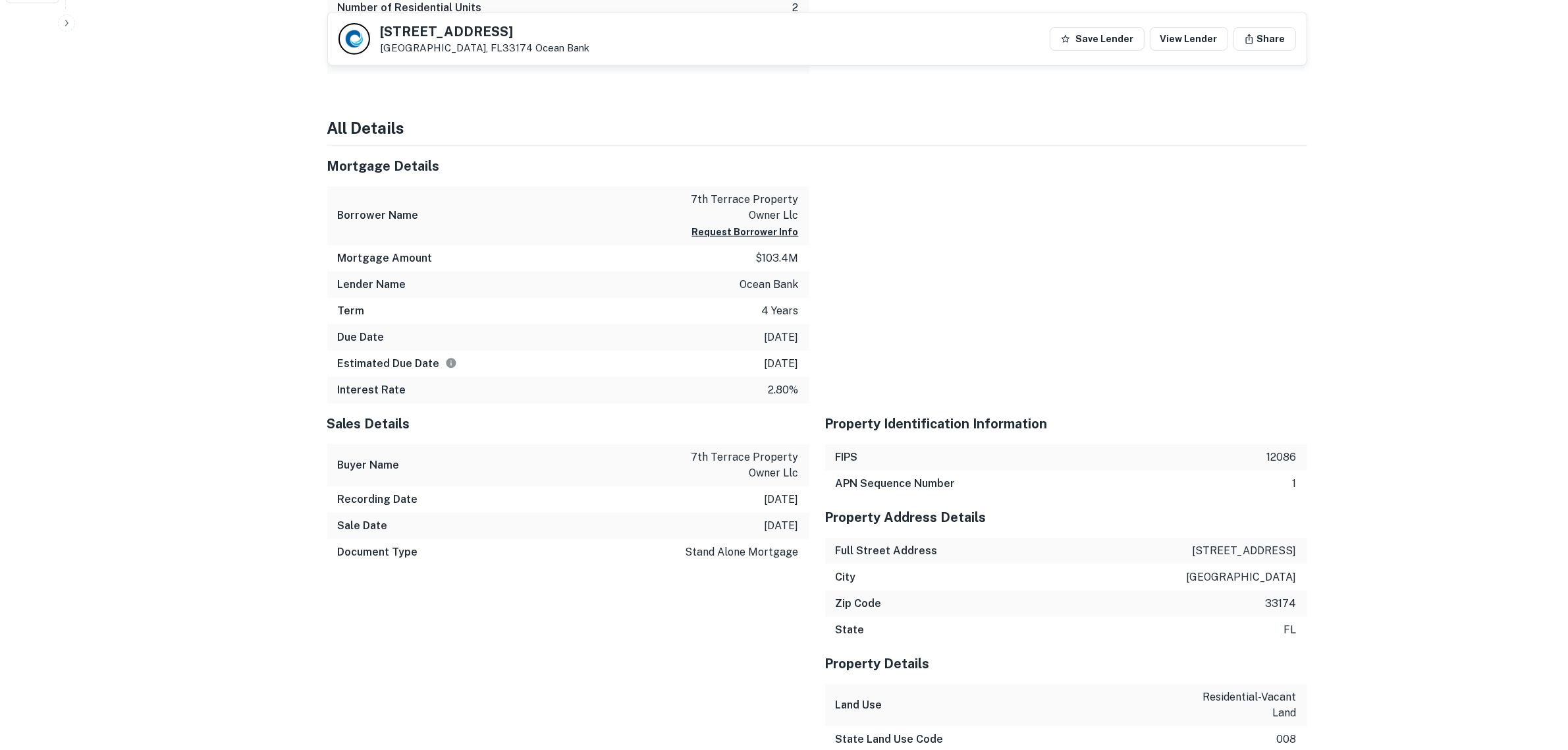
click at [762, 288] on p "ocean bank" at bounding box center [770, 284] width 59 height 16
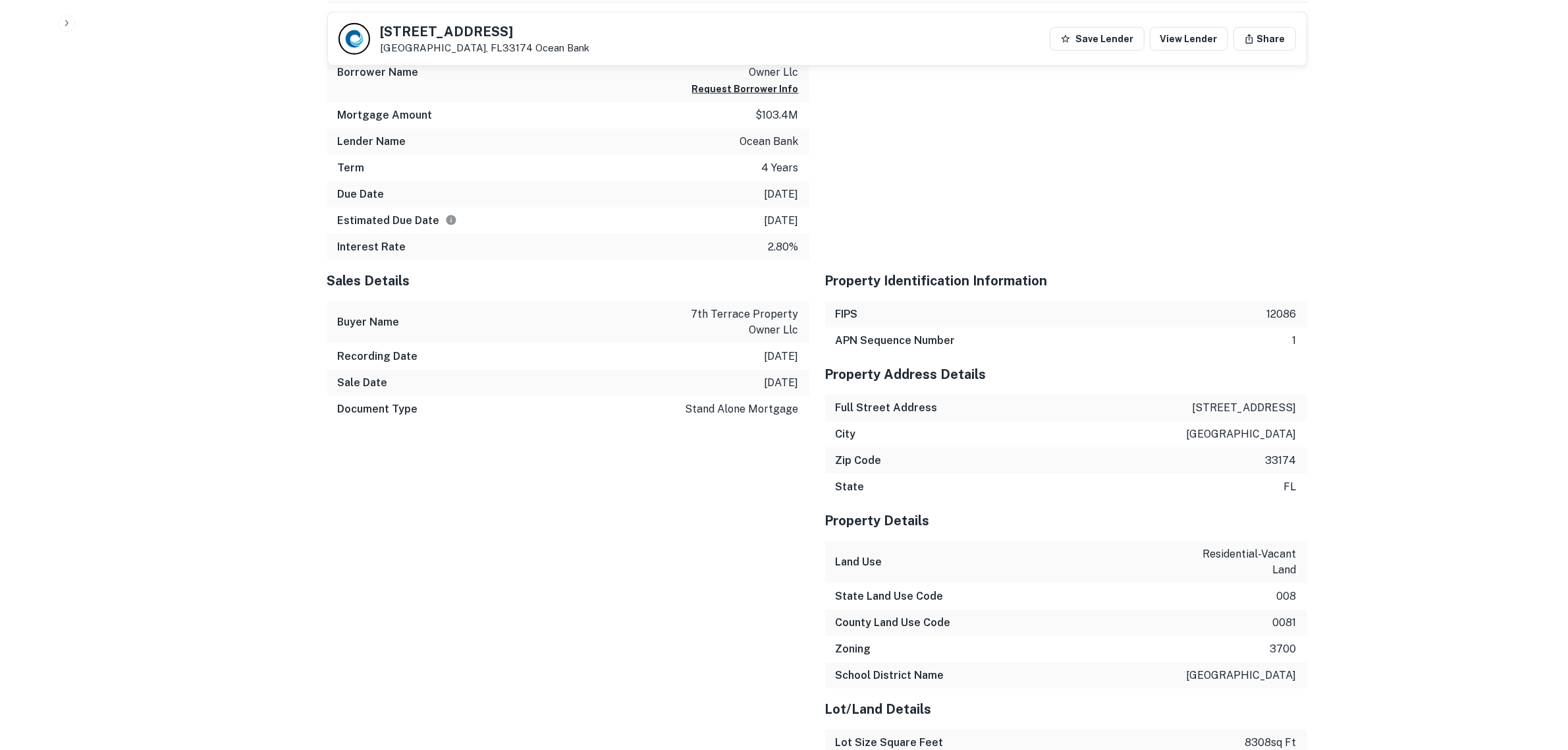
scroll to position [823, 0]
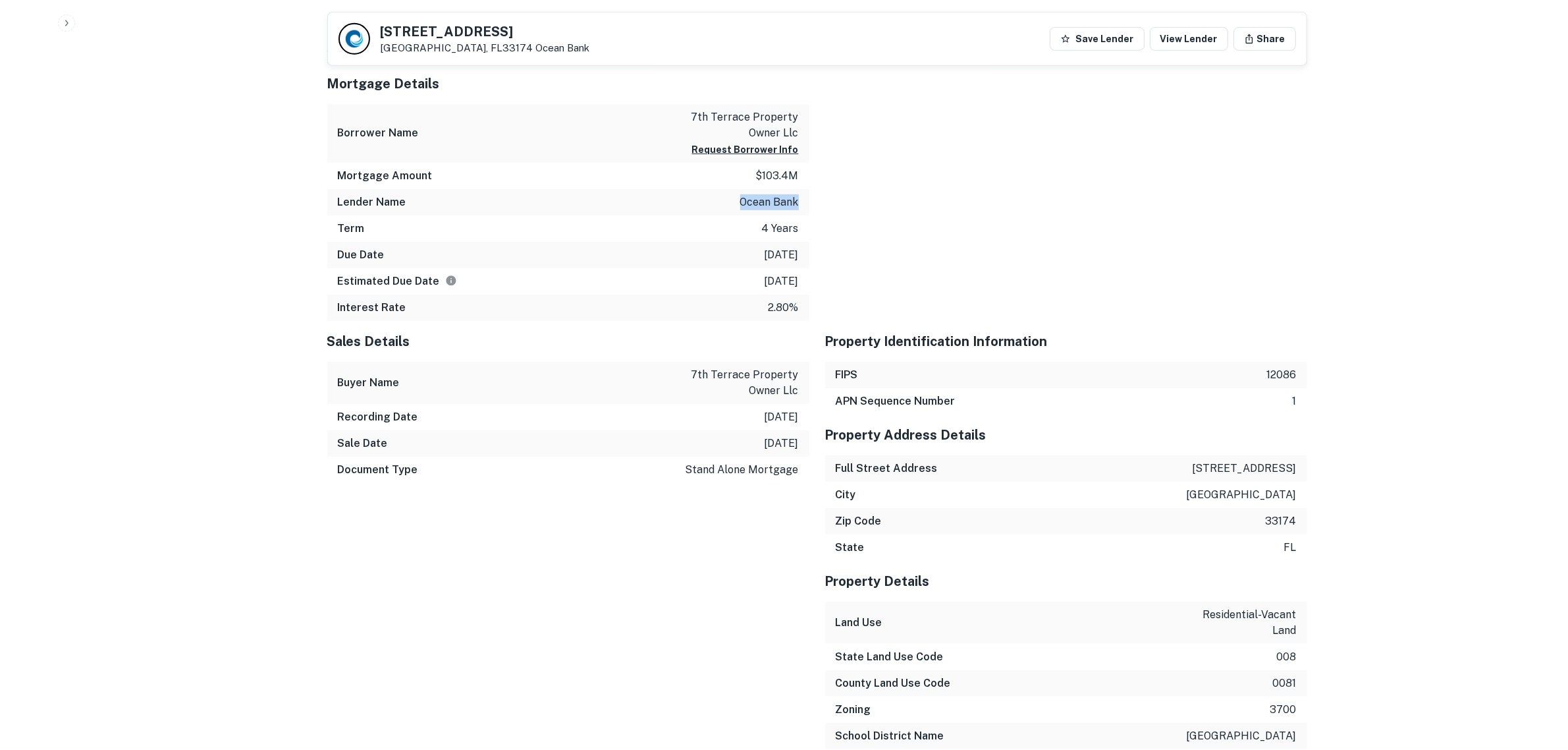
drag, startPoint x: 801, startPoint y: 204, endPoint x: 736, endPoint y: 203, distance: 65.0
click at [736, 203] on div "Lender Name ocean bank" at bounding box center [568, 202] width 482 height 27
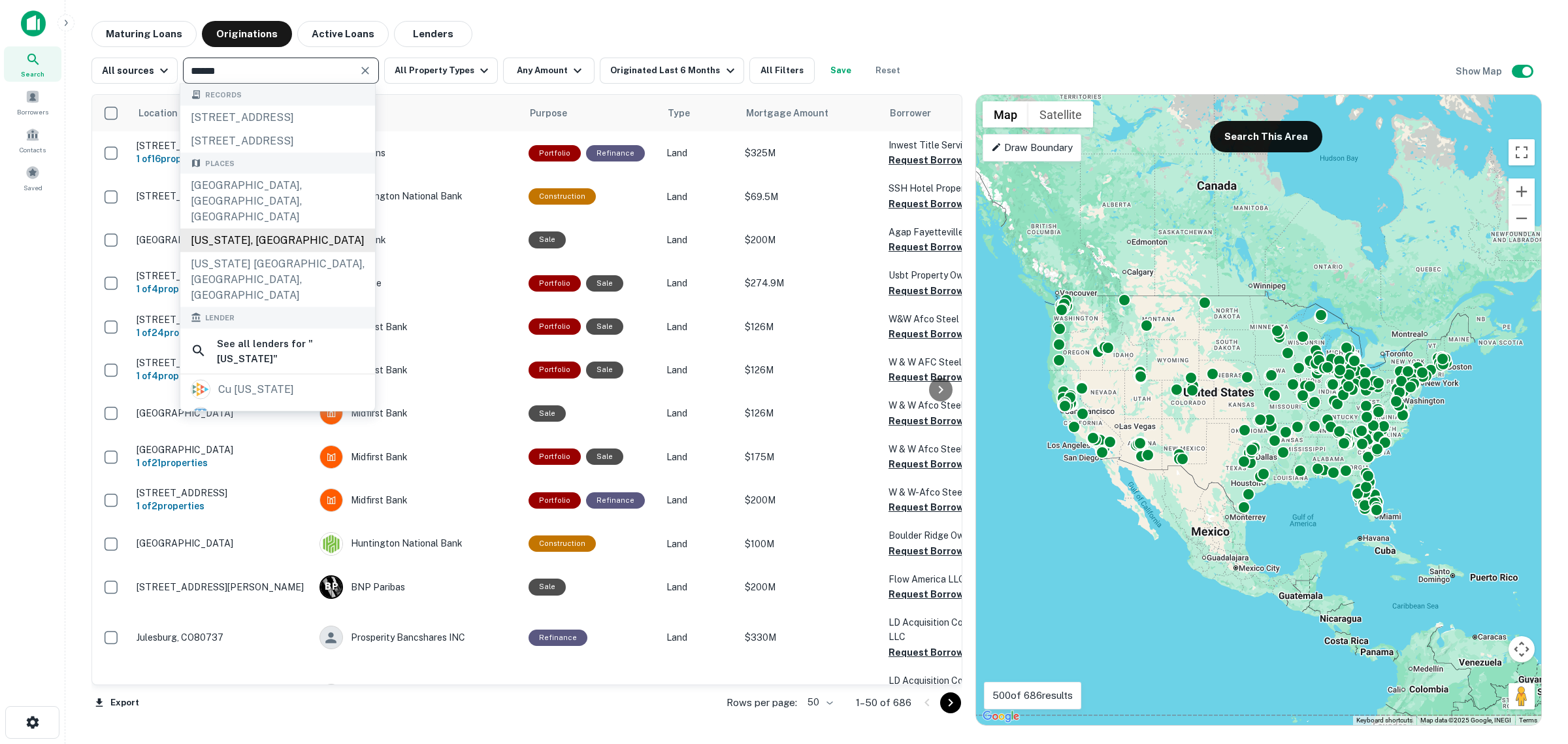
click at [200, 236] on div "Hawaii, USA" at bounding box center [278, 240] width 195 height 24
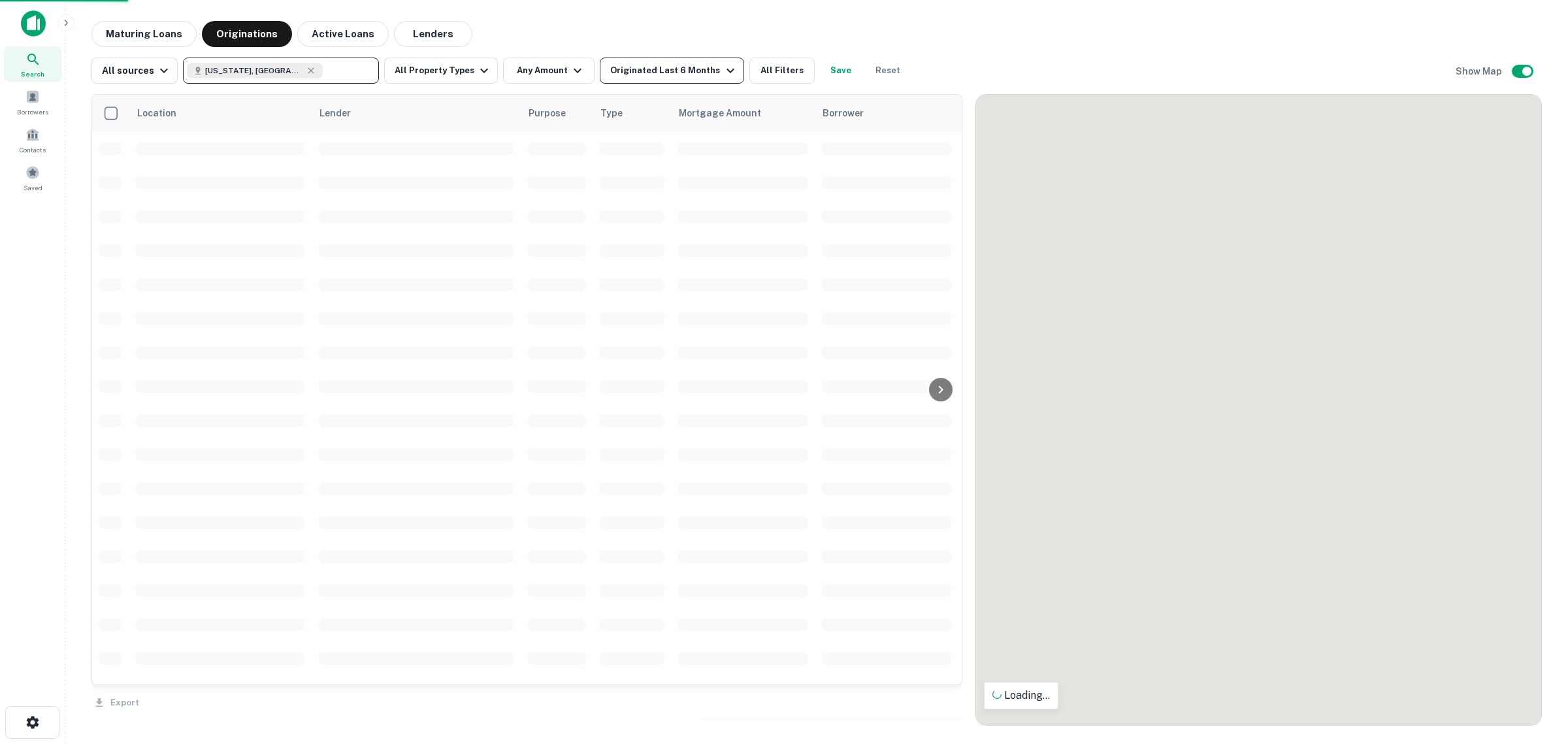
click at [690, 63] on div "Originated Last 6 Months" at bounding box center [674, 70] width 127 height 15
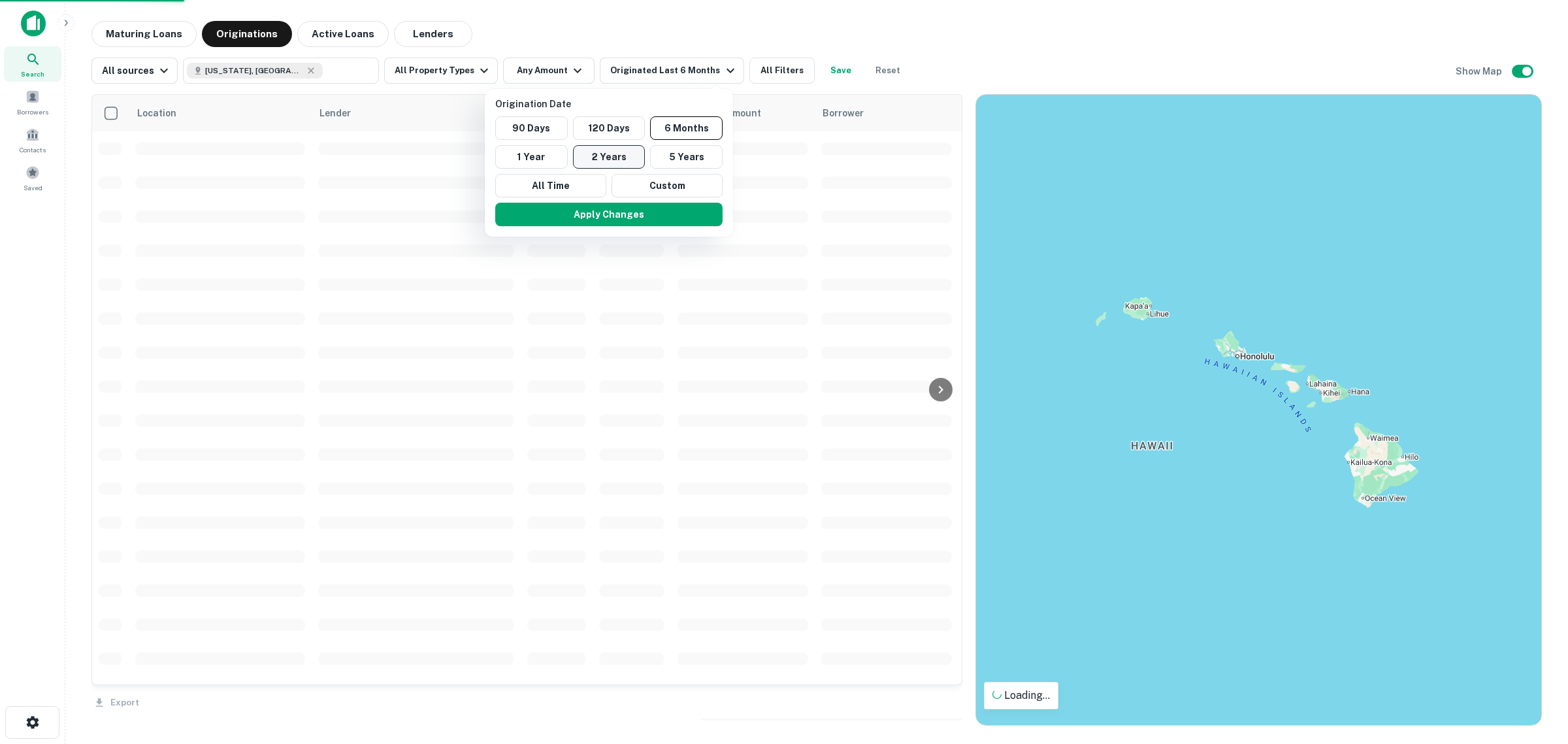
click at [616, 158] on button "2 Years" at bounding box center [609, 157] width 73 height 24
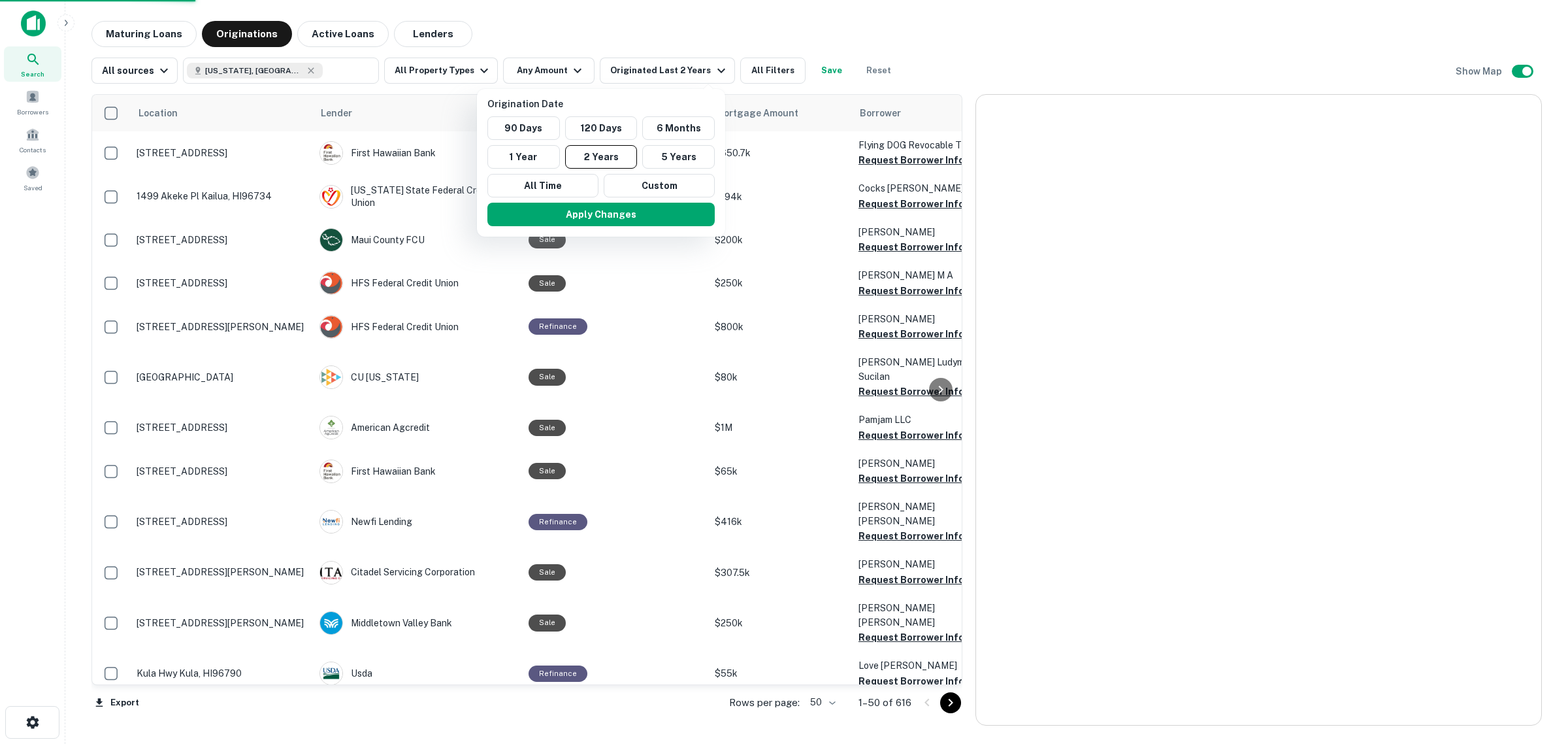
click at [544, 65] on div at bounding box center [784, 372] width 1568 height 744
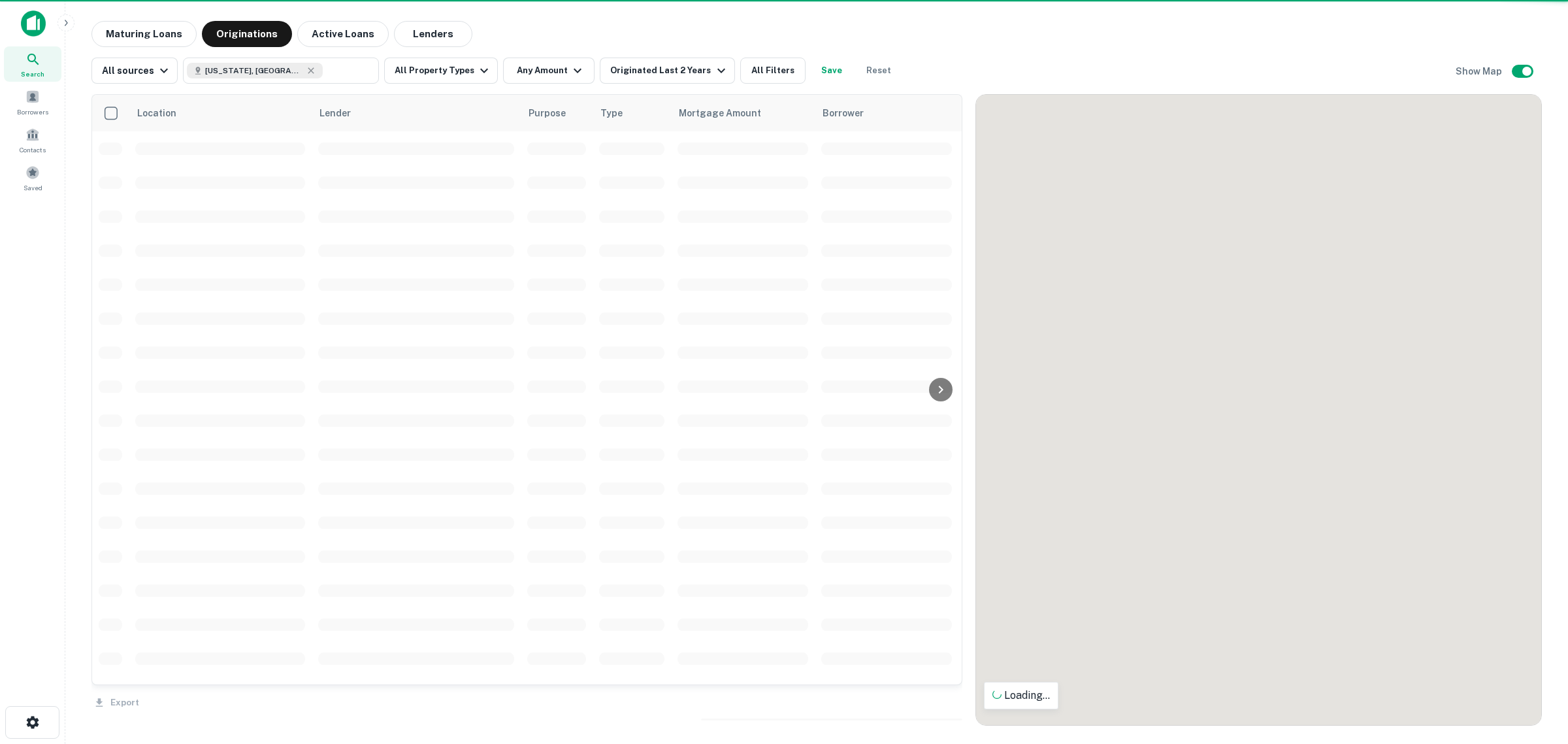
click at [545, 66] on button "Any Amount" at bounding box center [549, 70] width 92 height 26
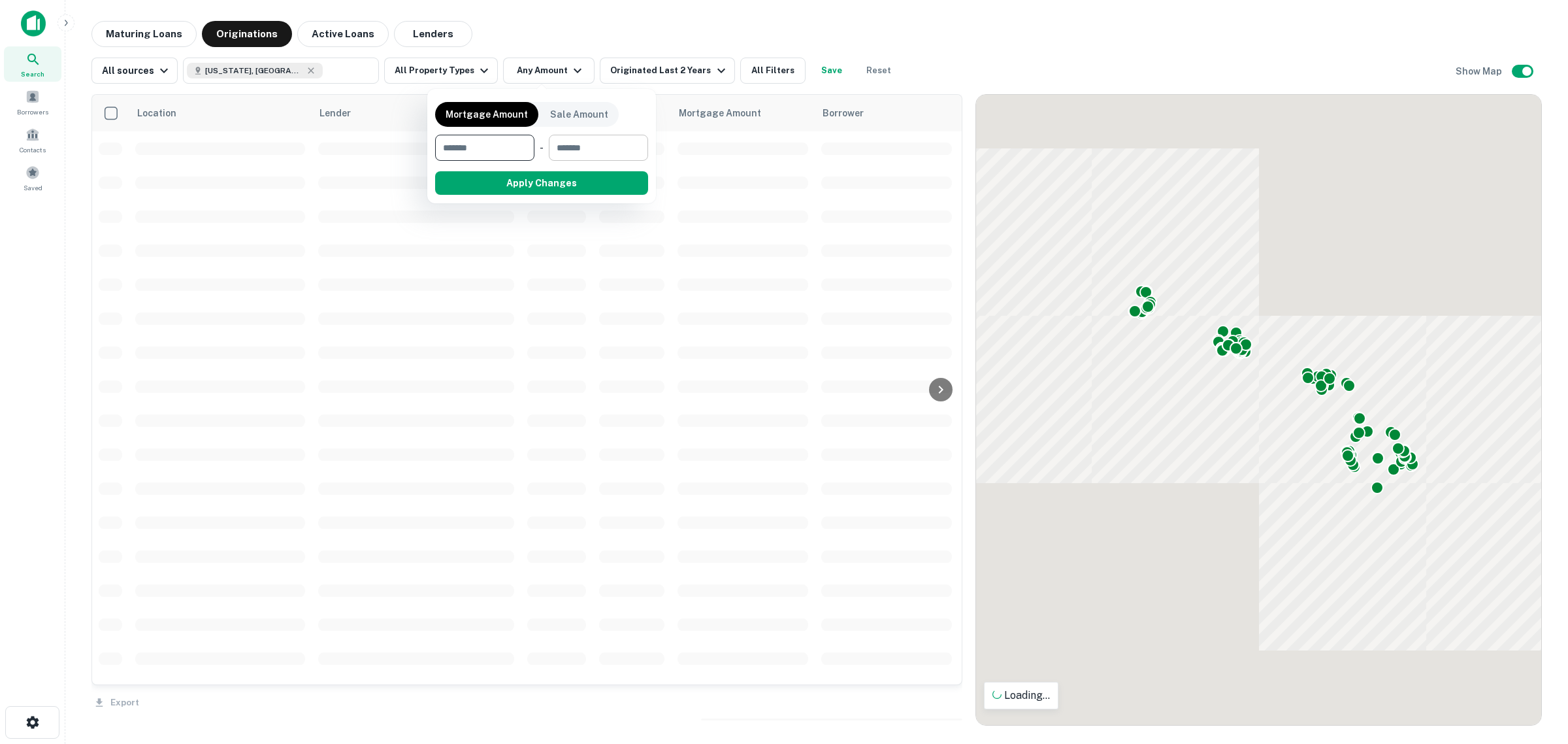
click at [570, 142] on input "number" at bounding box center [593, 147] width 90 height 26
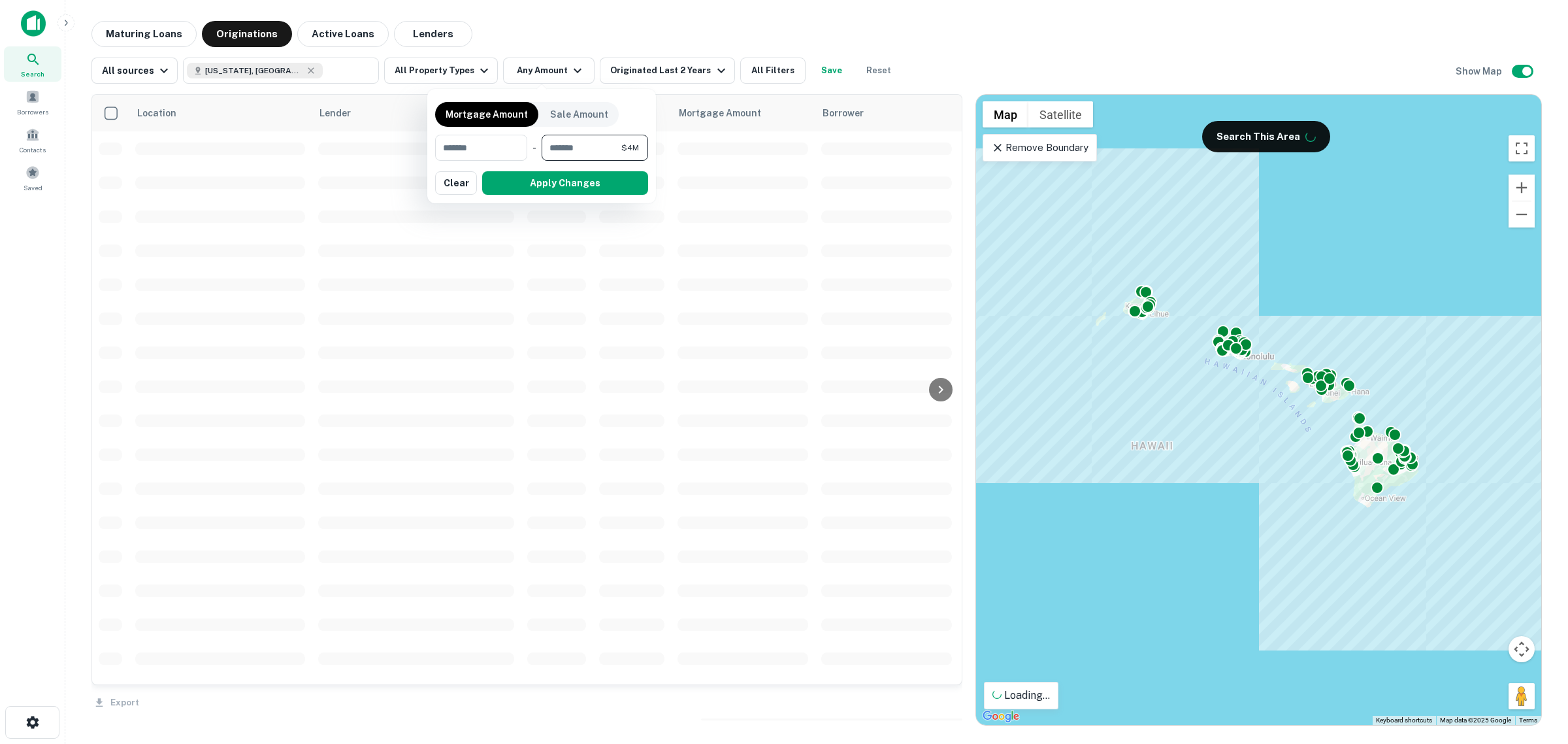
type input "********"
click at [557, 187] on button "Apply Changes" at bounding box center [565, 183] width 166 height 24
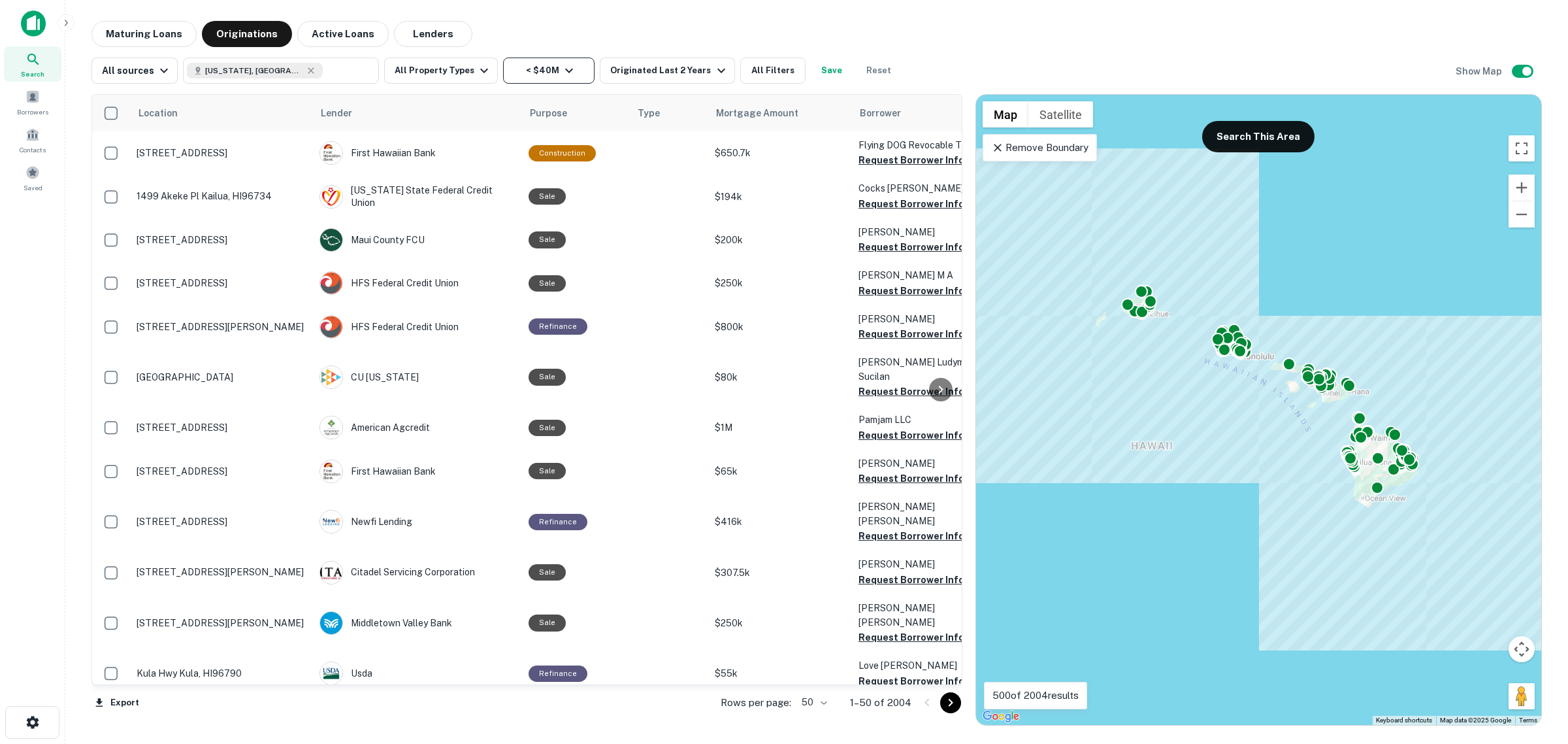
click at [538, 73] on button "< $40M" at bounding box center [549, 70] width 92 height 26
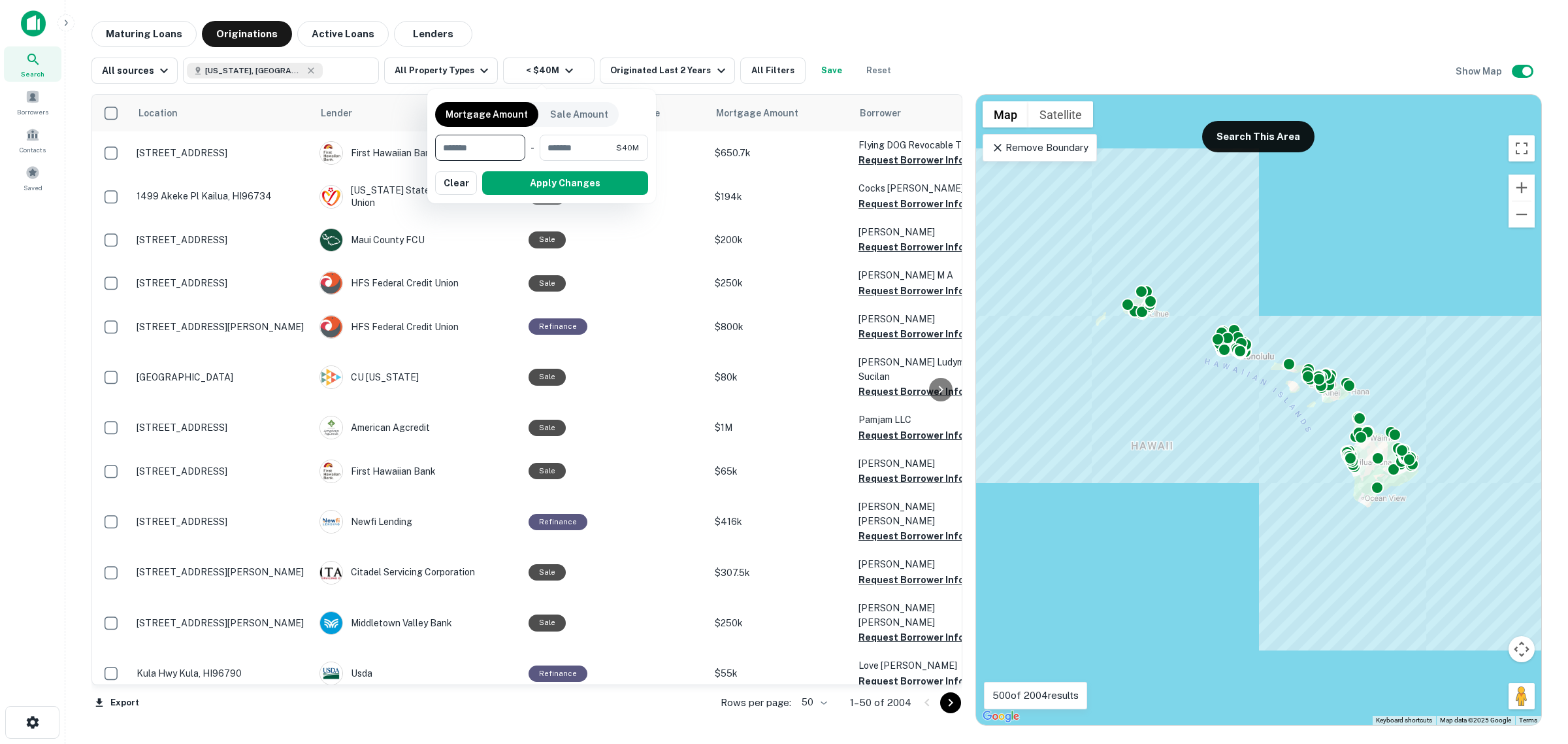
click at [483, 148] on input "number" at bounding box center [475, 147] width 81 height 26
type input "********"
click at [620, 181] on button "Apply Changes" at bounding box center [565, 183] width 166 height 24
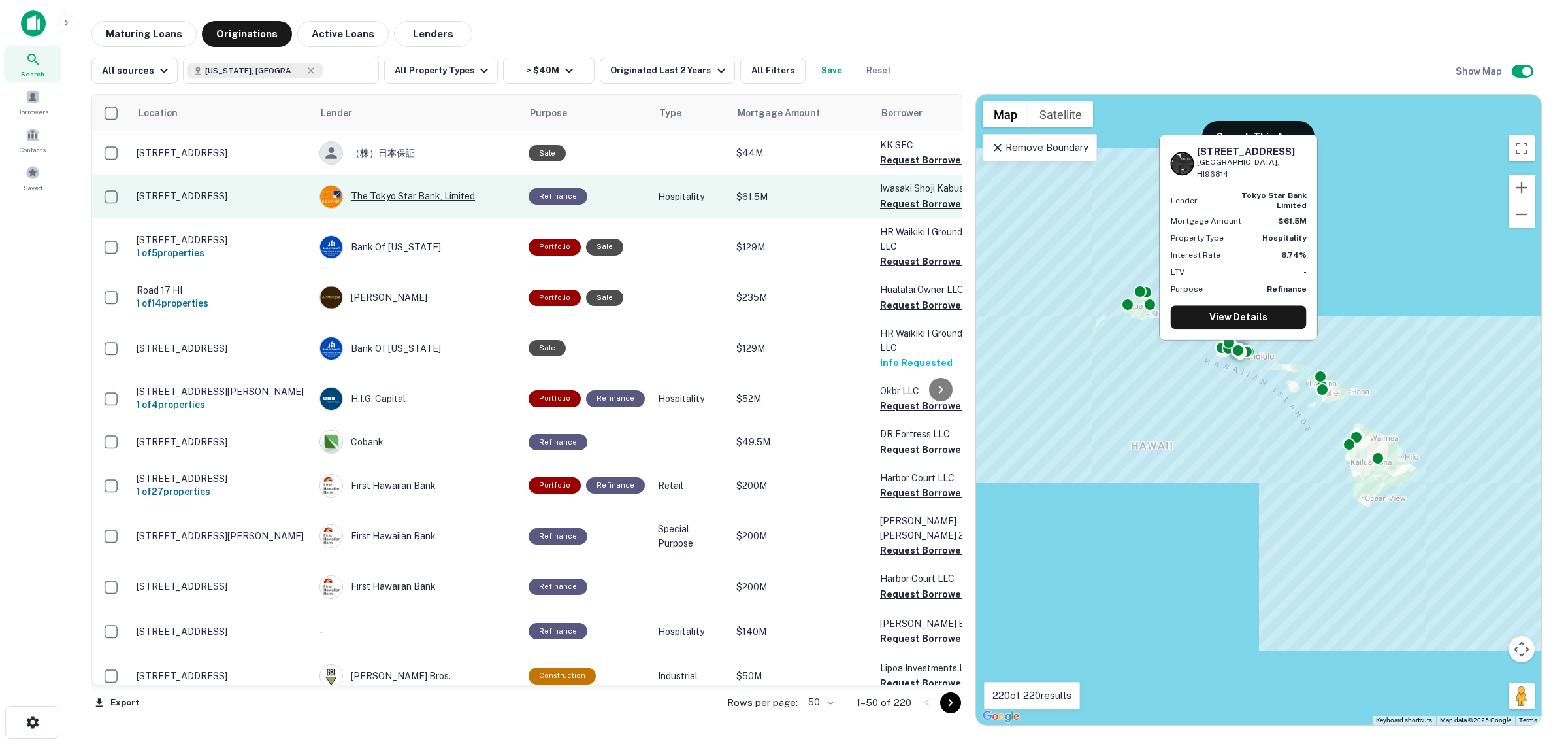
click at [394, 197] on div "The Tokyo Star Bank, Limited" at bounding box center [417, 197] width 196 height 24
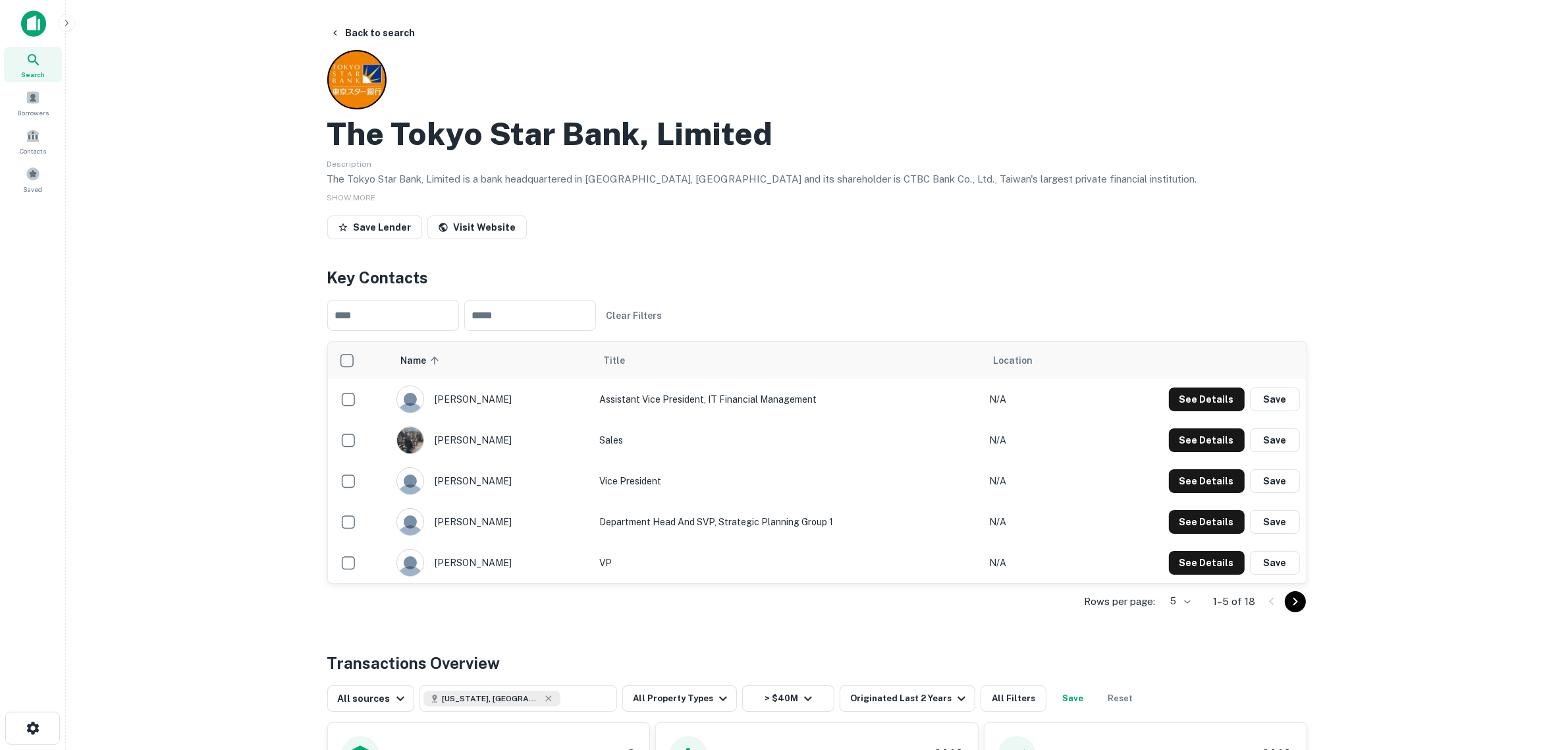
click at [1298, 607] on icon "Go to next page" at bounding box center [1295, 601] width 16 height 16
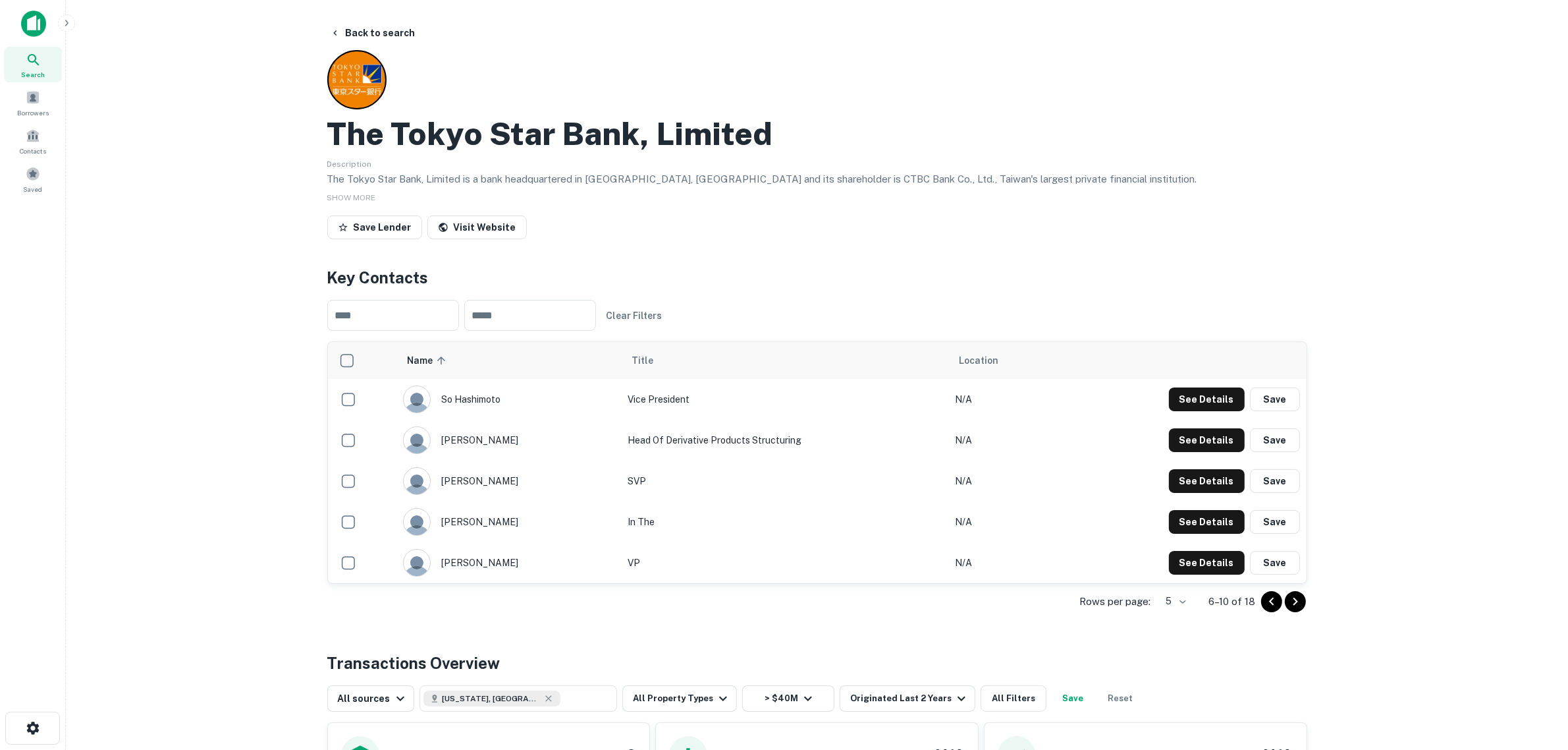
click at [1281, 603] on button "Go to previous page" at bounding box center [1271, 601] width 21 height 21
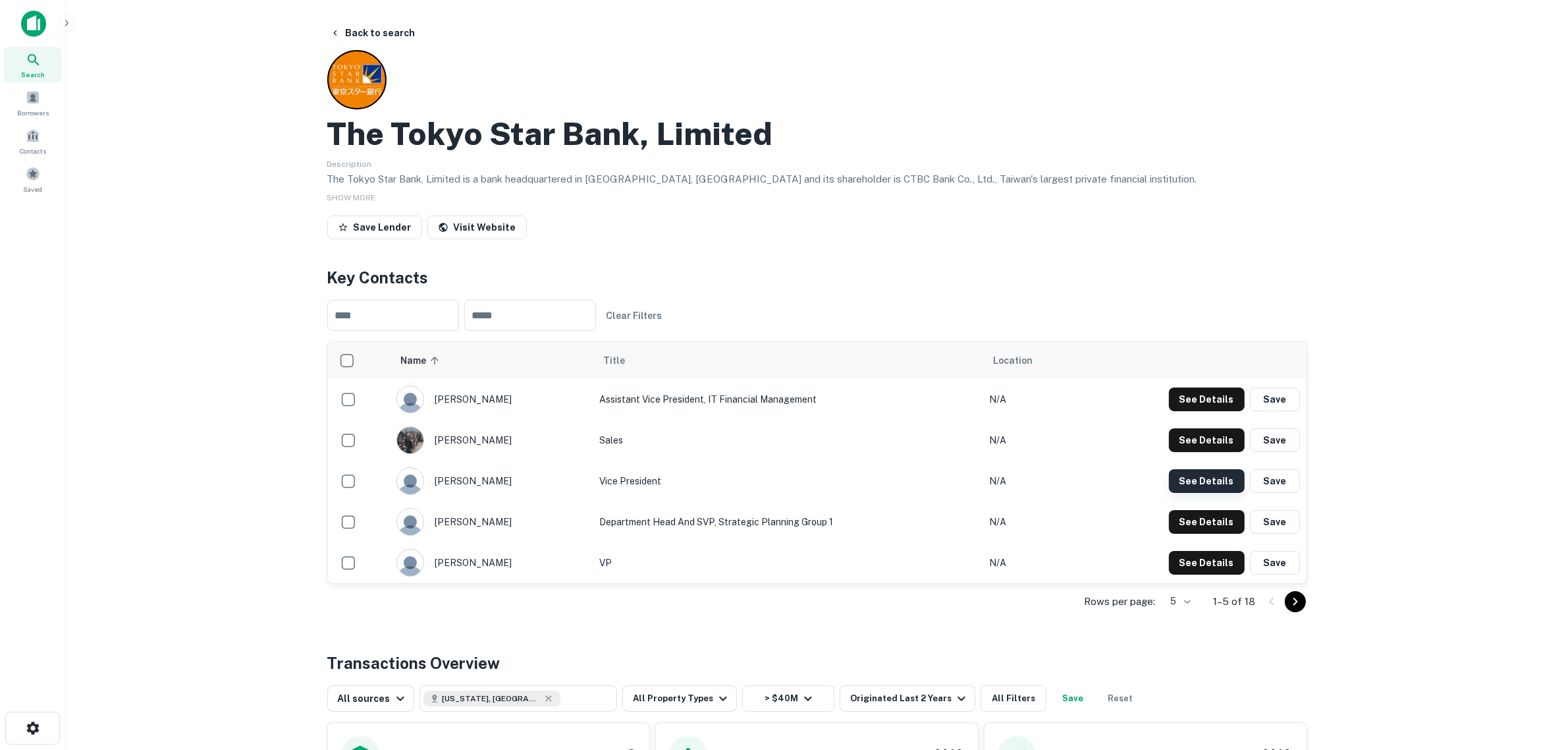
click at [1204, 472] on button "See Details" at bounding box center [1206, 481] width 76 height 24
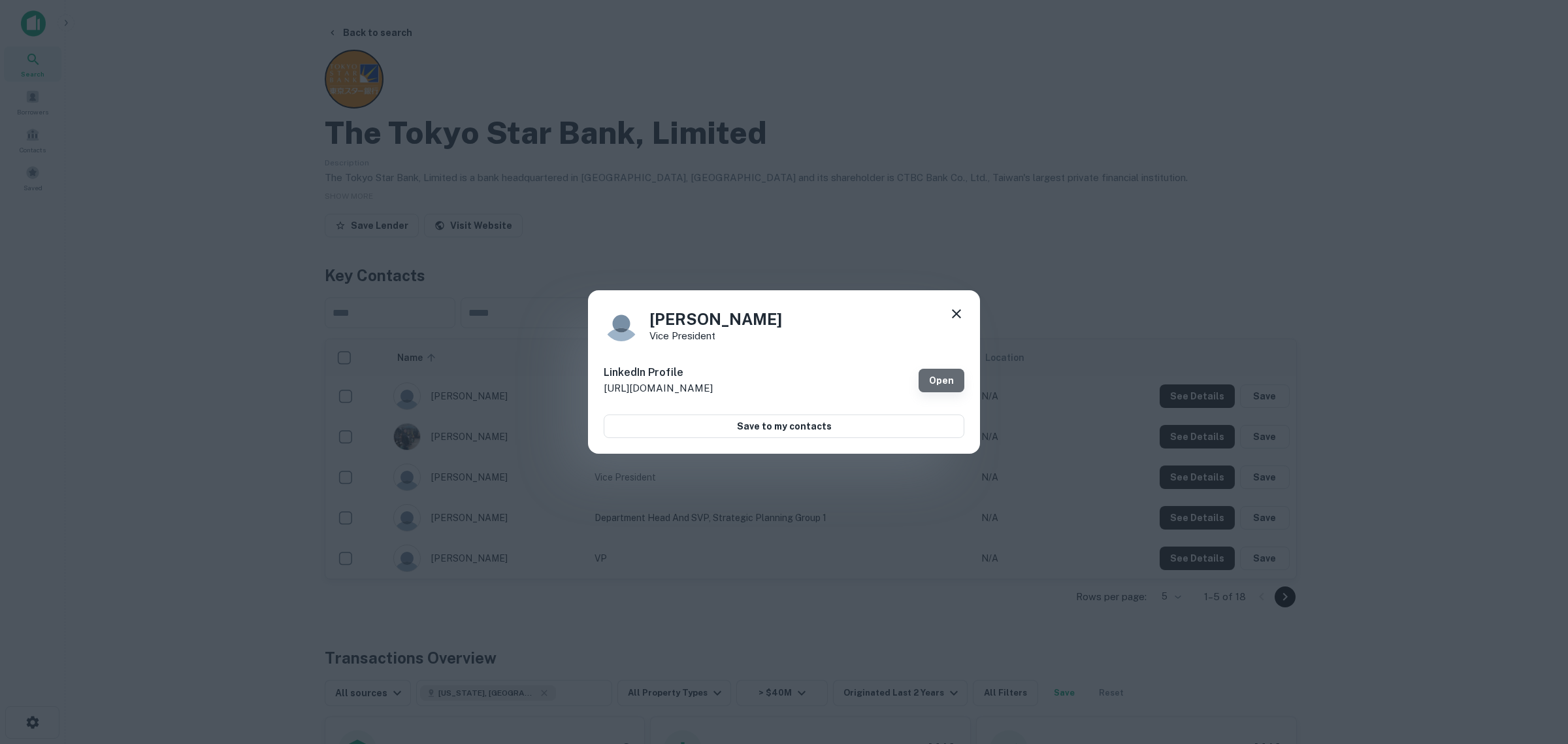
click at [945, 377] on link "Open" at bounding box center [941, 380] width 45 height 24
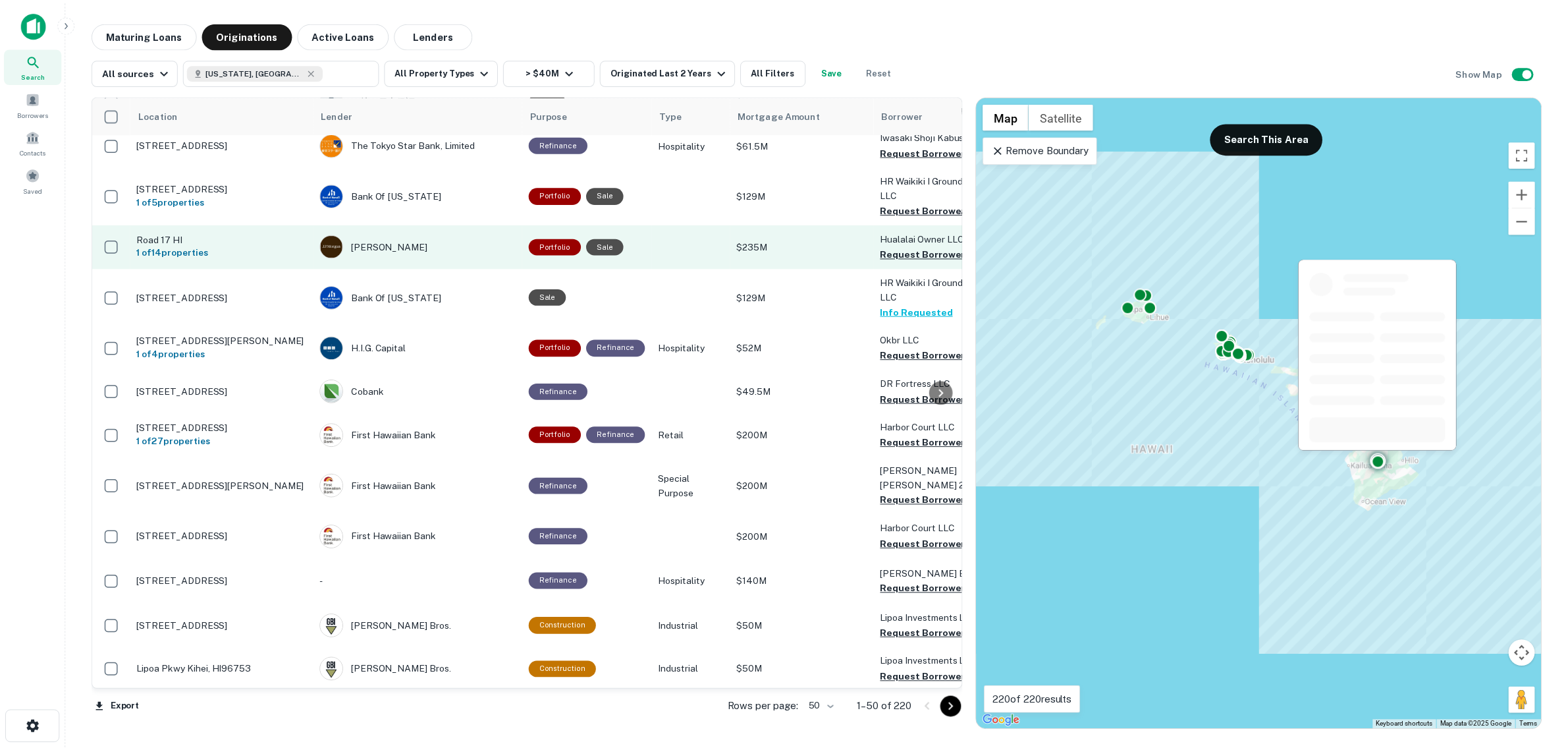
scroll to position [82, 0]
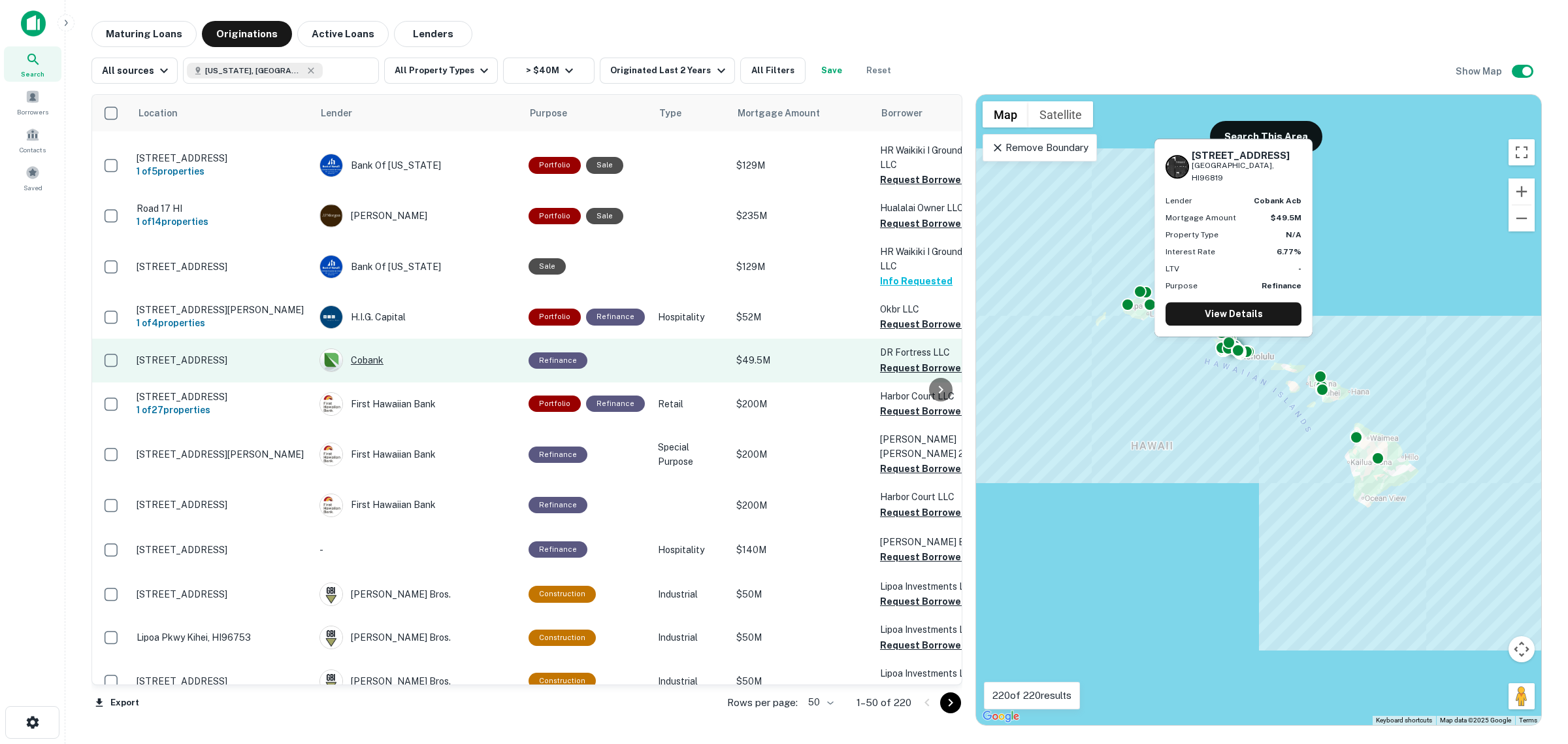
click at [367, 359] on div "Cobank" at bounding box center [417, 360] width 196 height 24
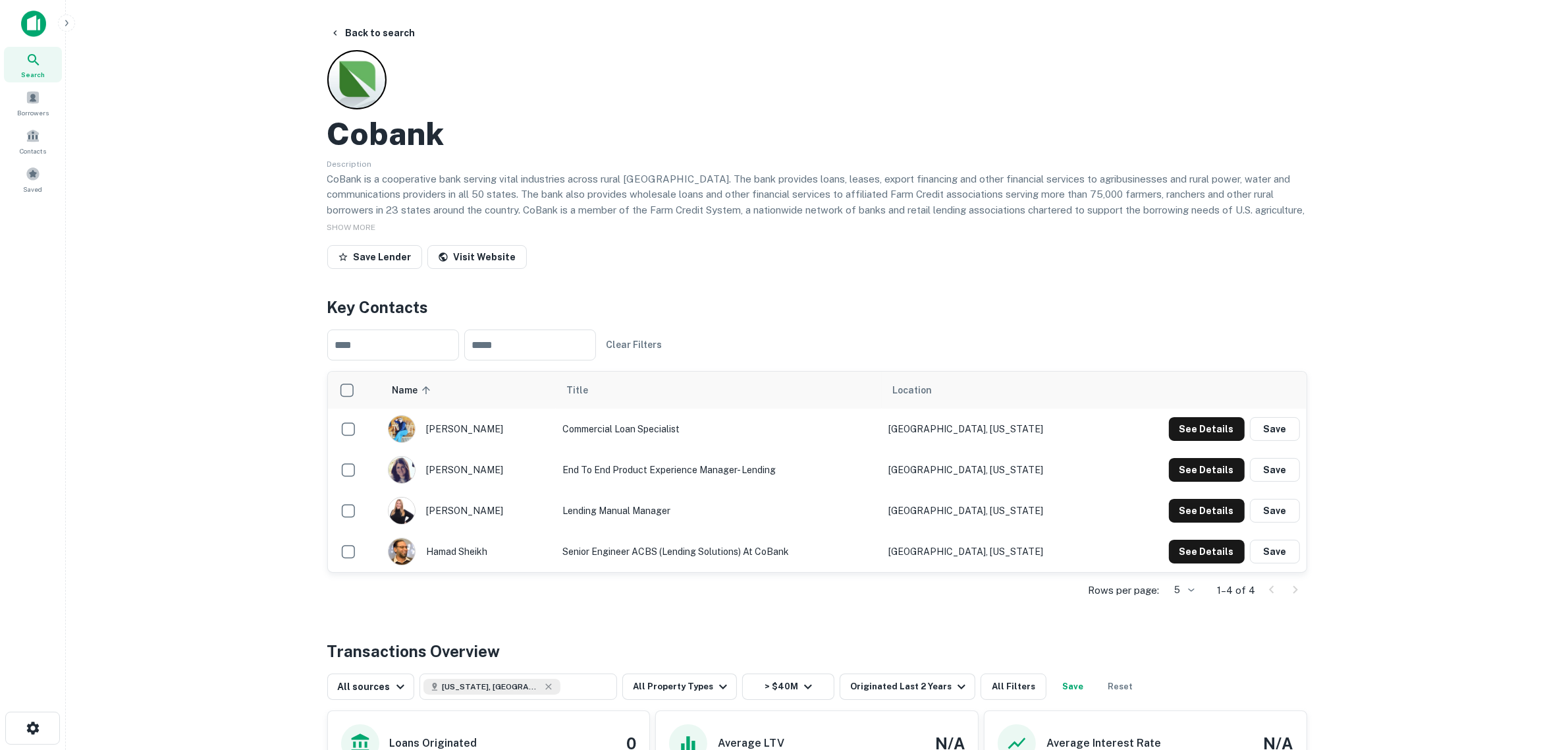
click at [464, 239] on div "Cobank Description CoBank is a cooperative bank serving vital industries across…" at bounding box center [817, 162] width 980 height 224
click at [478, 255] on link "Visit Website" at bounding box center [476, 257] width 100 height 24
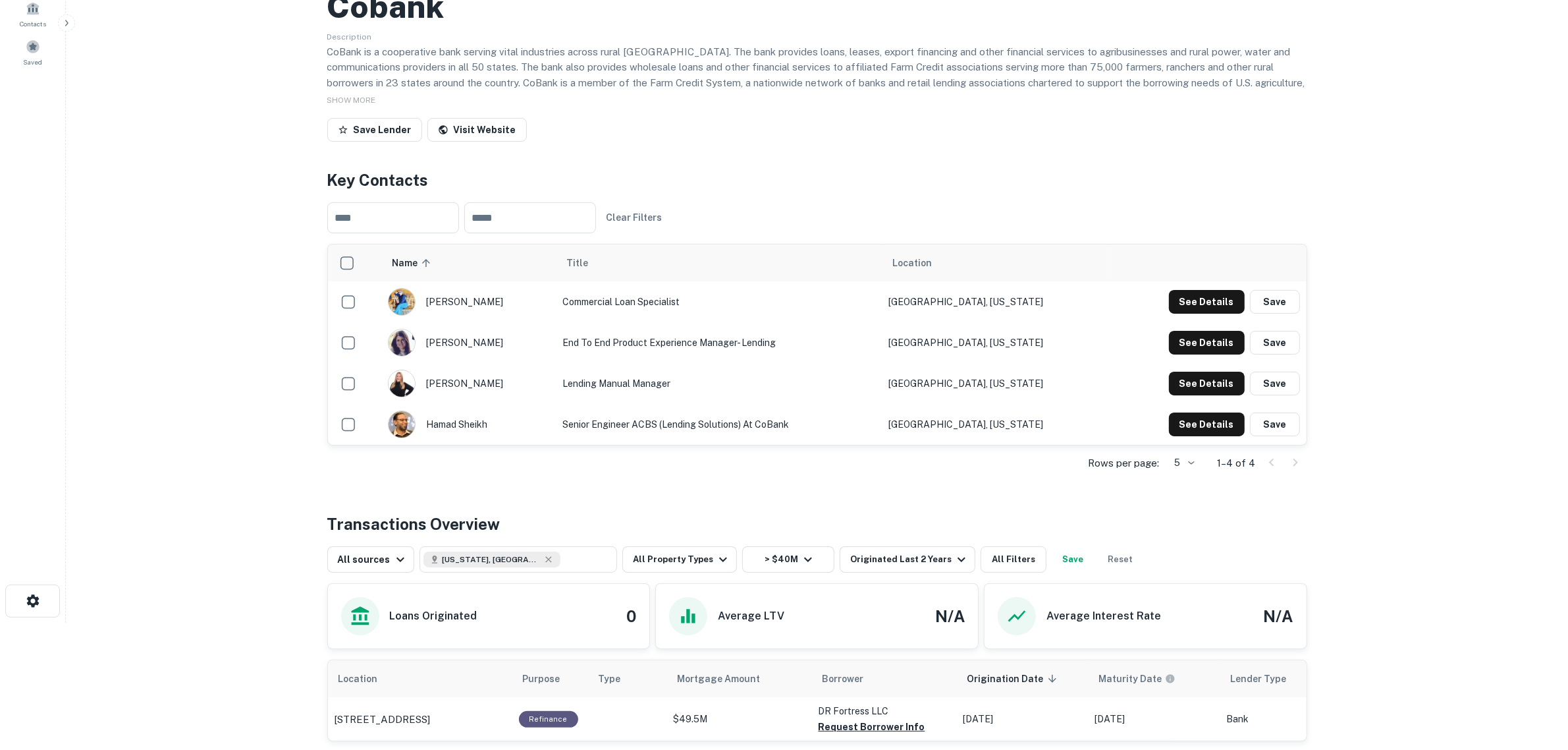
scroll to position [273, 0]
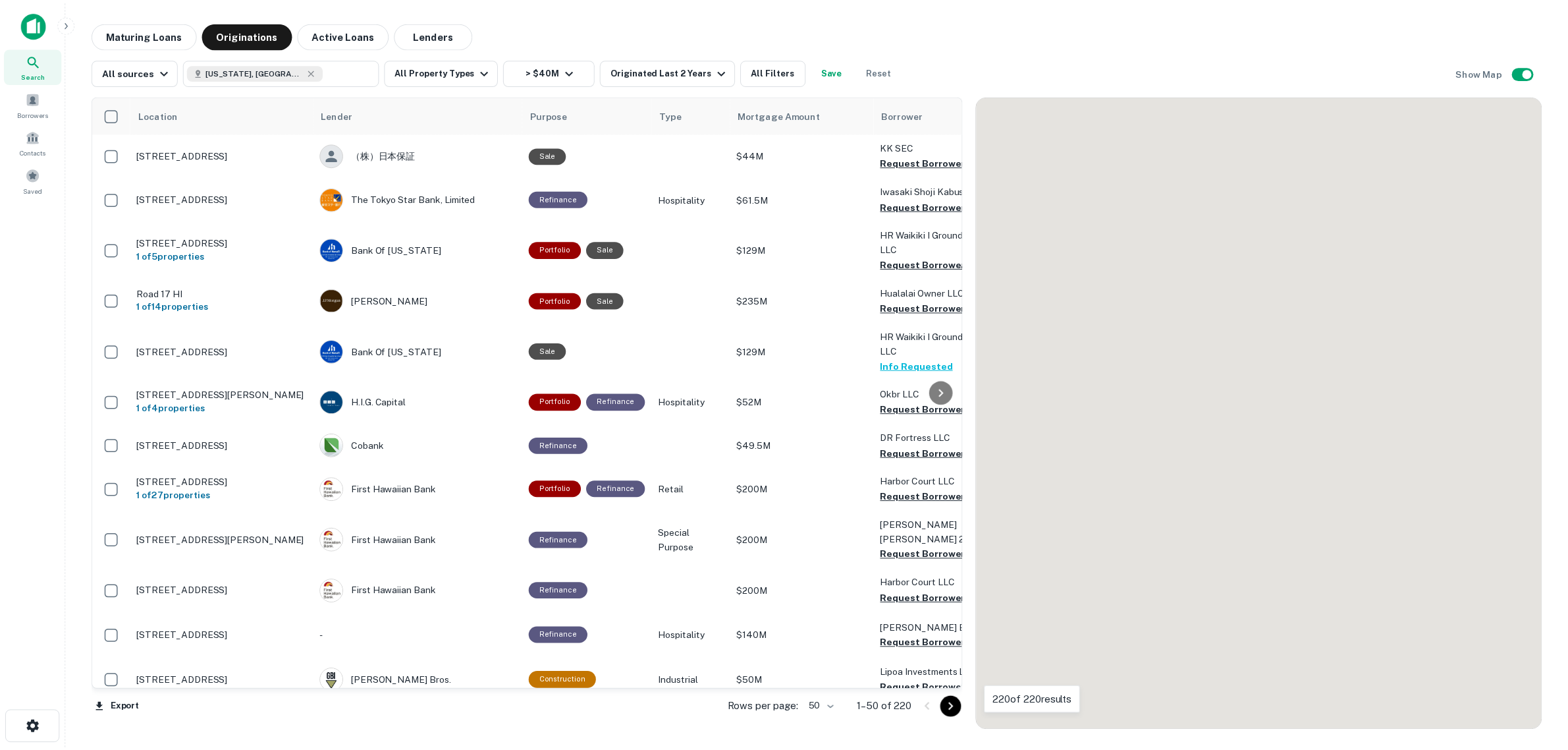
scroll to position [82, 0]
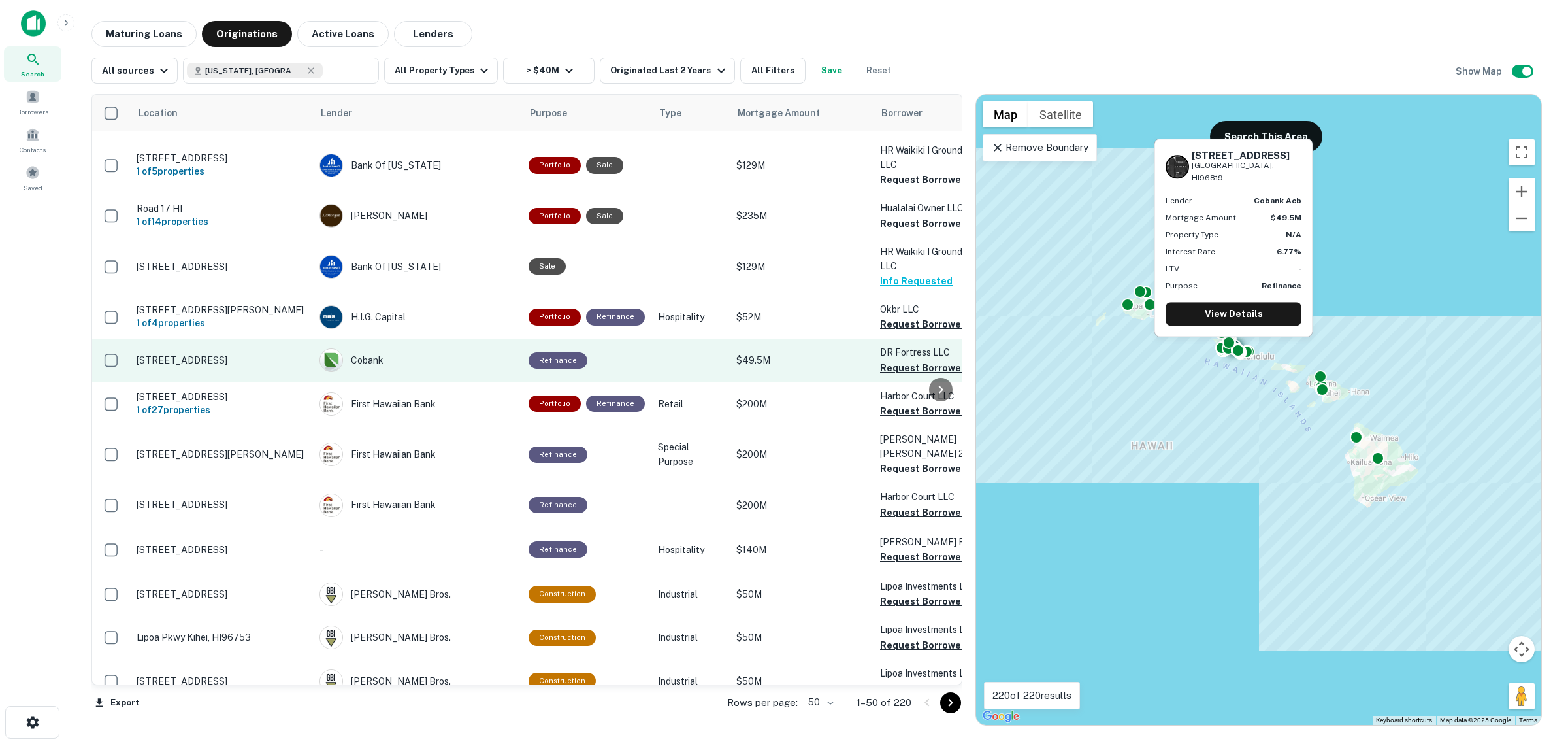
click at [190, 353] on td "3375 Koapaka St Honolulu, HI96819" at bounding box center [221, 360] width 183 height 44
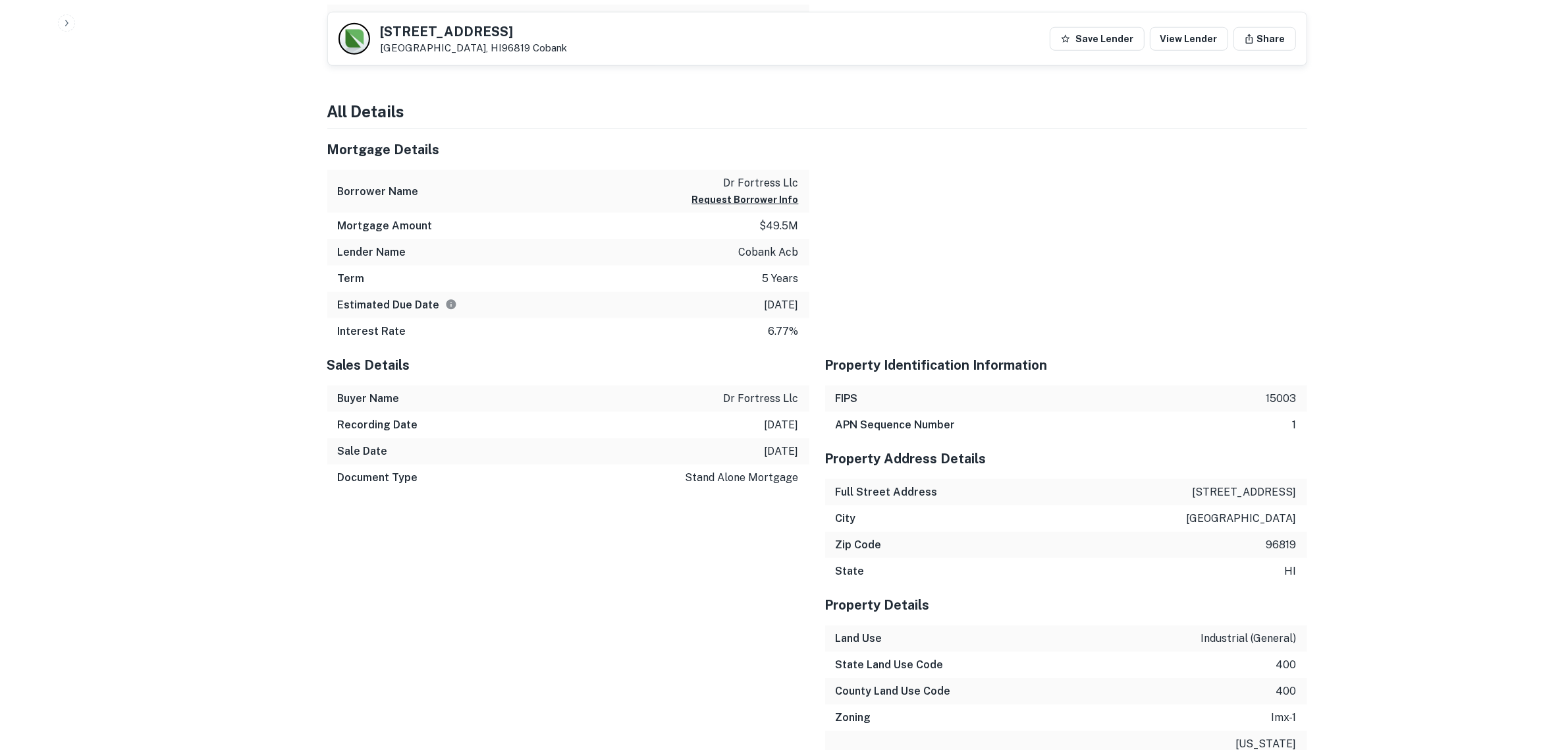
scroll to position [1317, 0]
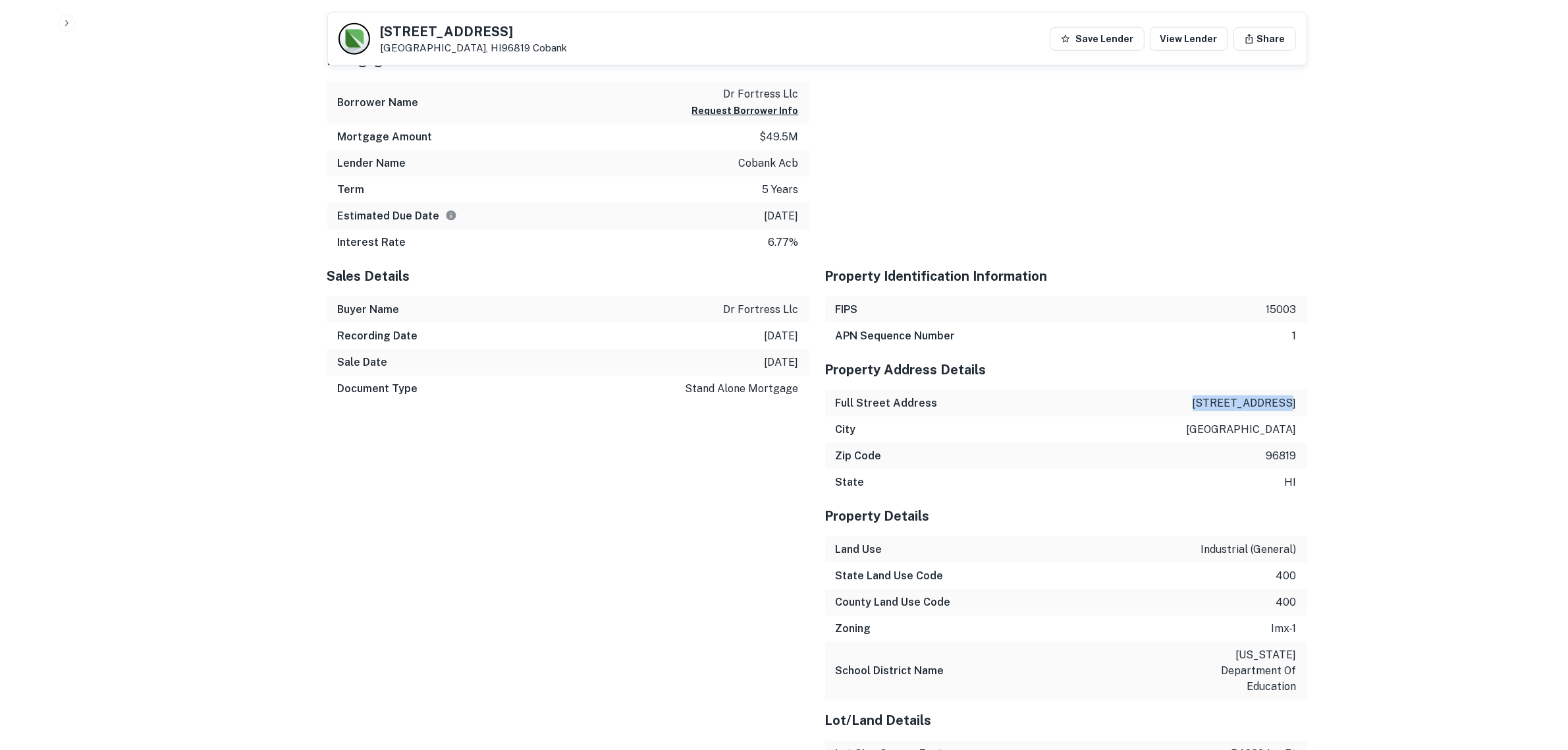
drag, startPoint x: 1213, startPoint y: 403, endPoint x: 1296, endPoint y: 406, distance: 83.1
click at [1302, 401] on div "Full Street Address 3375 koapaka st" at bounding box center [1065, 402] width 482 height 27
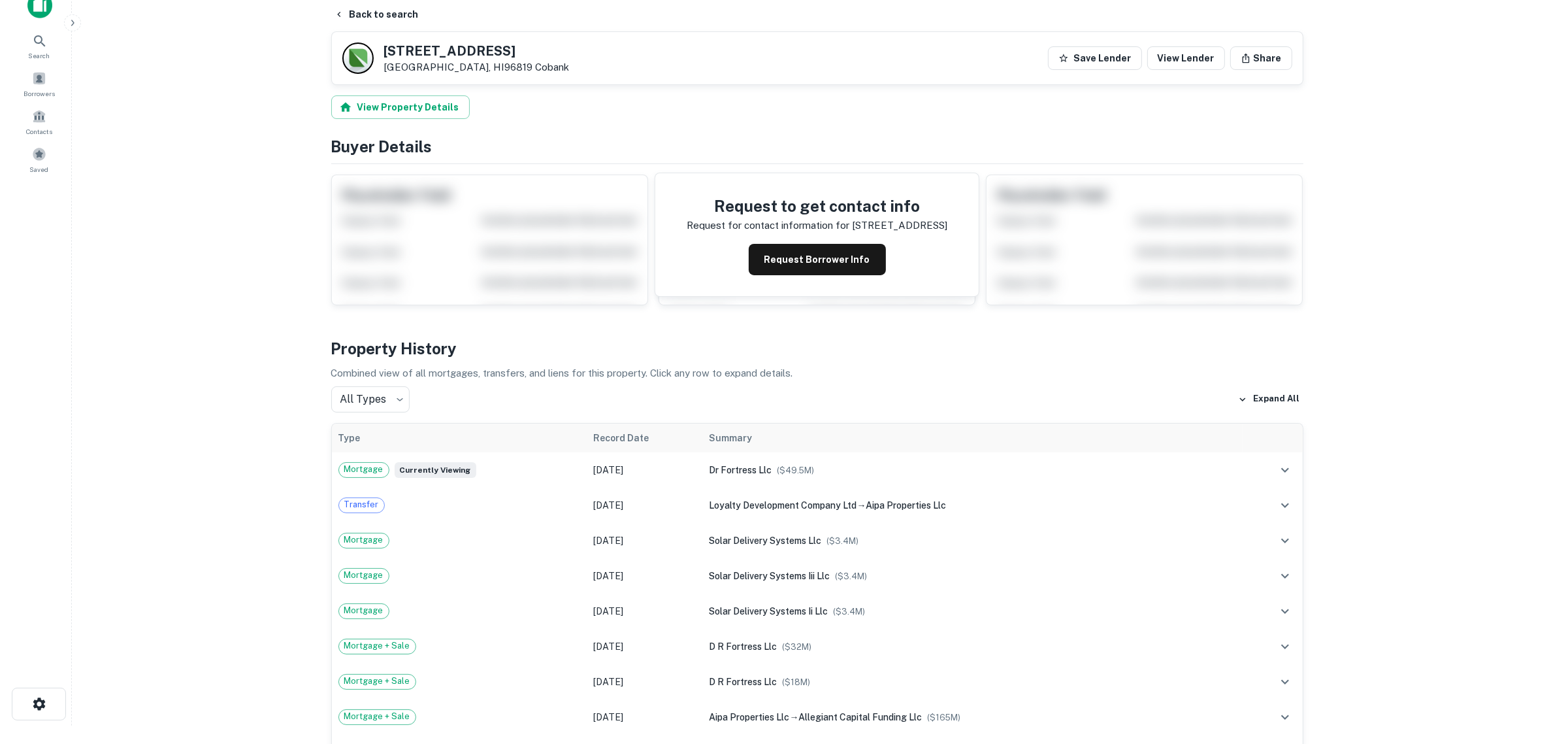
scroll to position [0, 0]
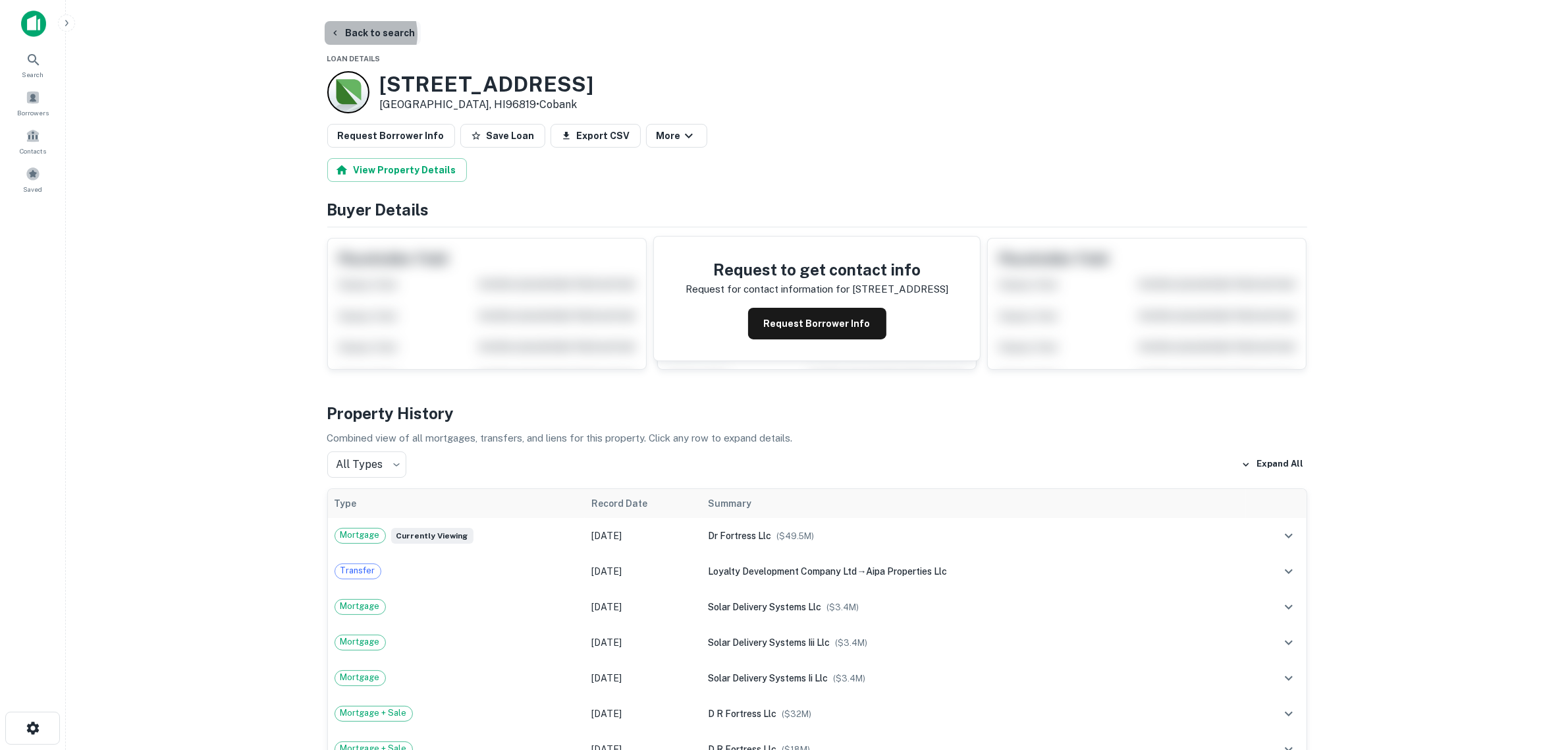
click at [357, 34] on button "Back to search" at bounding box center [372, 33] width 96 height 24
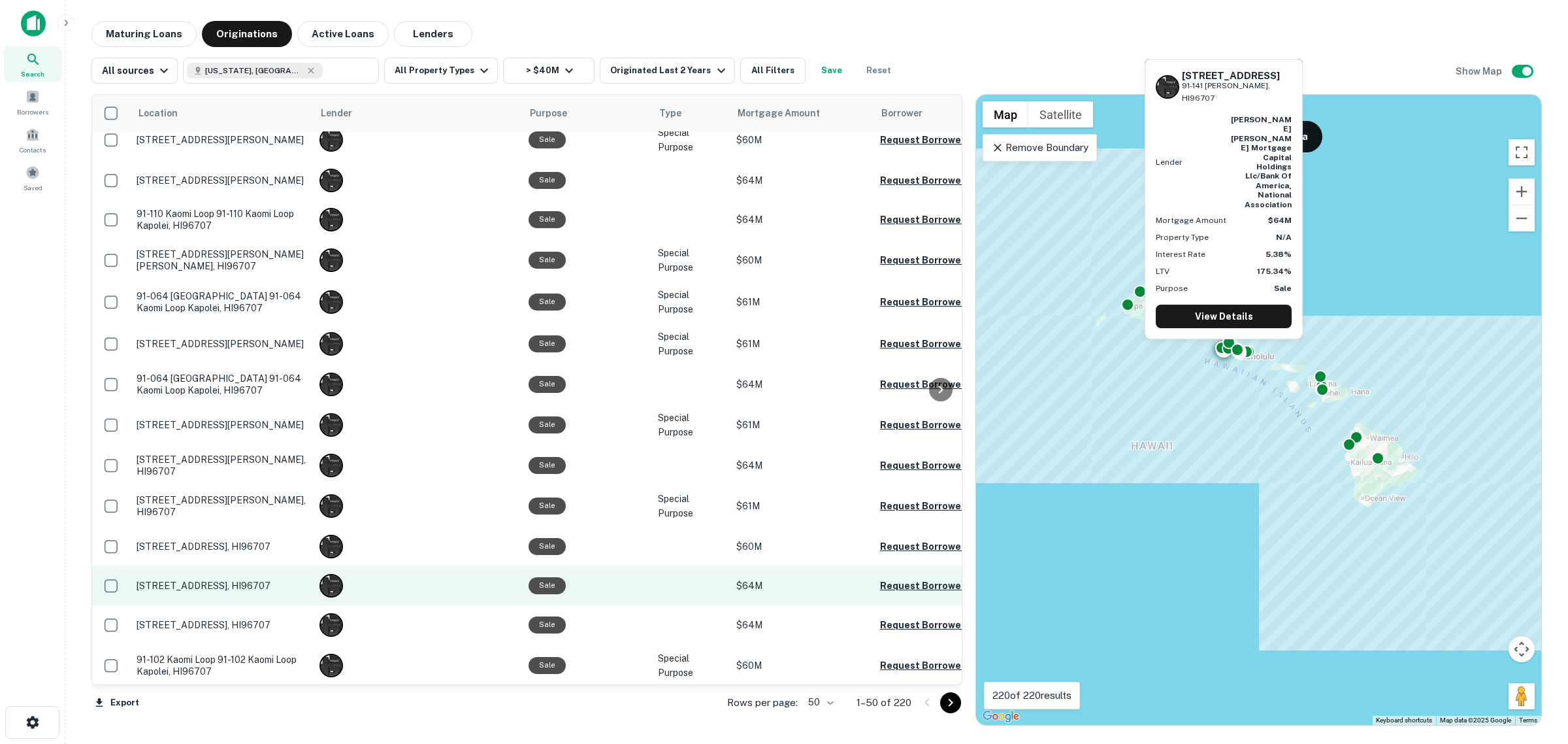
scroll to position [1569, 0]
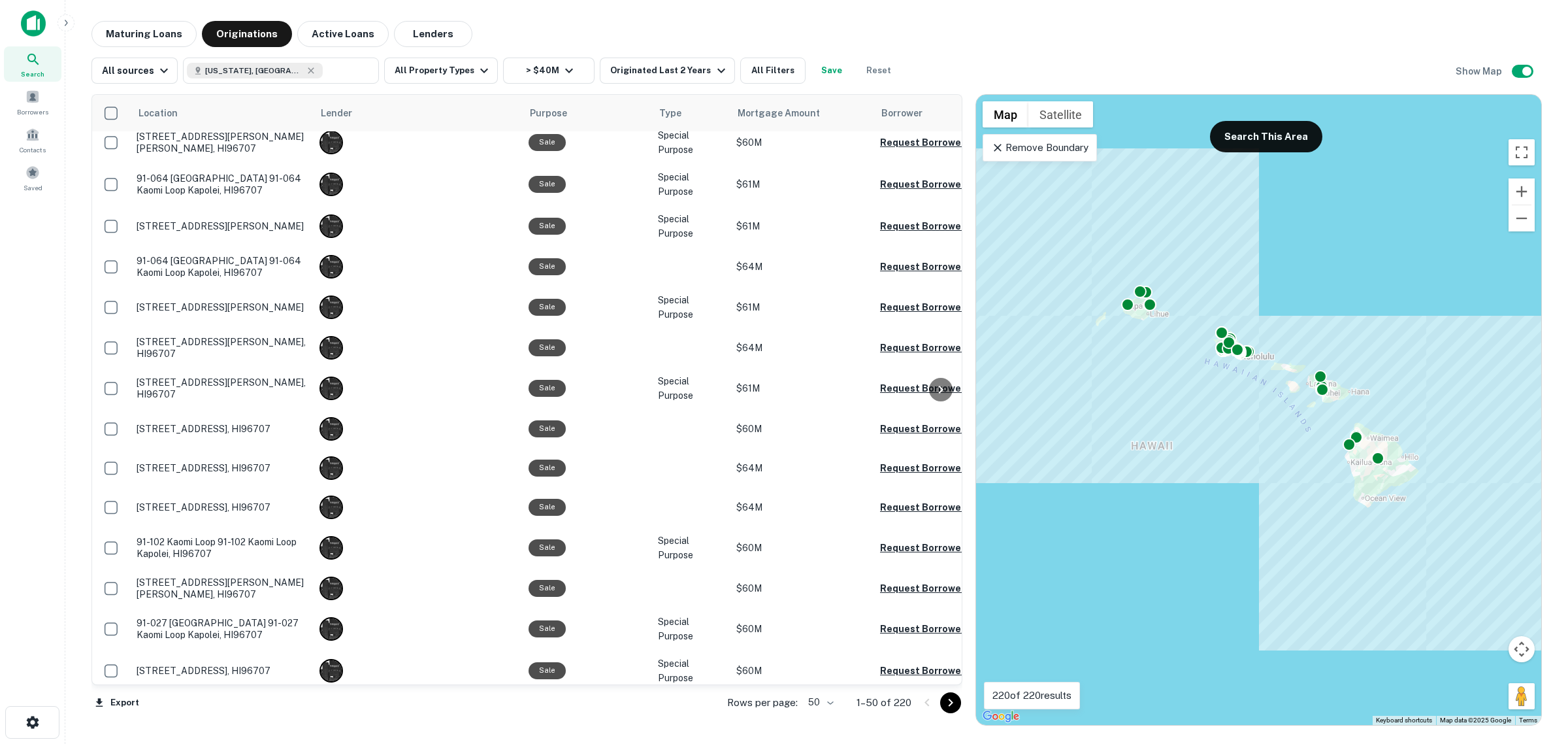
click at [950, 704] on icon "Go to next page" at bounding box center [950, 702] width 5 height 8
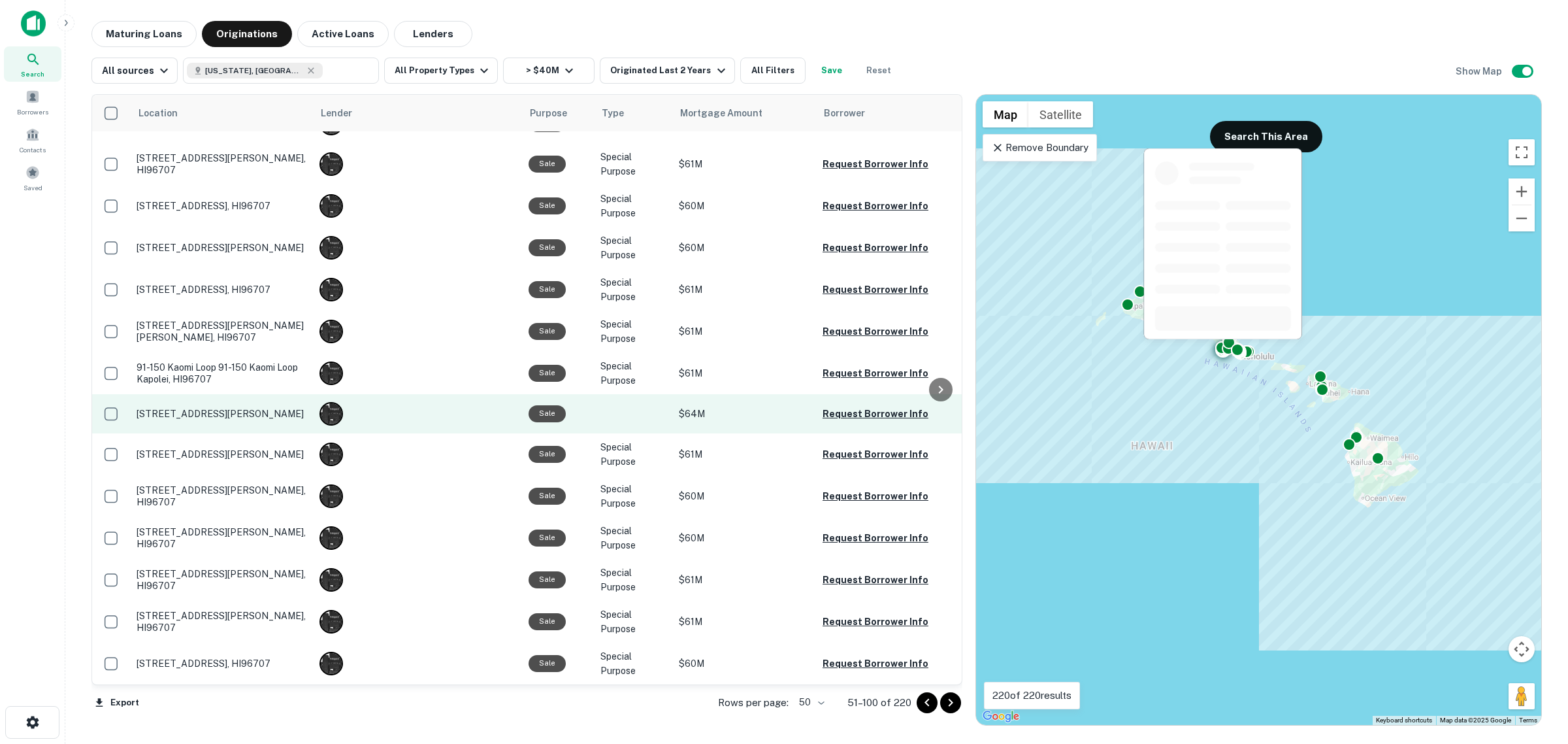
scroll to position [1486, 0]
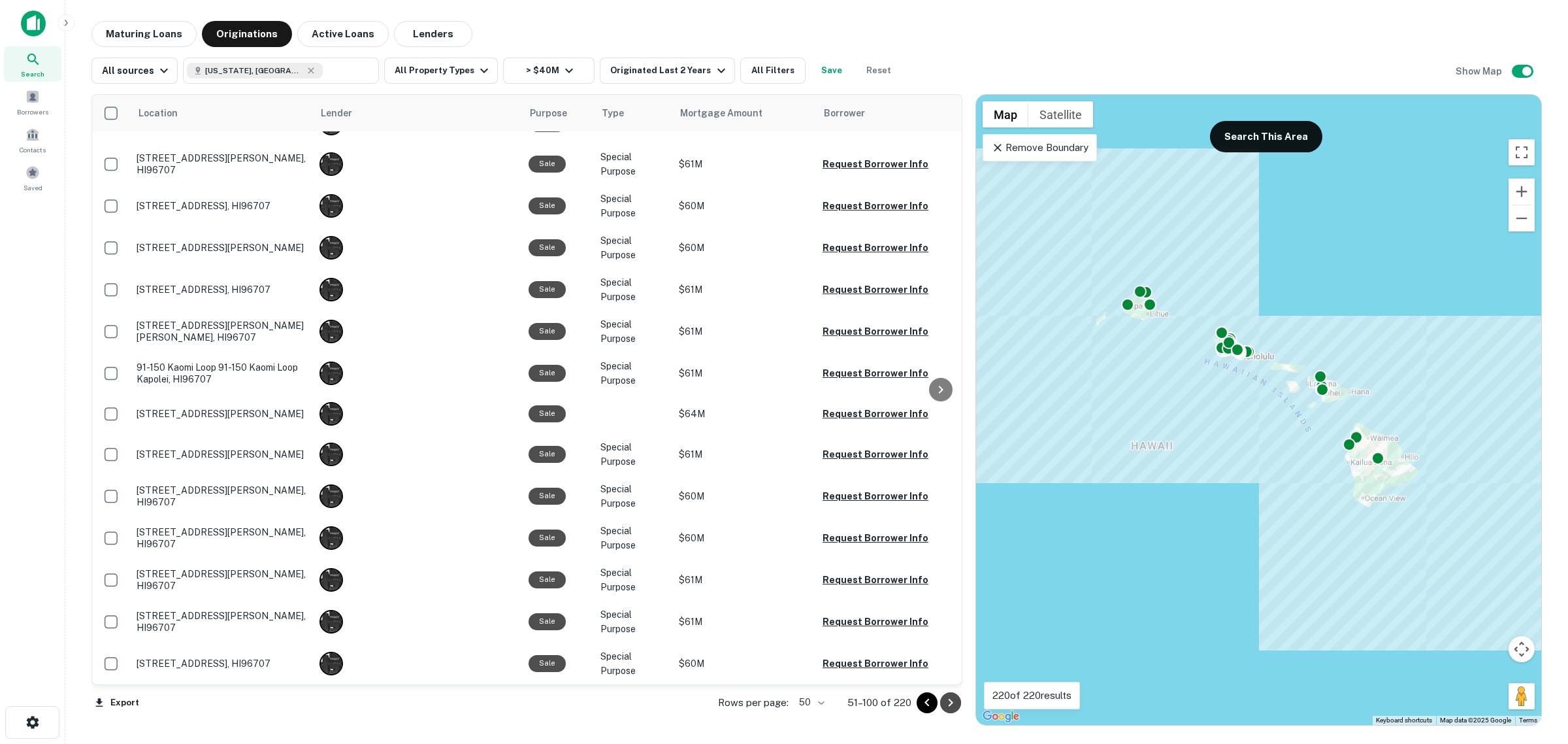
click at [951, 701] on icon "Go to next page" at bounding box center [950, 702] width 5 height 8
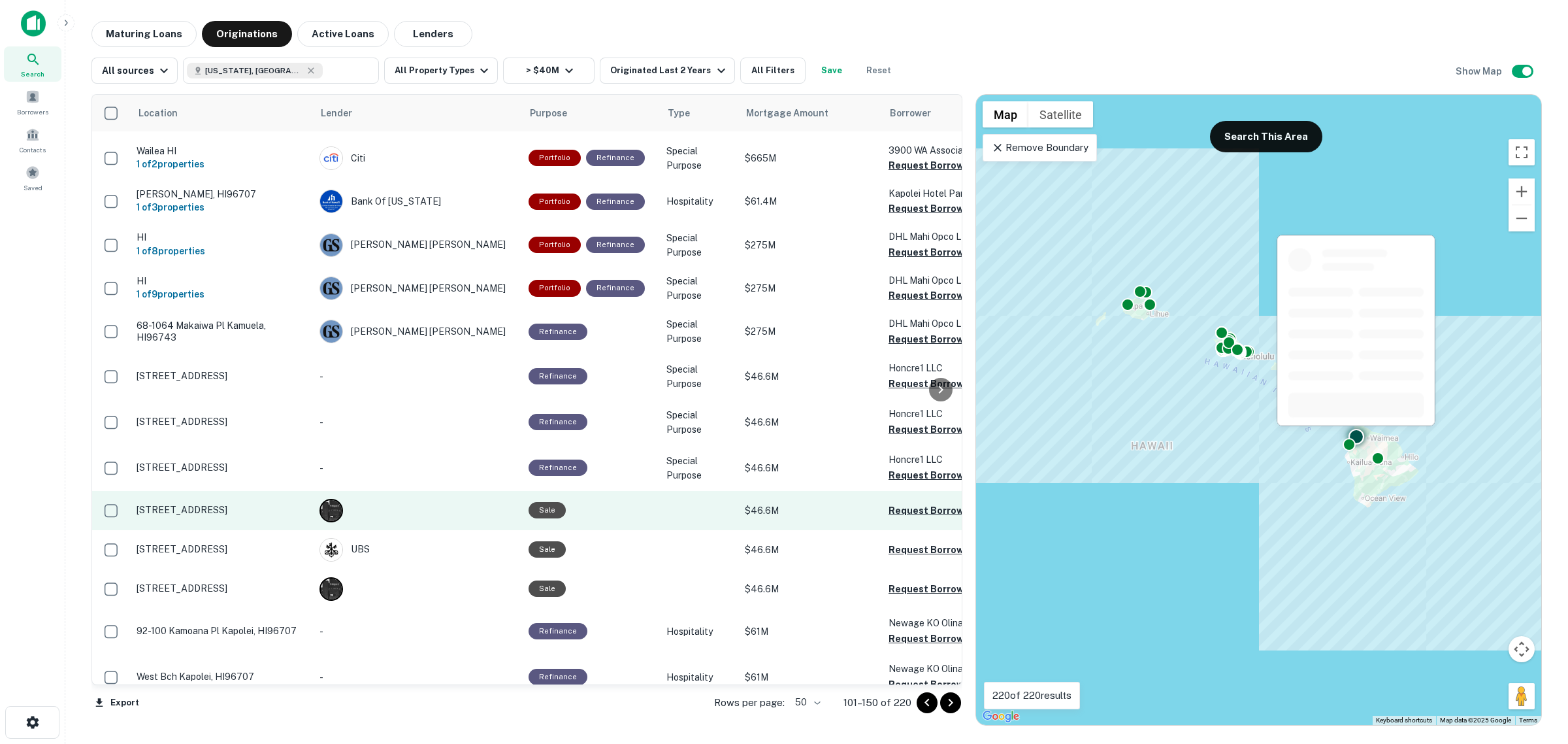
scroll to position [1567, 0]
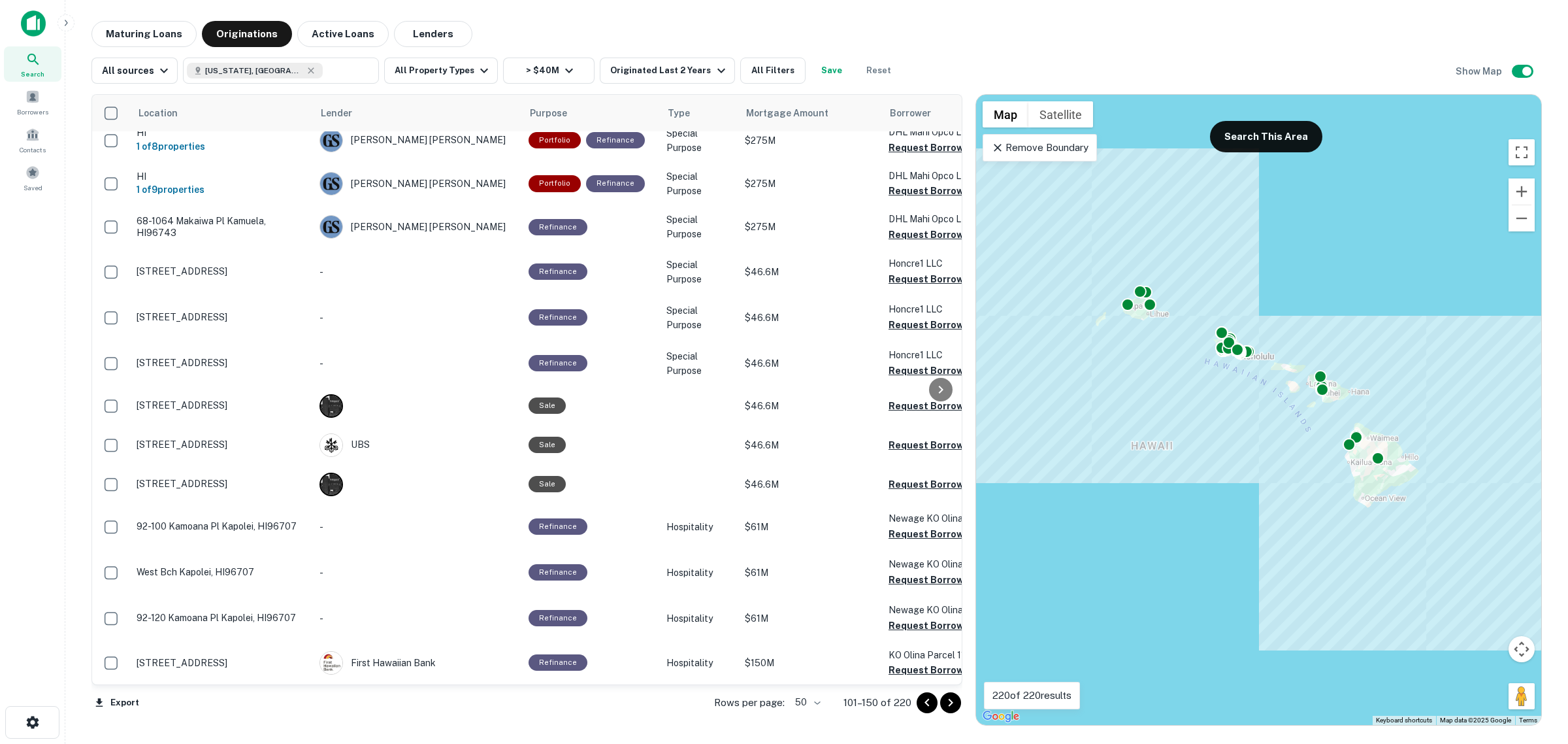
click at [945, 706] on icon "Go to next page" at bounding box center [950, 702] width 15 height 15
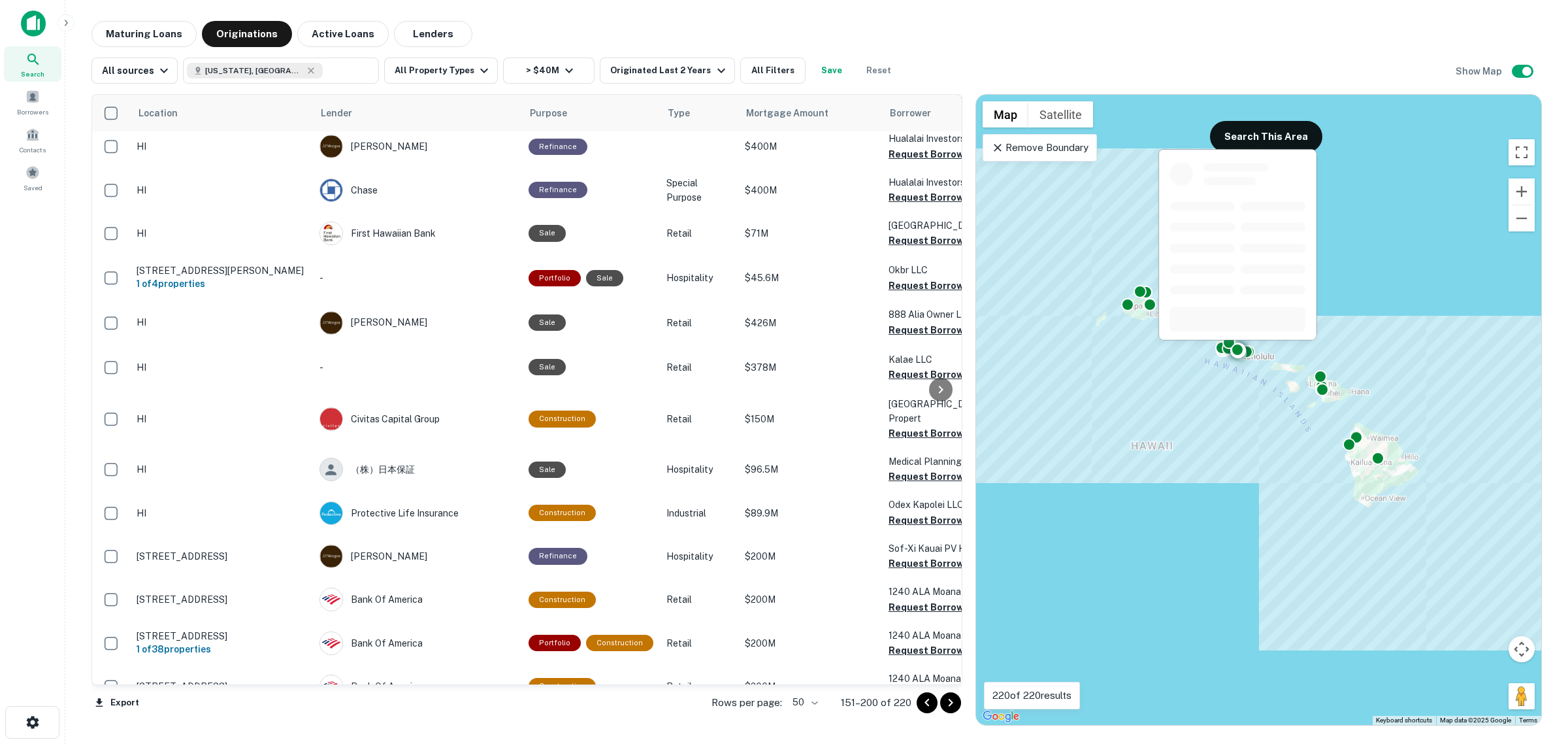
scroll to position [1732, 0]
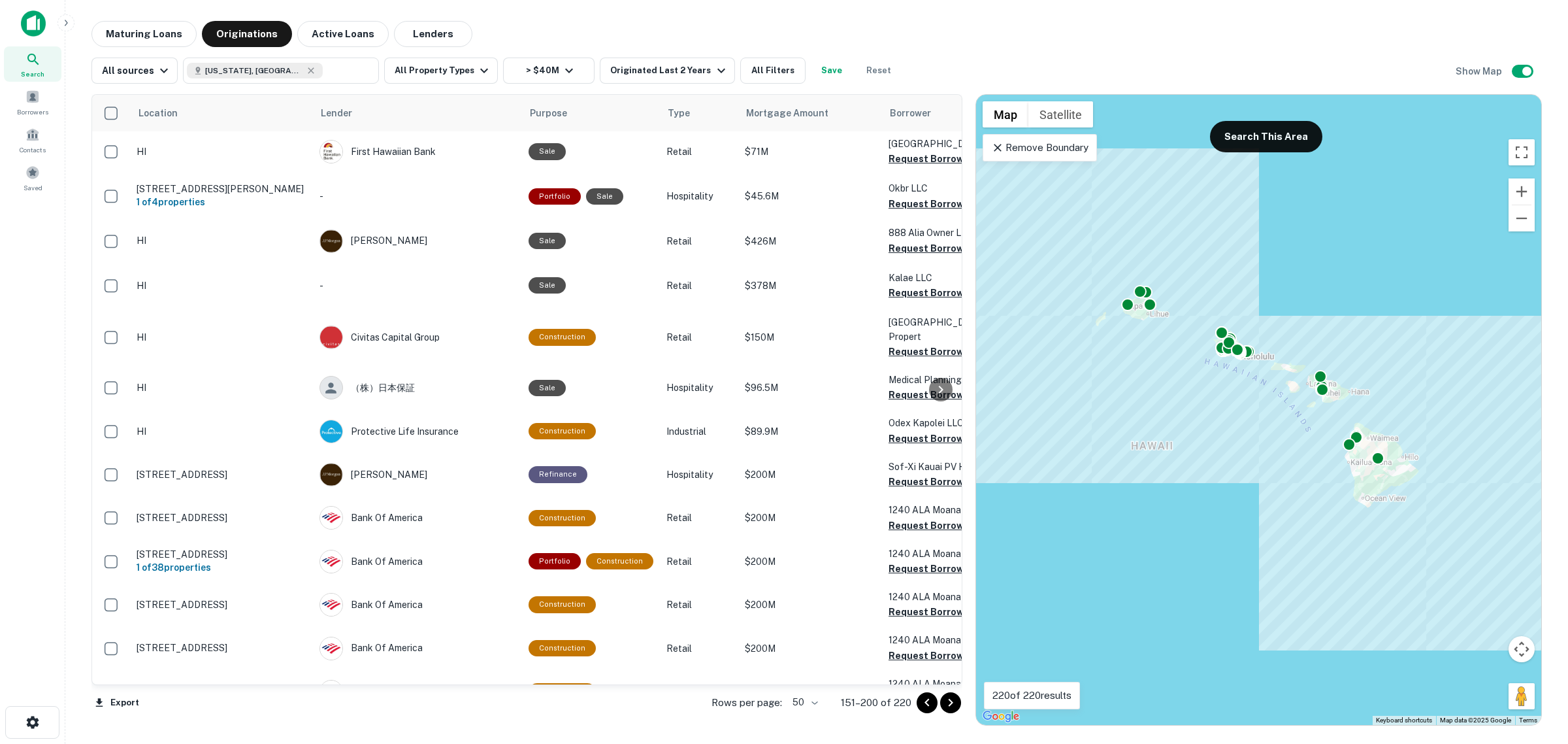
click at [951, 704] on icon "Go to next page" at bounding box center [950, 702] width 15 height 15
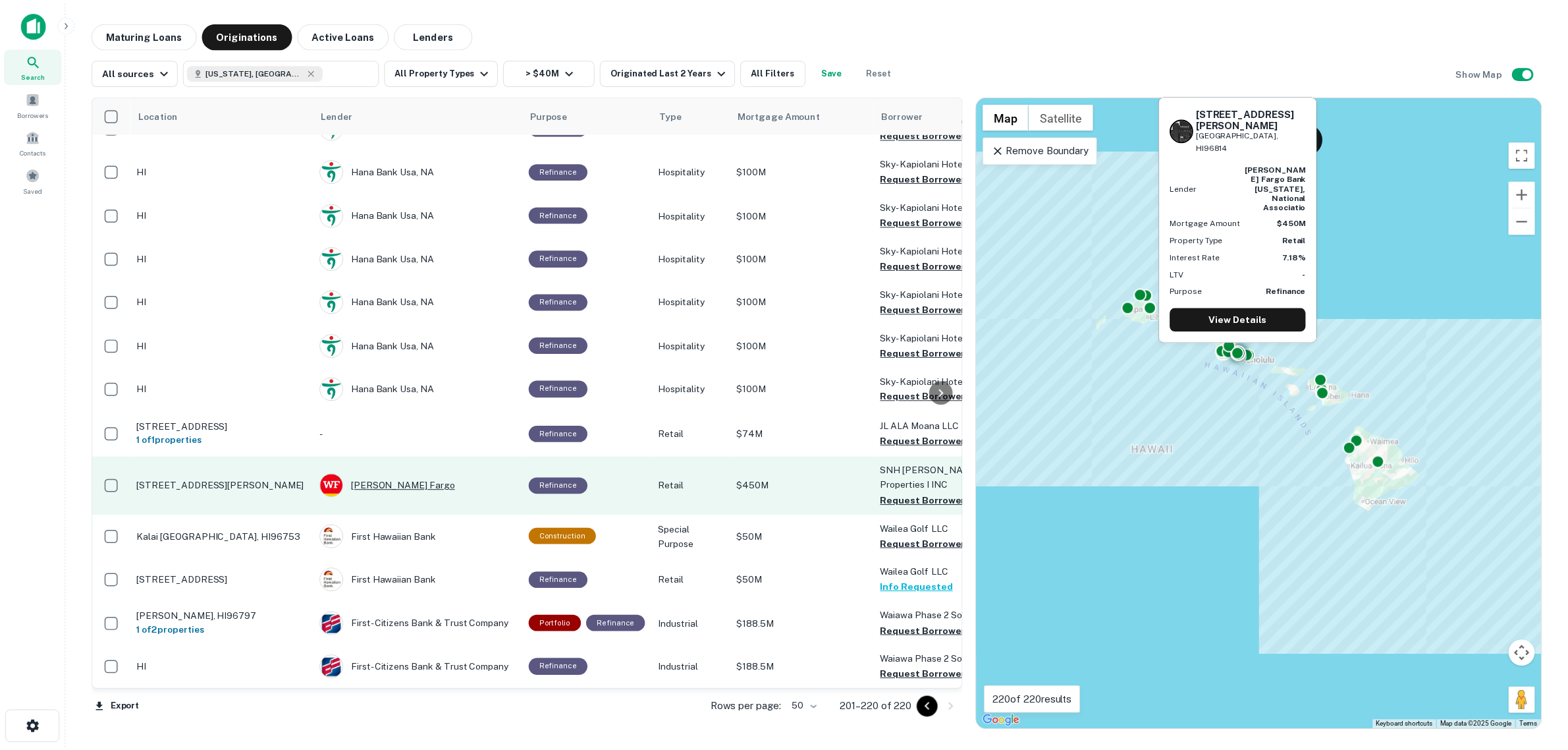
scroll to position [340, 0]
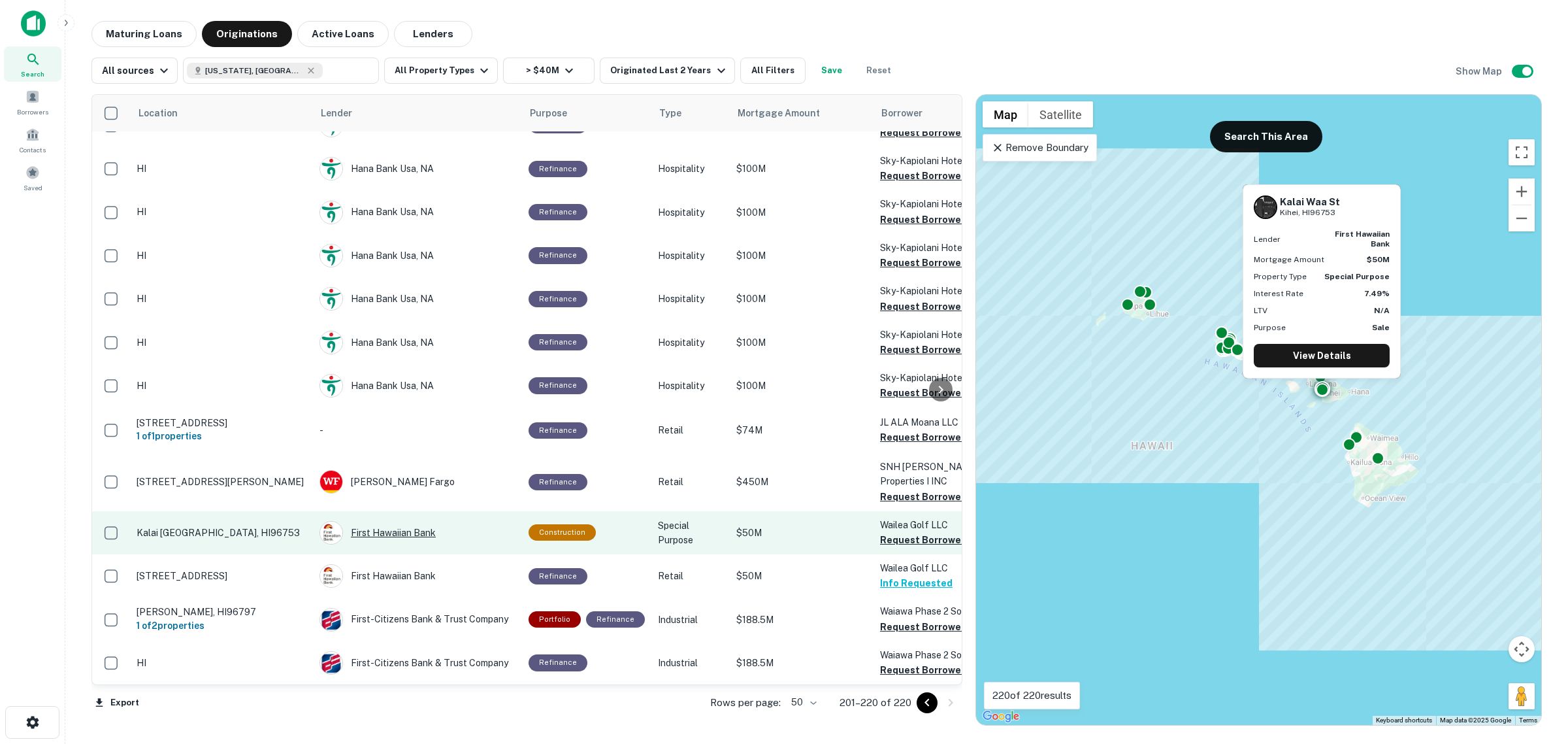
click at [379, 522] on div "First Hawaiian Bank" at bounding box center [417, 533] width 196 height 24
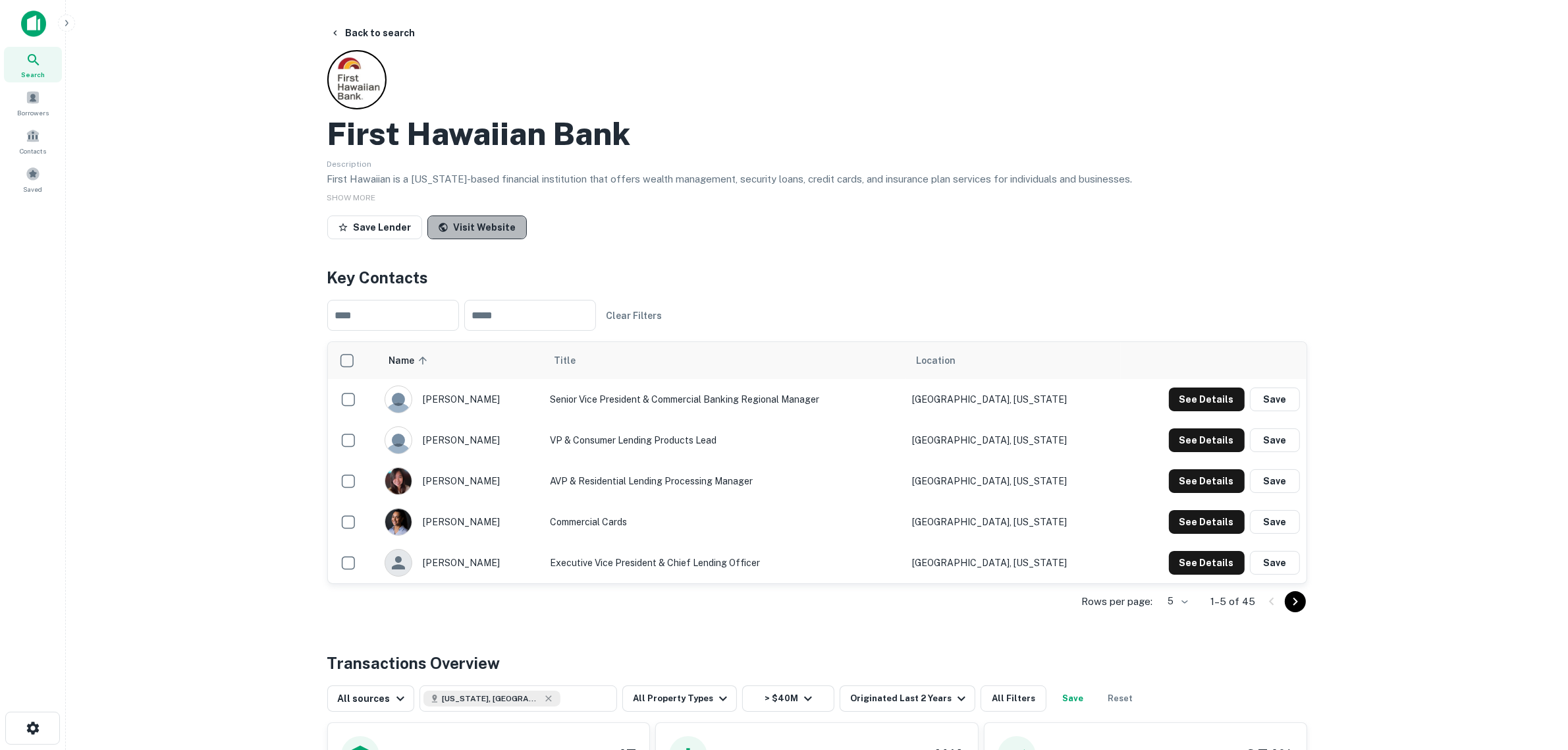
click at [488, 230] on link "Visit Website" at bounding box center [476, 228] width 100 height 24
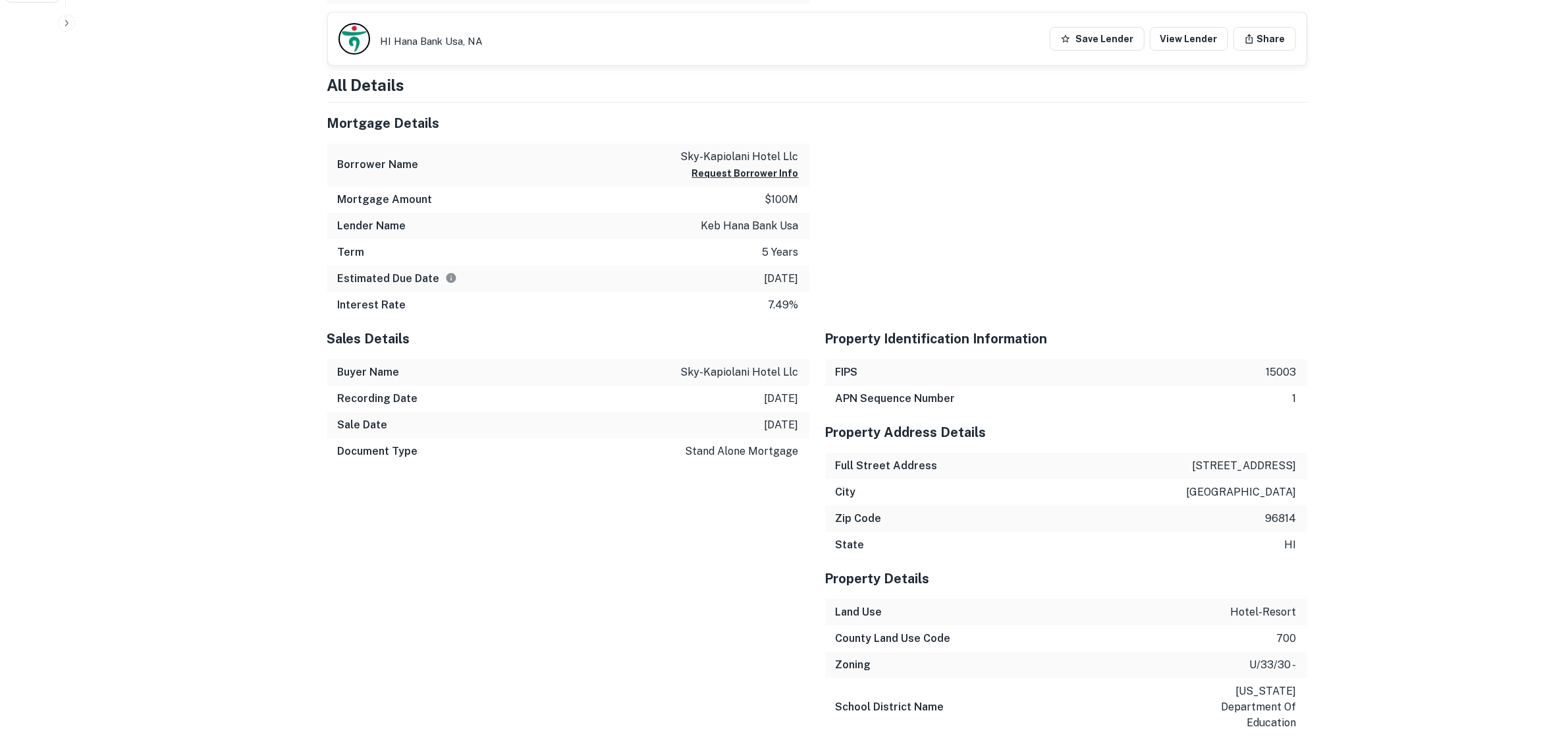
scroll to position [741, 0]
drag, startPoint x: 697, startPoint y: 230, endPoint x: 795, endPoint y: 228, distance: 98.0
click at [796, 228] on div "Lender Name keb hana bank usa" at bounding box center [568, 226] width 482 height 27
